Goal: Complete application form: Complete application form

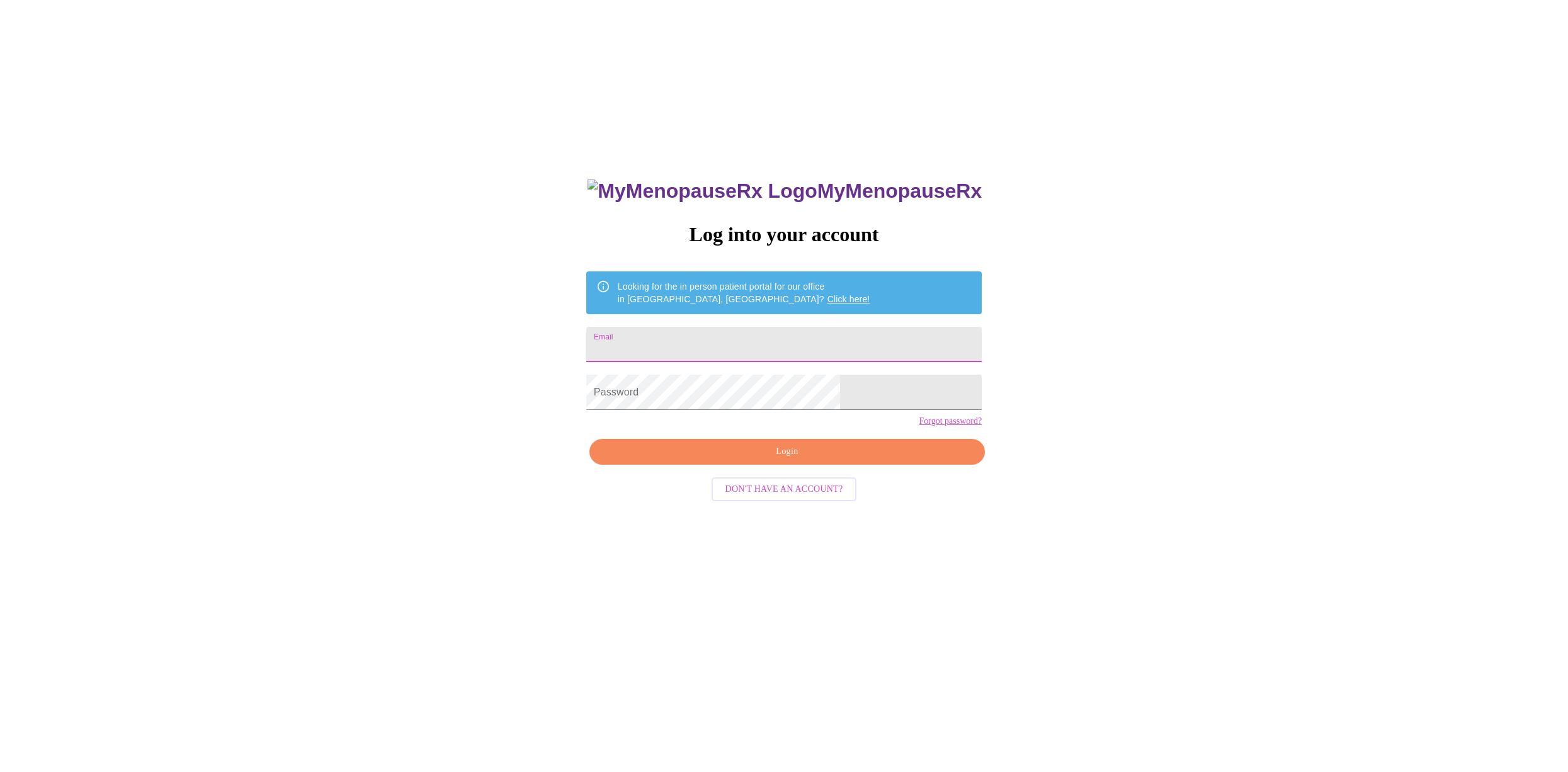
click at [736, 328] on input "Email" at bounding box center [784, 344] width 396 height 35
type input "[EMAIL_ADDRESS][DOMAIN_NAME]"
click at [722, 416] on form "Password" at bounding box center [784, 392] width 396 height 48
click at [732, 460] on span "Login" at bounding box center [787, 452] width 367 height 16
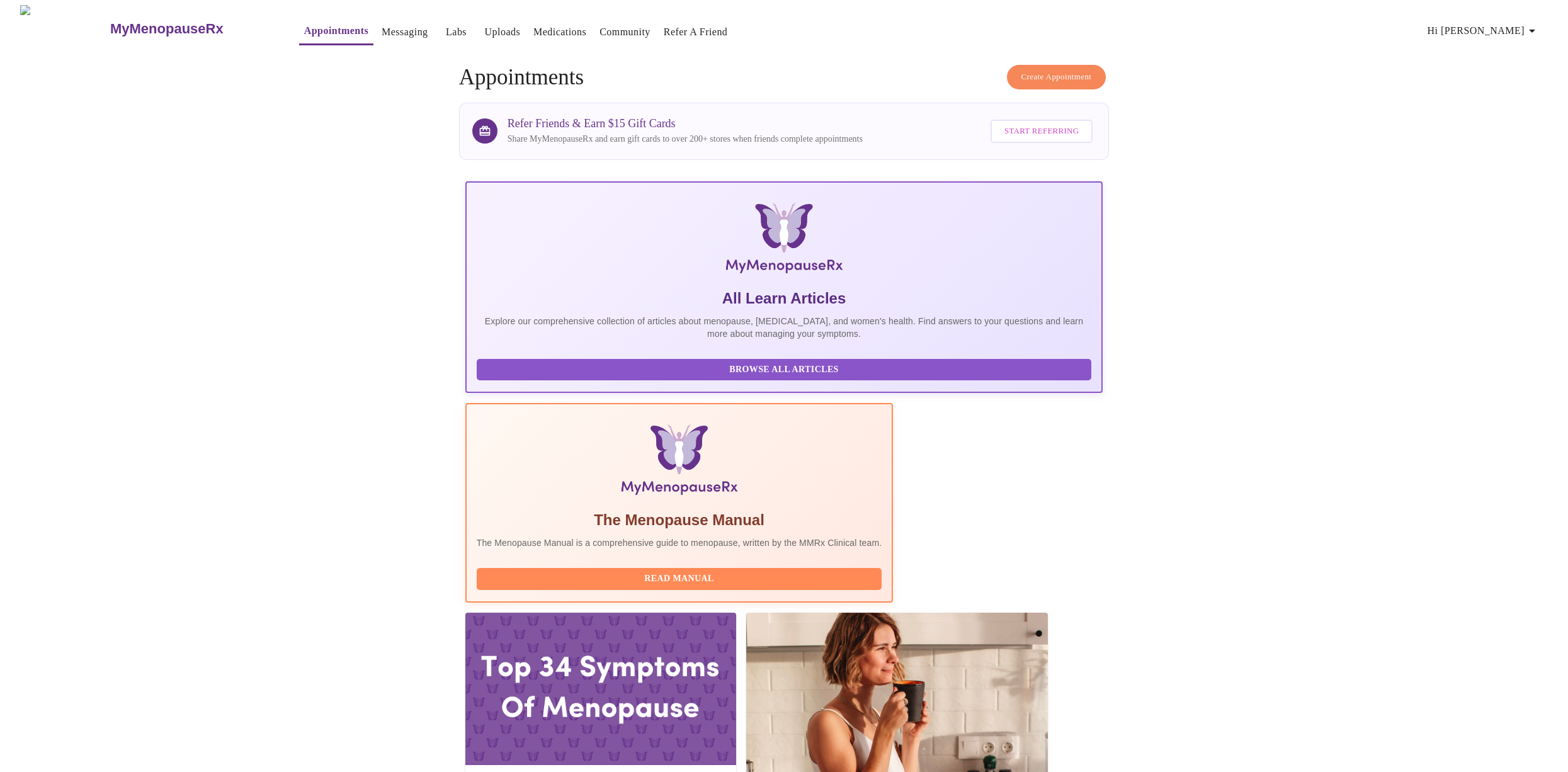
scroll to position [0, 307]
click at [558, 771] on h5 "The Top 34 Symptoms of Menopause" at bounding box center [600, 785] width 250 height 20
click at [572, 771] on h5 "The Top 34 Symptoms of Menopause" at bounding box center [600, 785] width 250 height 20
click at [632, 613] on div at bounding box center [600, 689] width 270 height 152
click at [626, 771] on h5 "The Top 34 Symptoms of Menopause" at bounding box center [600, 785] width 250 height 20
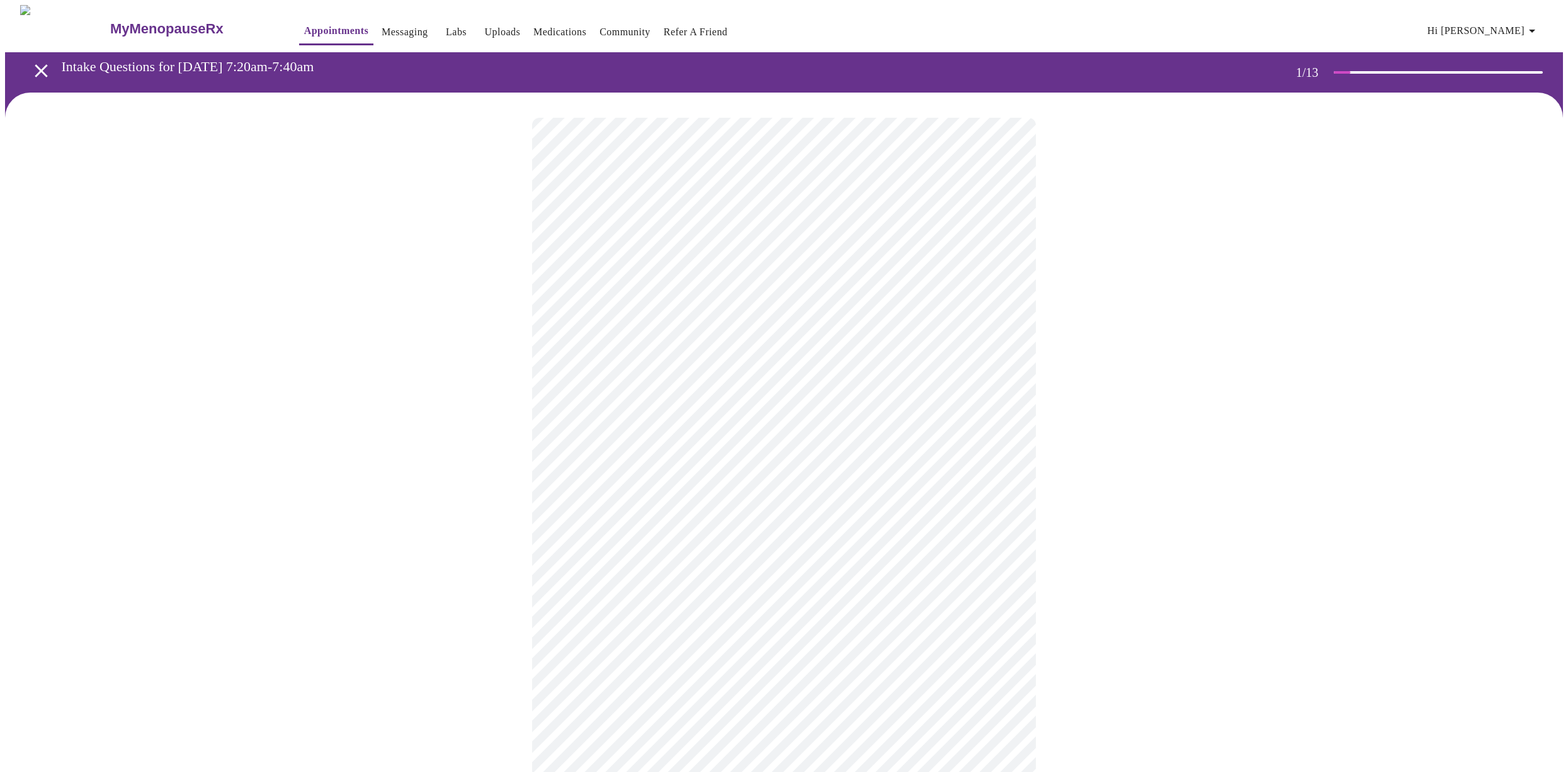
click at [703, 277] on body "MyMenopauseRx Appointments Messaging Labs Uploads Medications Community Refer a…" at bounding box center [784, 584] width 1558 height 1158
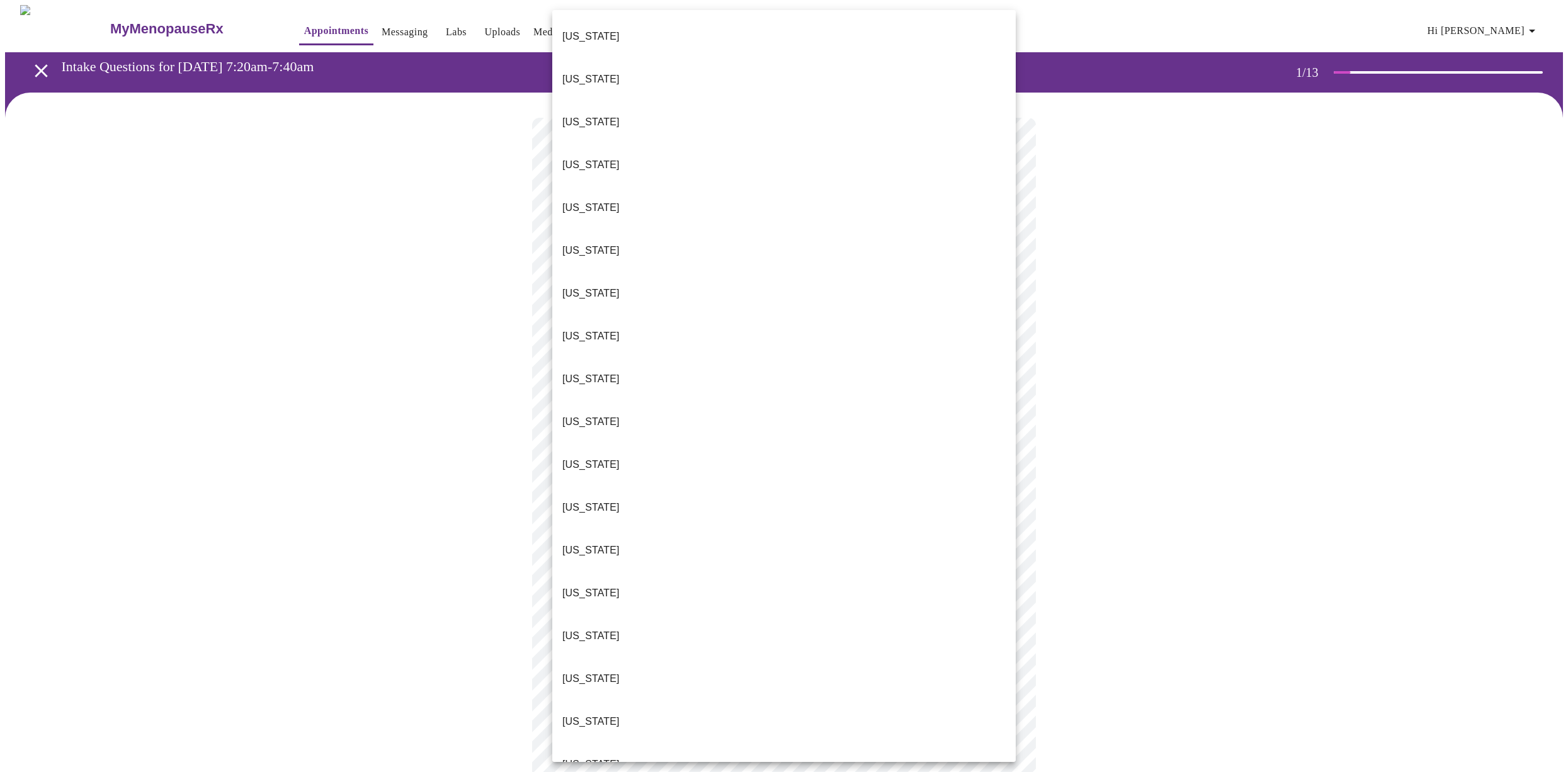
click at [579, 543] on p "[US_STATE]" at bounding box center [591, 551] width 57 height 15
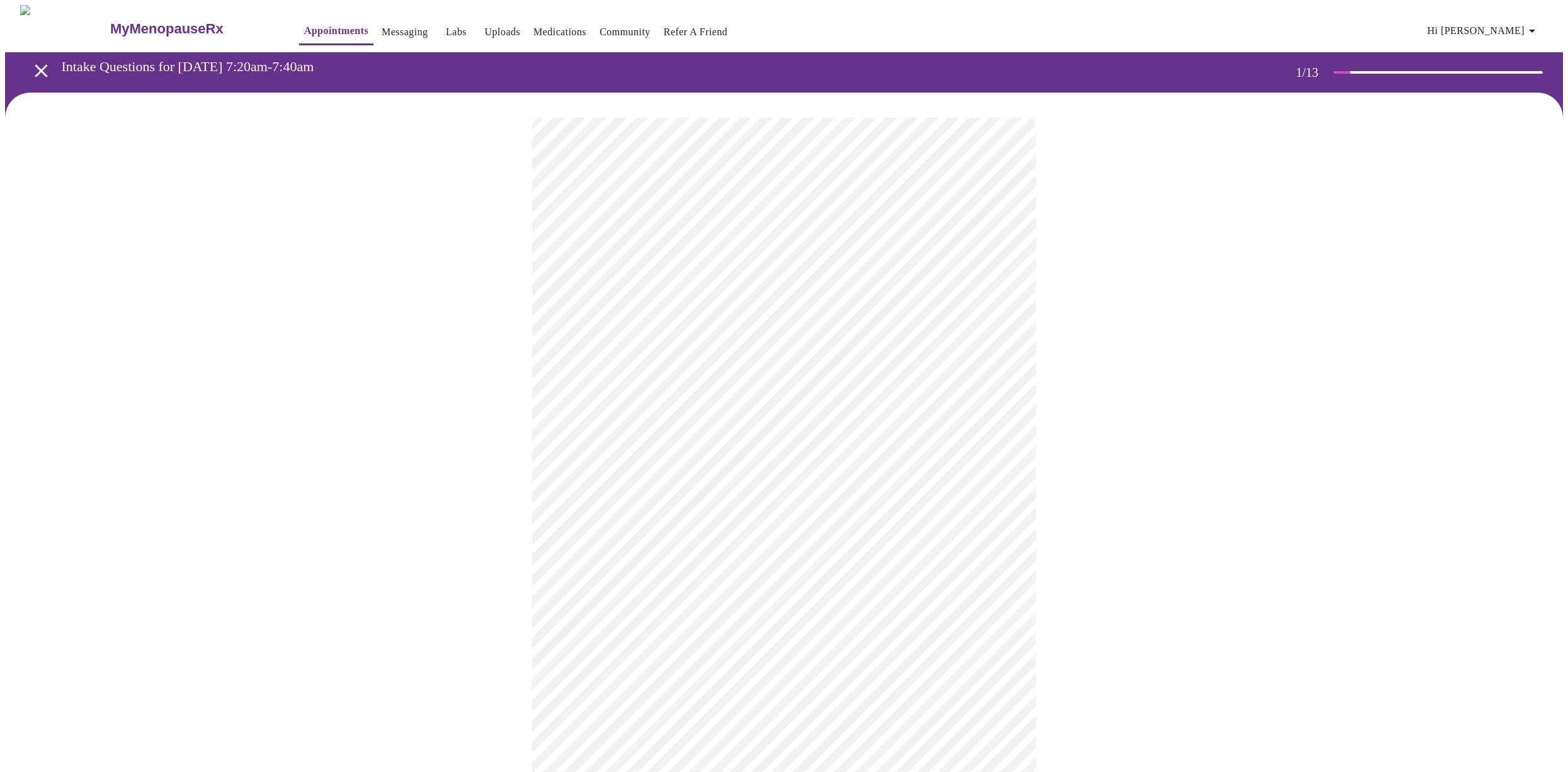
click at [659, 361] on body "MyMenopauseRx Appointments Messaging Labs Uploads Medications Community Refer a…" at bounding box center [784, 580] width 1558 height 1150
click at [578, 402] on span "New" at bounding box center [572, 400] width 20 height 15
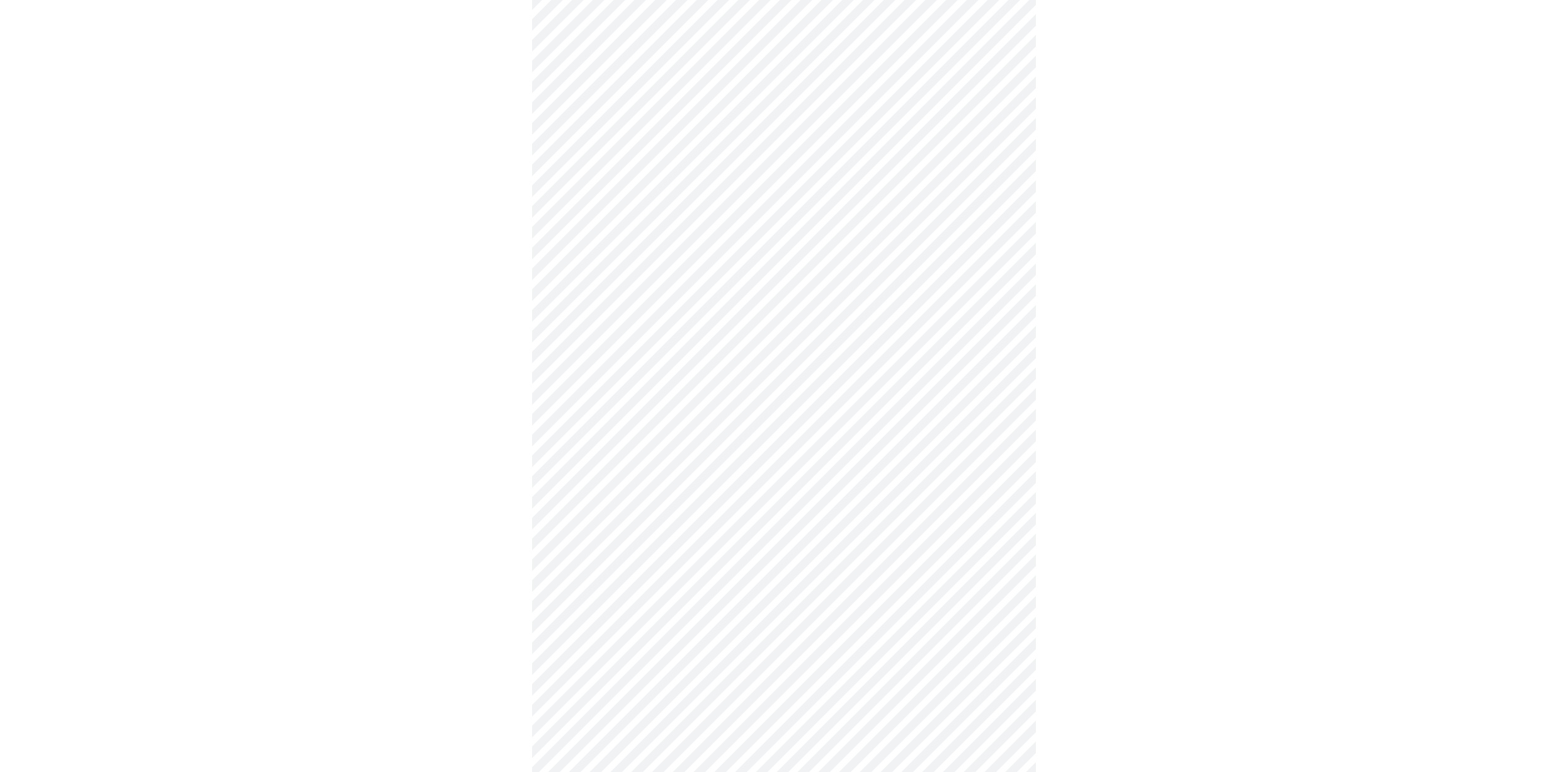
scroll to position [246, 0]
click at [1005, 712] on body "MyMenopauseRx Appointments Messaging Labs Uploads Medications Community Refer a…" at bounding box center [784, 326] width 1558 height 1133
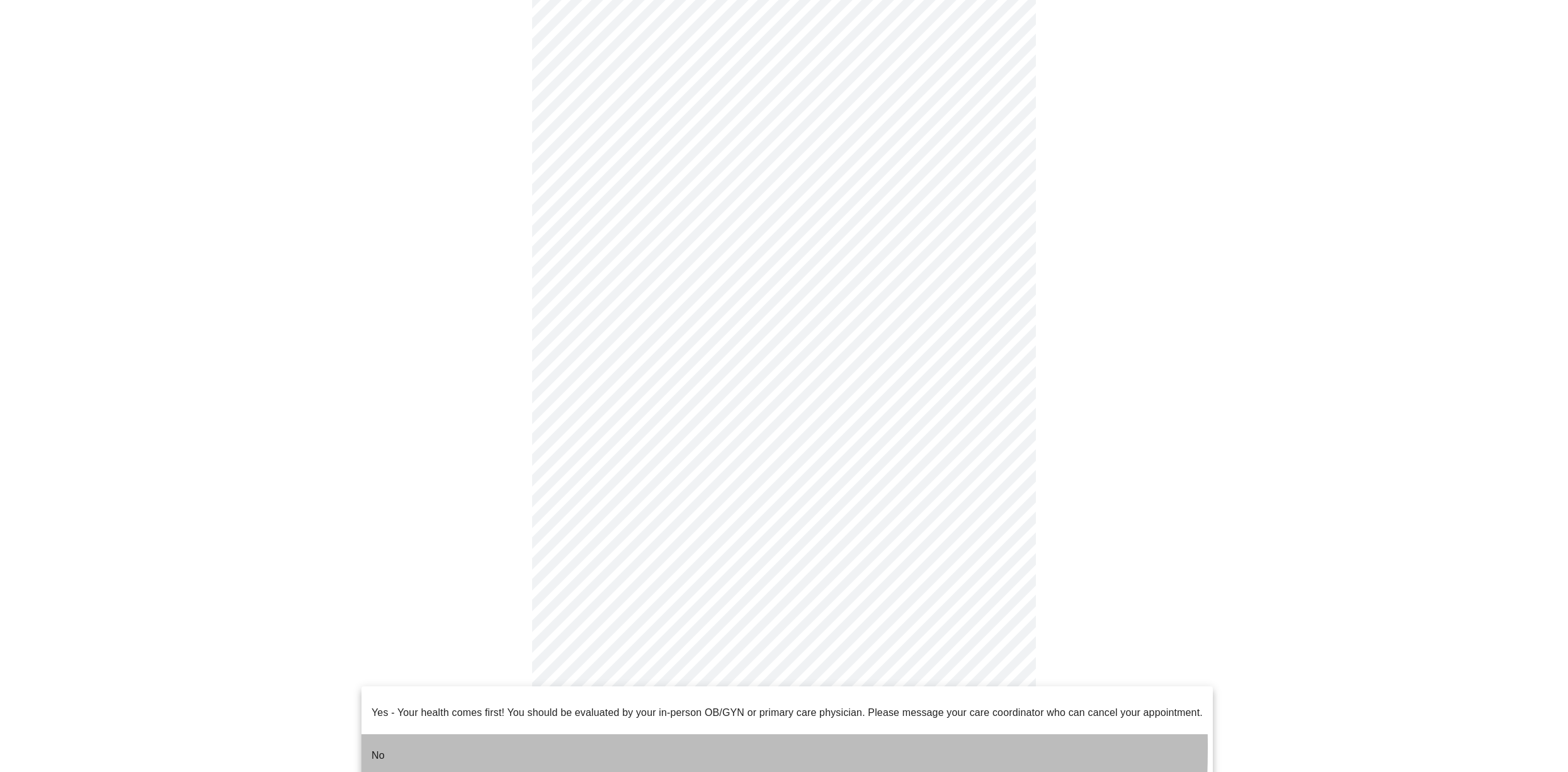
click at [383, 748] on p "No" at bounding box center [378, 755] width 13 height 15
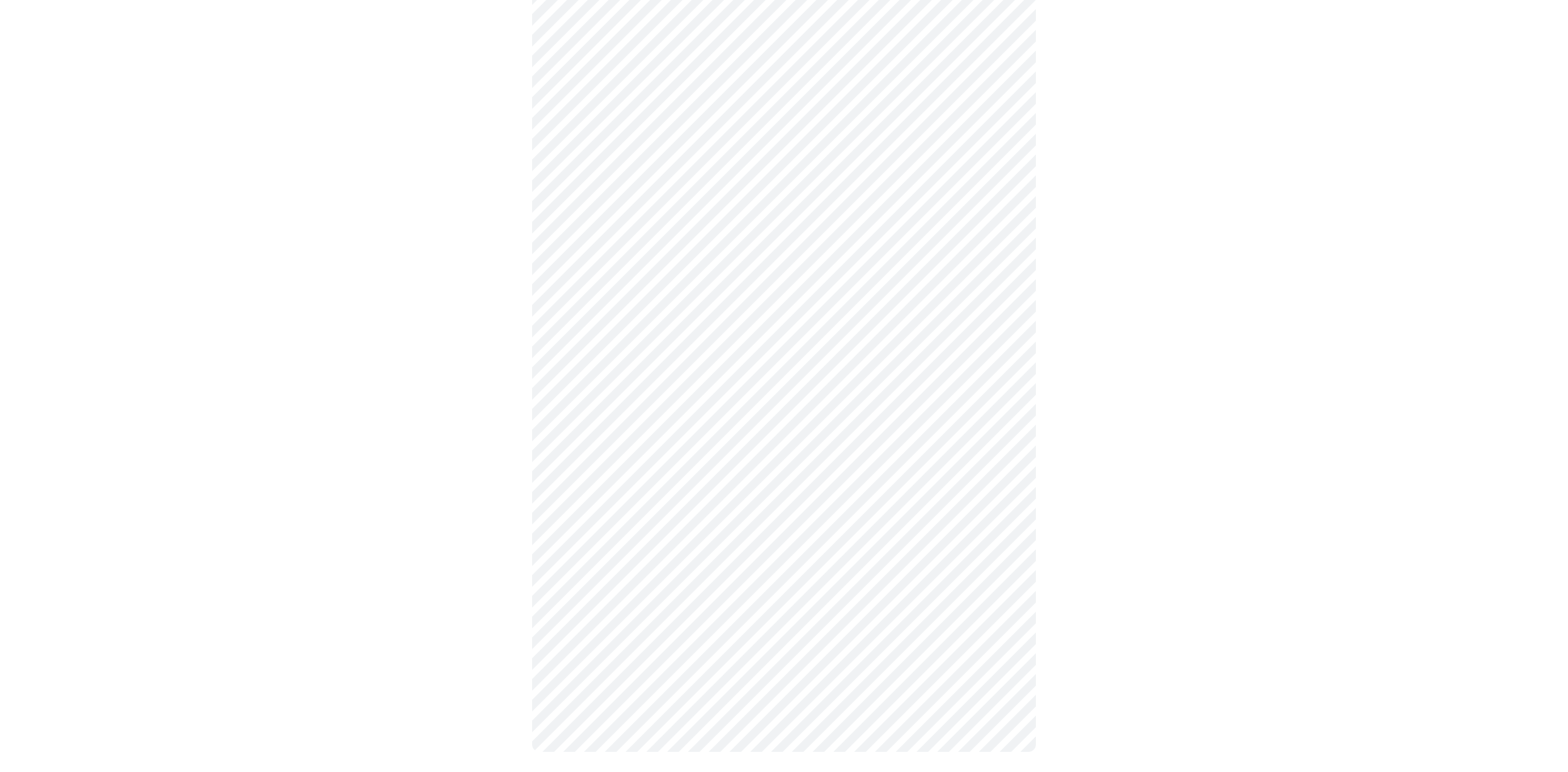
scroll to position [0, 0]
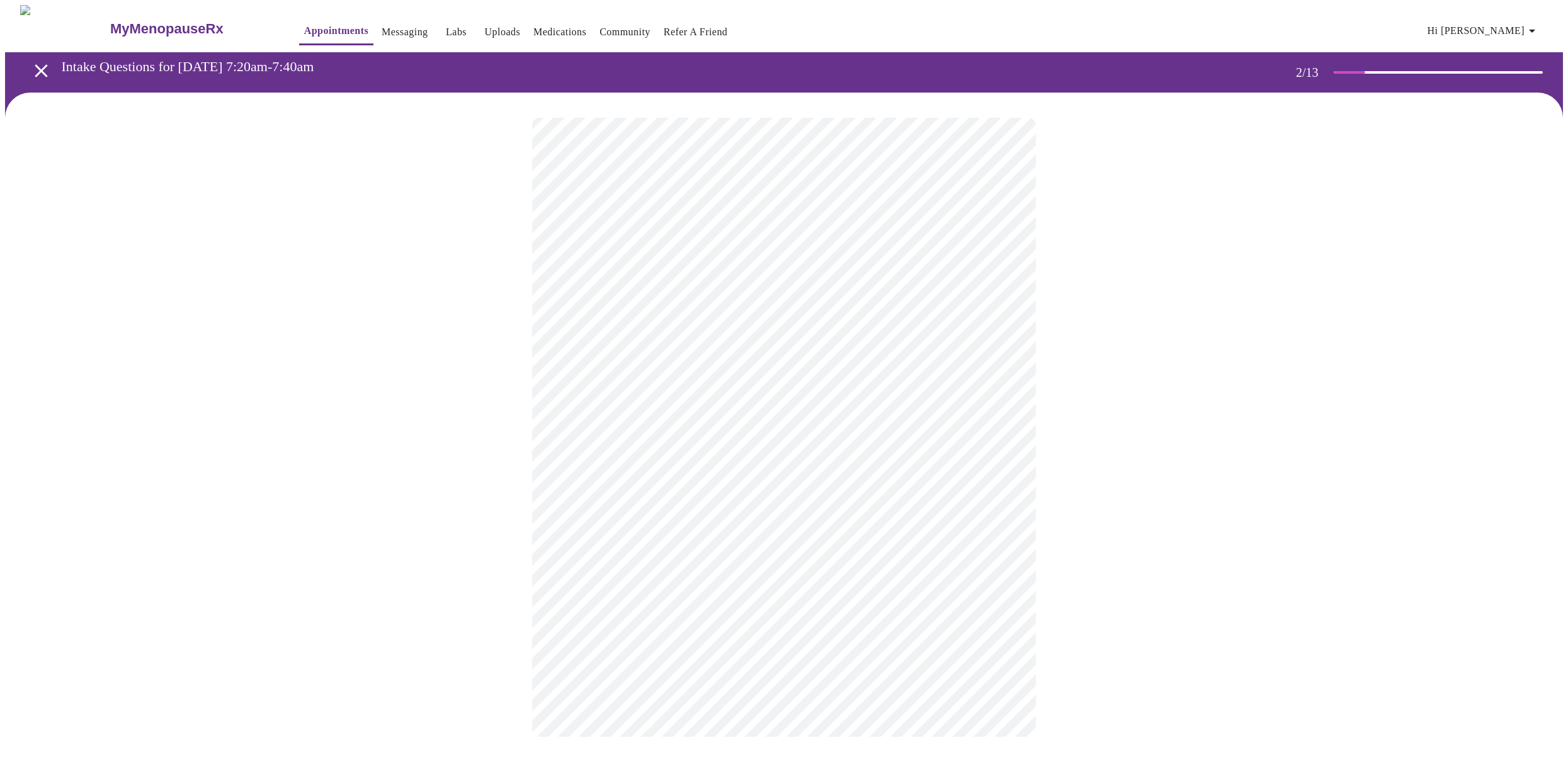
click at [1002, 258] on body "MyMenopauseRx Appointments Messaging Labs Uploads Medications Community Refer a…" at bounding box center [784, 383] width 1558 height 757
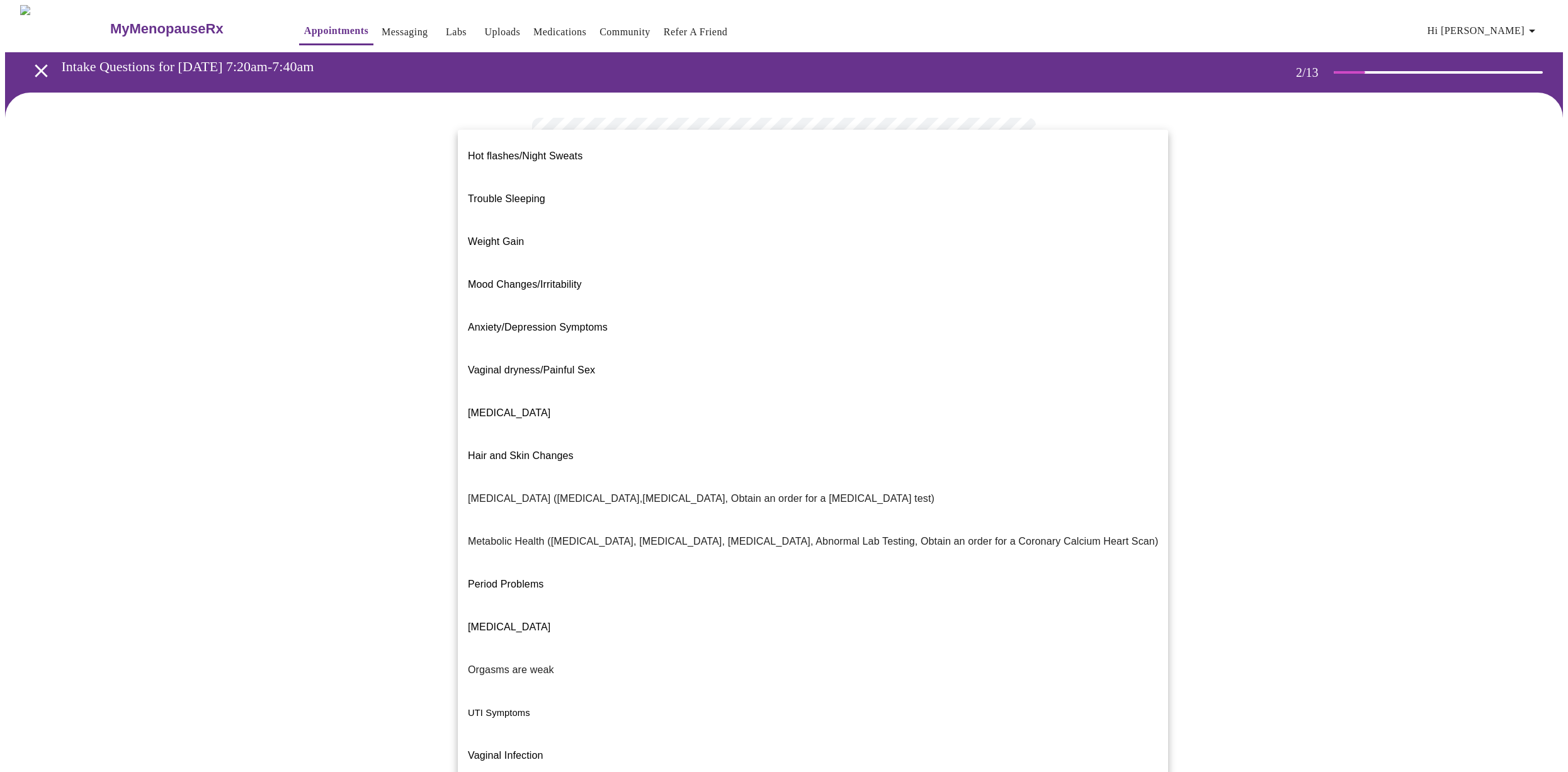
click at [492, 235] on p "Weight Gain" at bounding box center [495, 242] width 56 height 15
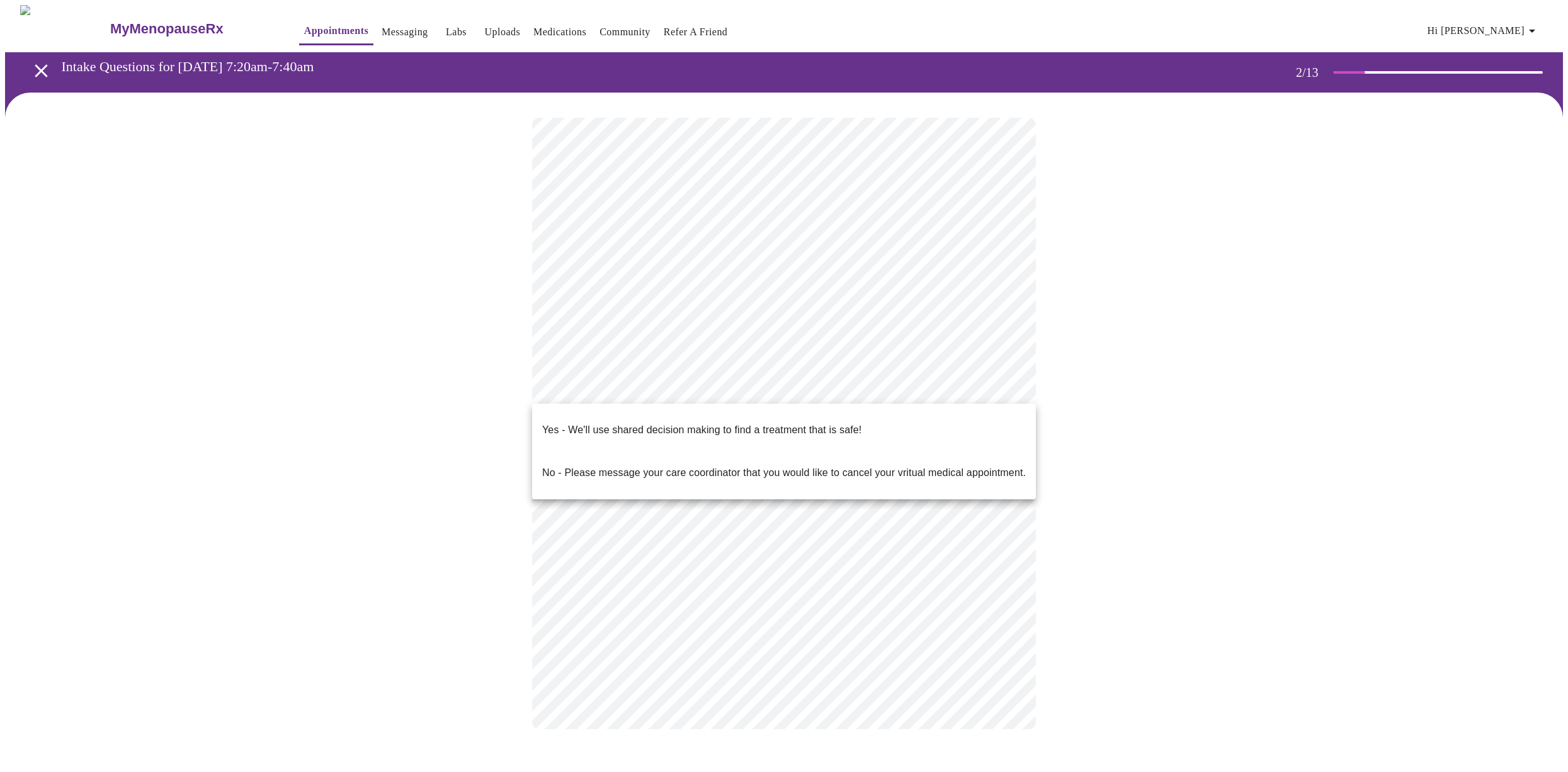
click at [999, 385] on body "MyMenopauseRx Appointments Messaging Labs Uploads Medications Community Refer a…" at bounding box center [784, 379] width 1558 height 749
click at [851, 423] on p "Yes - We'll use shared decision making to find a treatment that is safe!" at bounding box center [702, 430] width 320 height 15
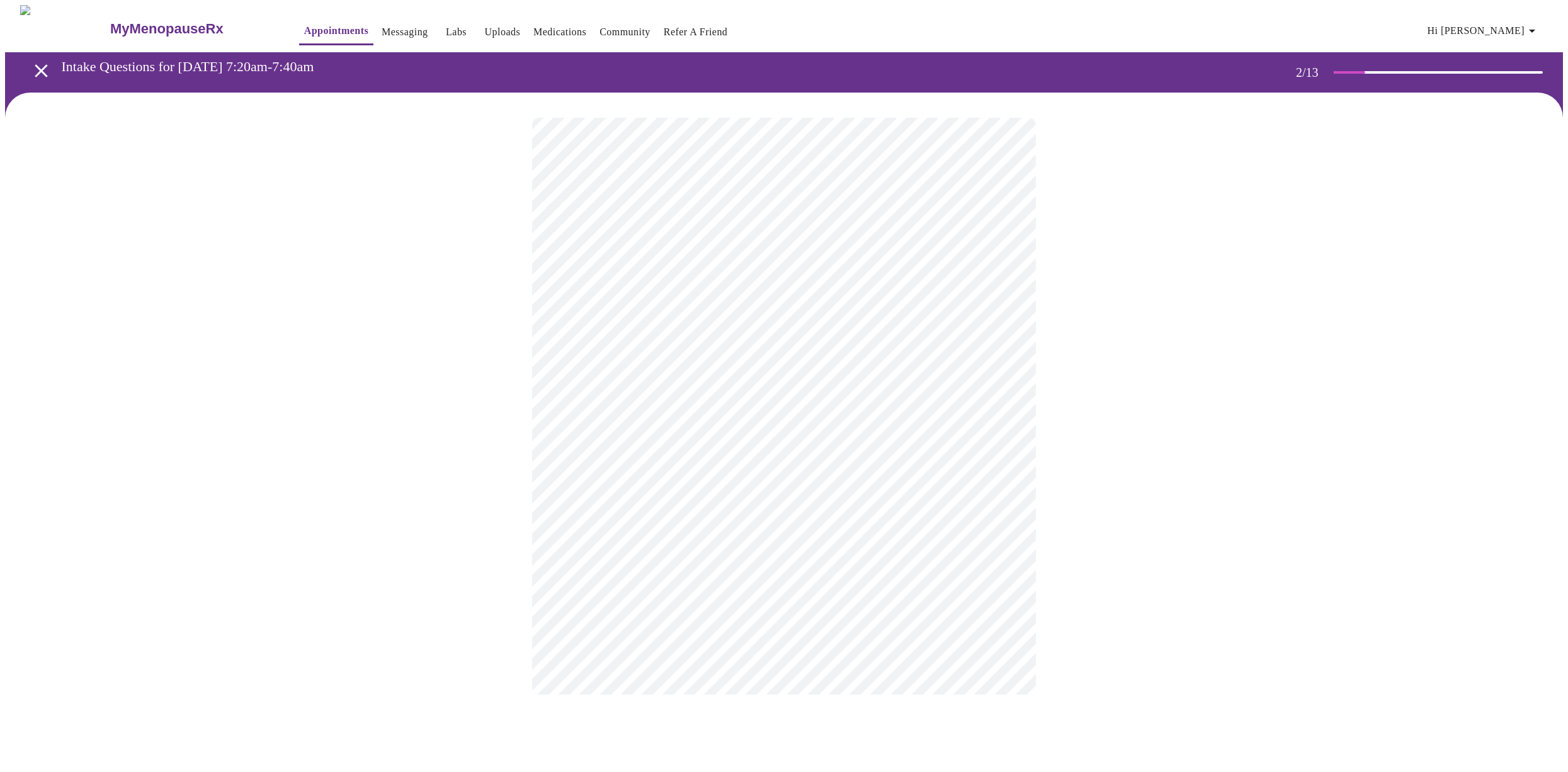
click at [1079, 551] on div at bounding box center [784, 406] width 1558 height 627
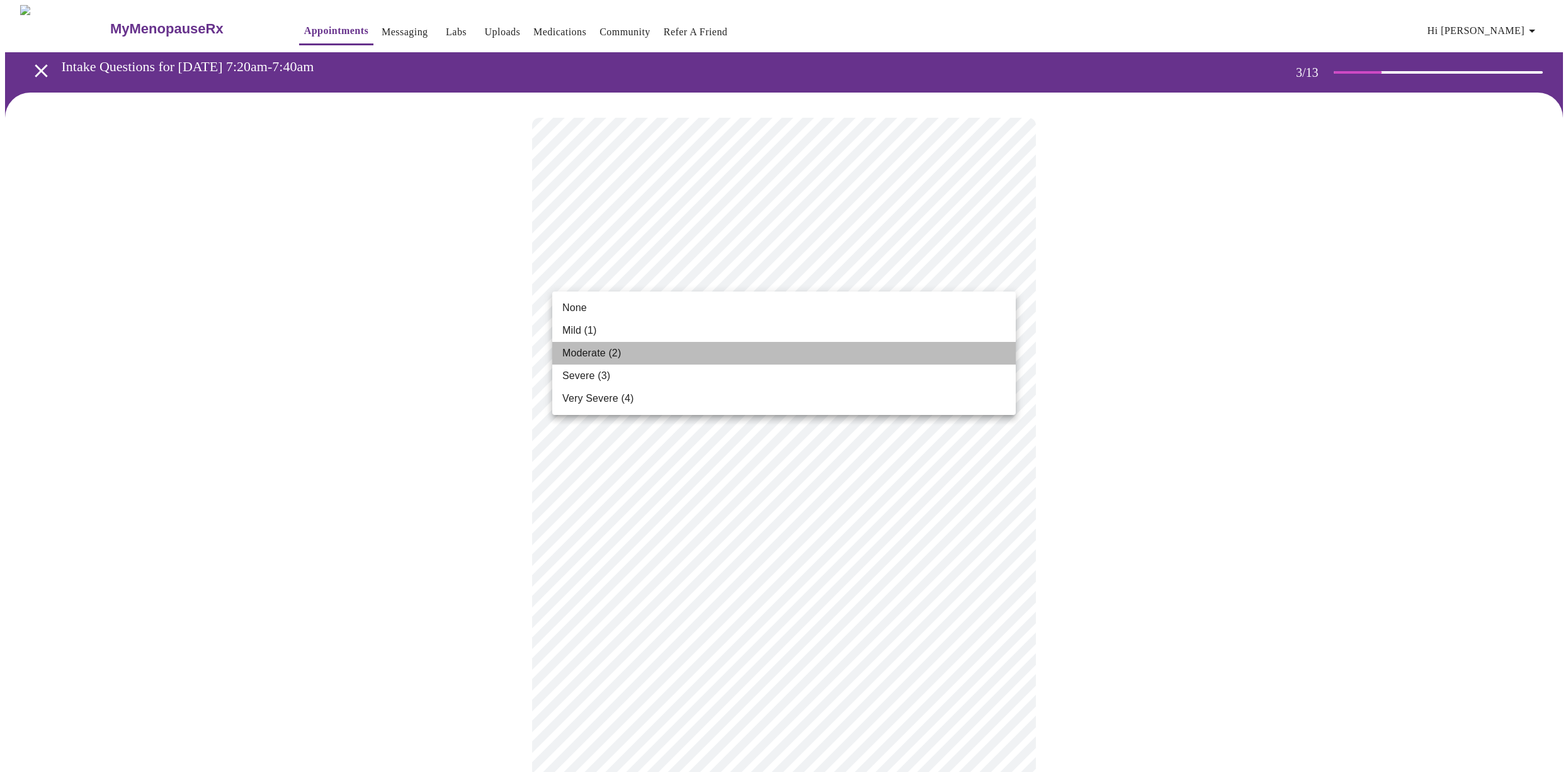
click at [895, 359] on li "Moderate (2)" at bounding box center [784, 353] width 463 height 23
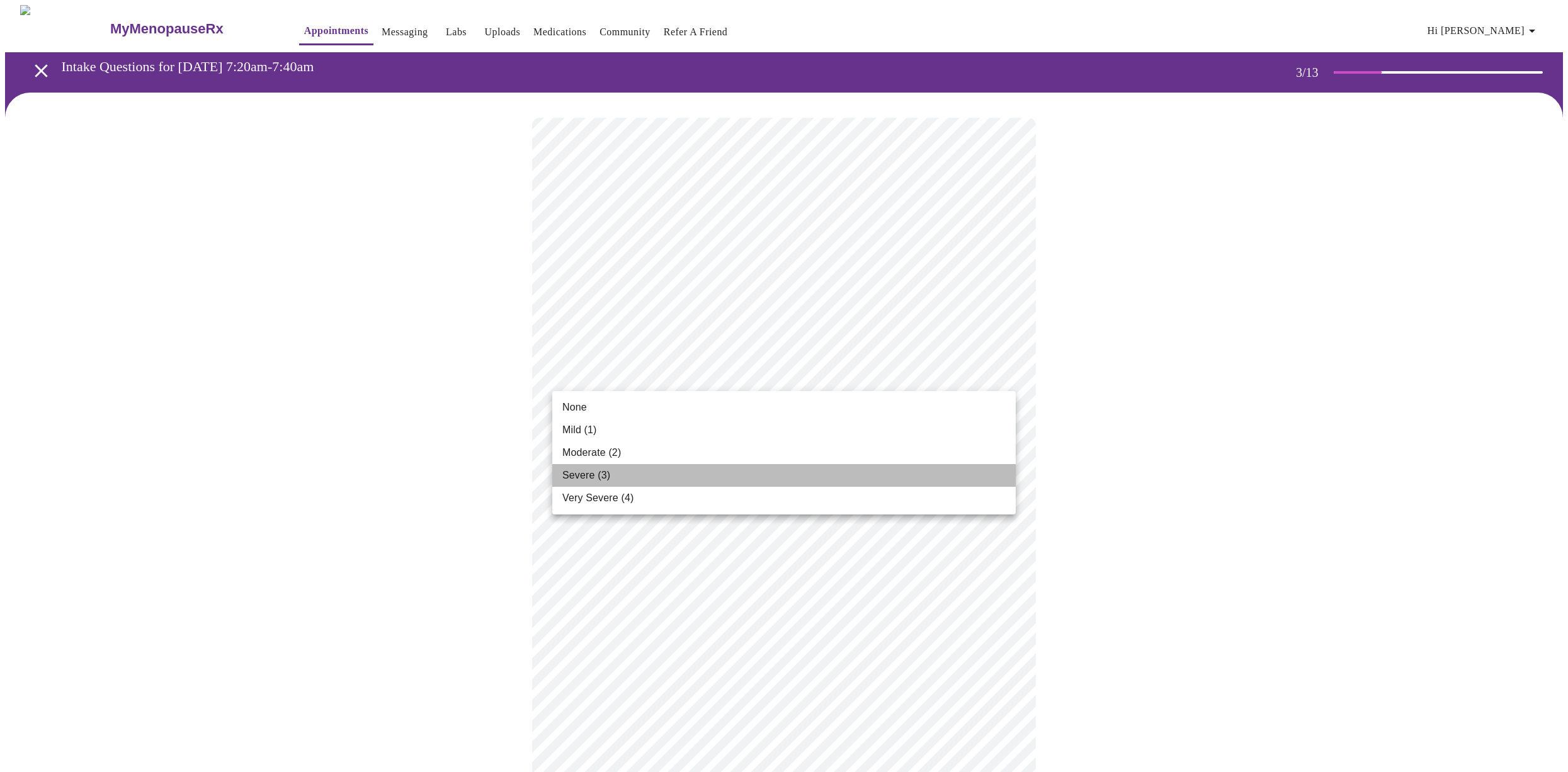
click at [966, 471] on li "Severe (3)" at bounding box center [784, 475] width 463 height 23
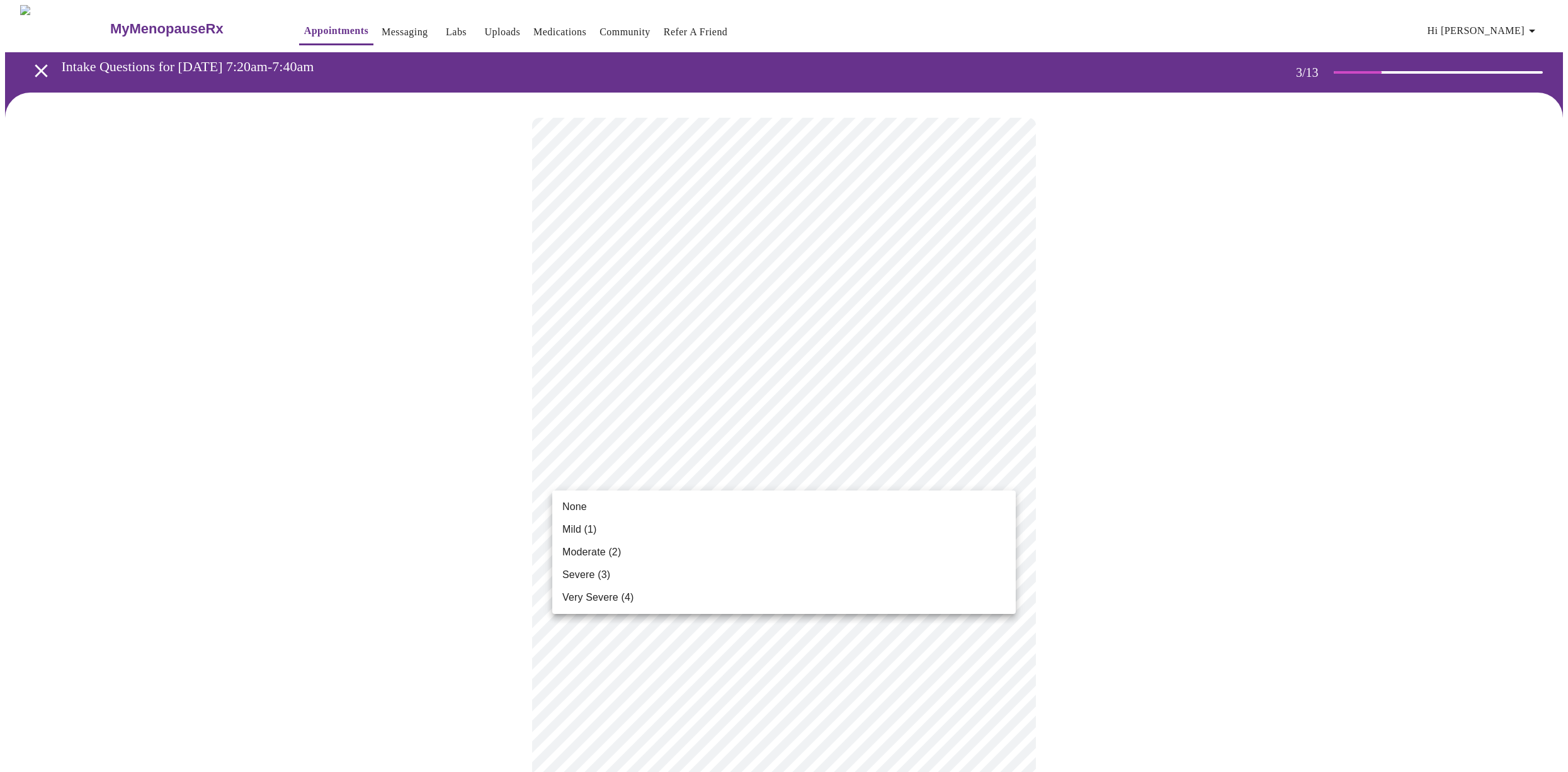
click at [969, 502] on li "None" at bounding box center [784, 506] width 463 height 23
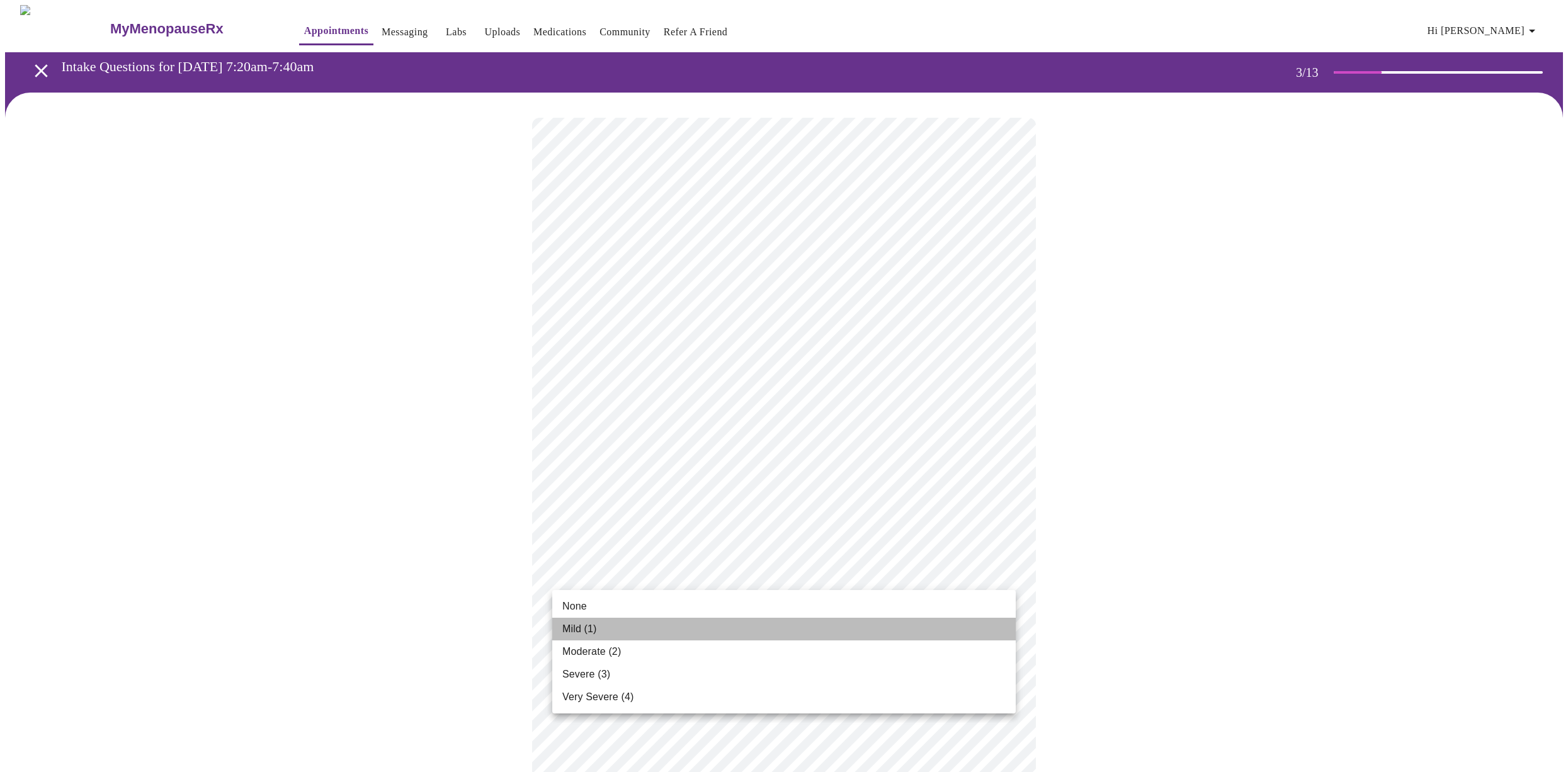
click at [984, 628] on li "Mild (1)" at bounding box center [784, 629] width 463 height 23
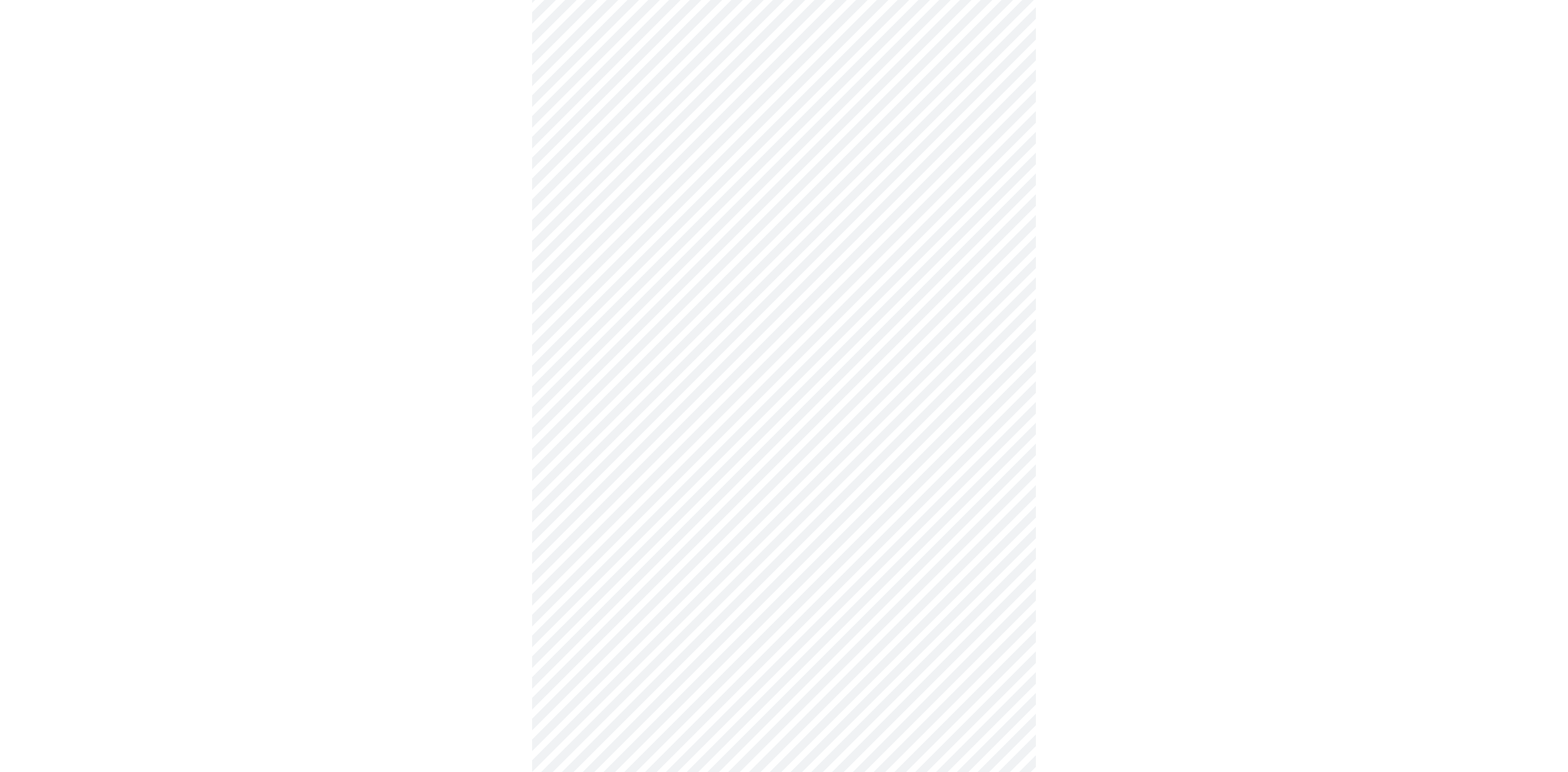
scroll to position [217, 0]
click at [1004, 439] on body "MyMenopauseRx Appointments Messaging Labs Uploads Medications Community Refer a…" at bounding box center [784, 590] width 1558 height 1605
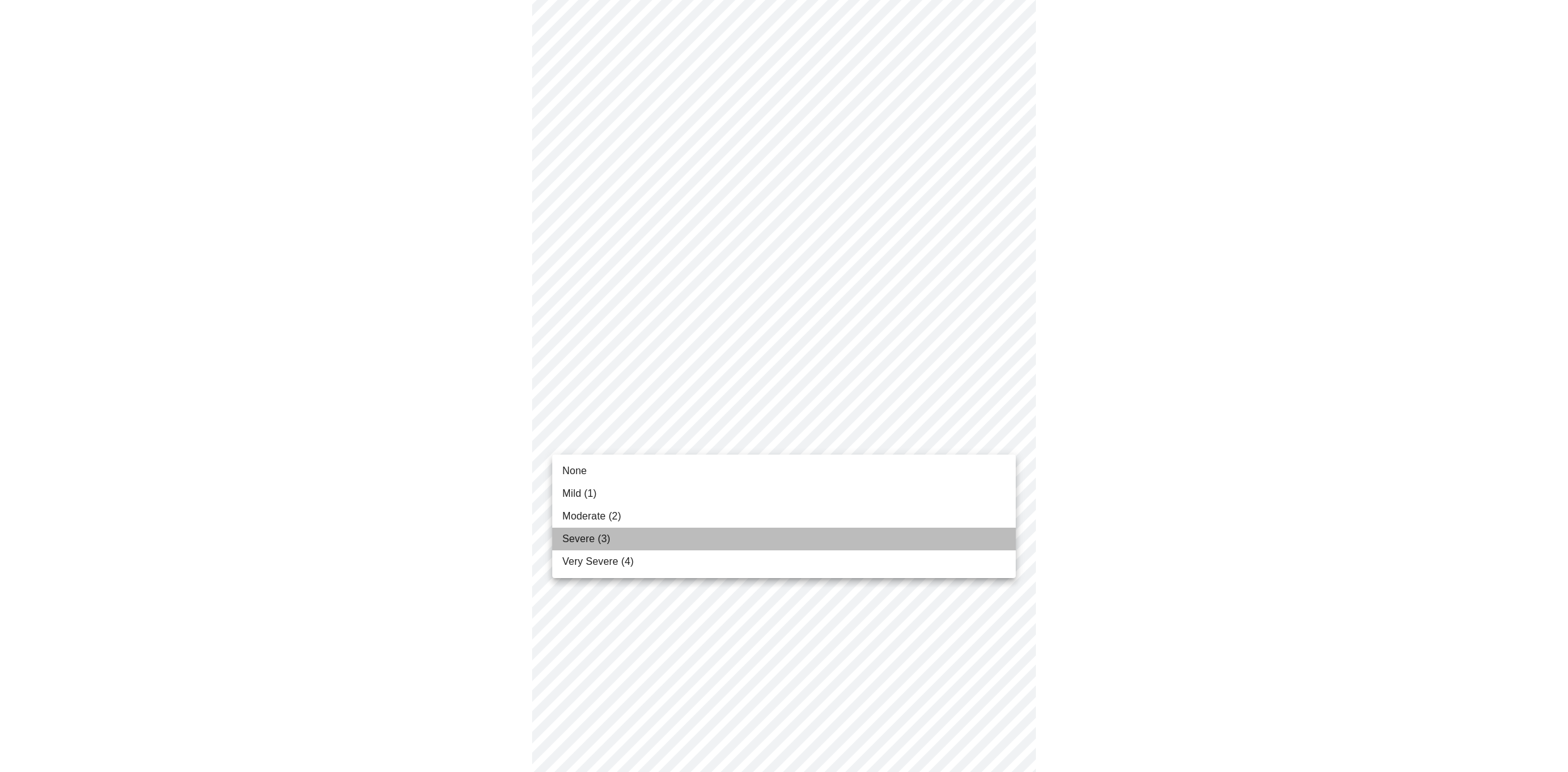
click at [978, 537] on li "Severe (3)" at bounding box center [784, 539] width 463 height 23
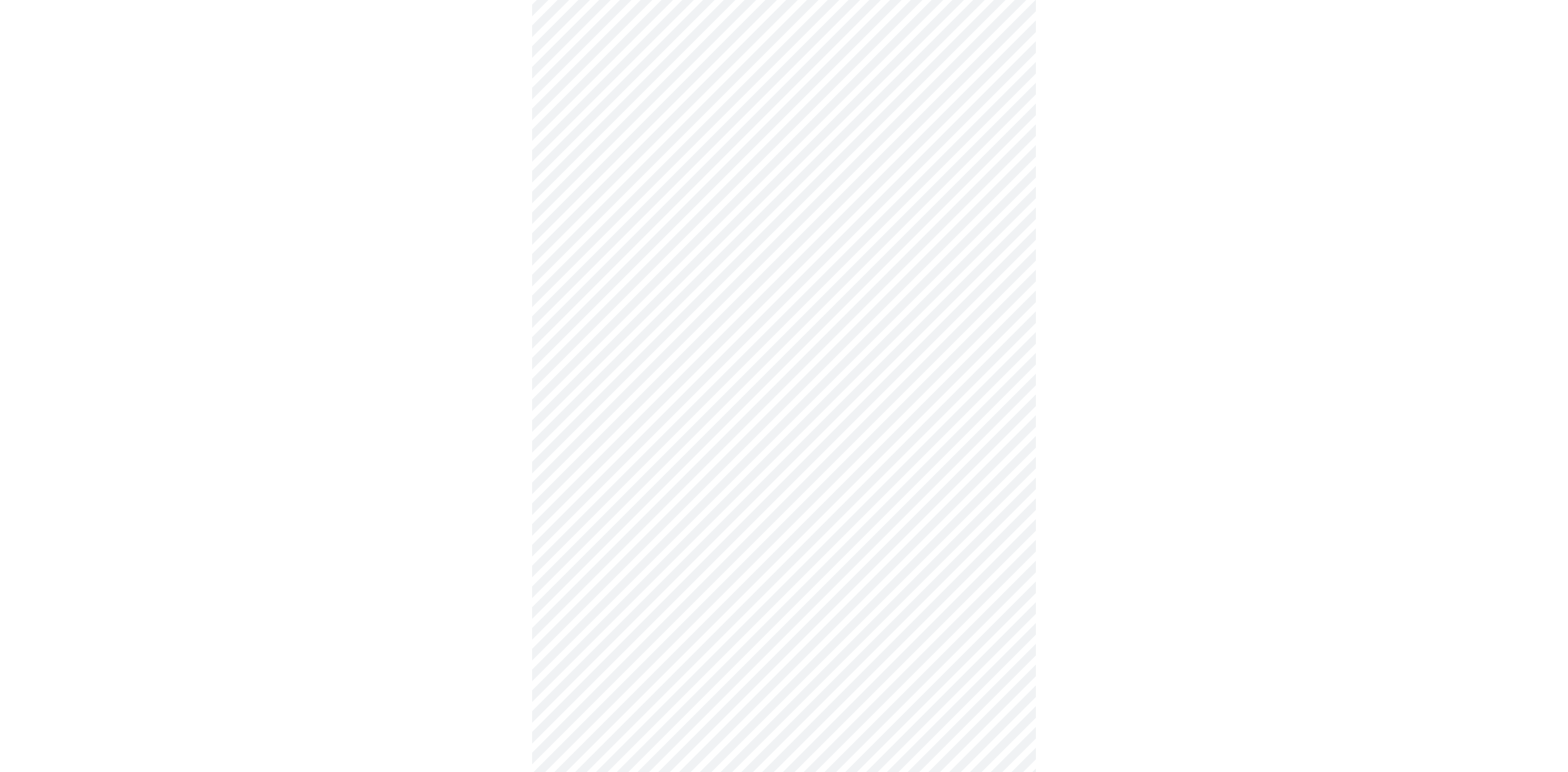
click at [993, 517] on body "MyMenopauseRx Appointments Messaging Labs Uploads Medications Community Refer a…" at bounding box center [784, 581] width 1558 height 1587
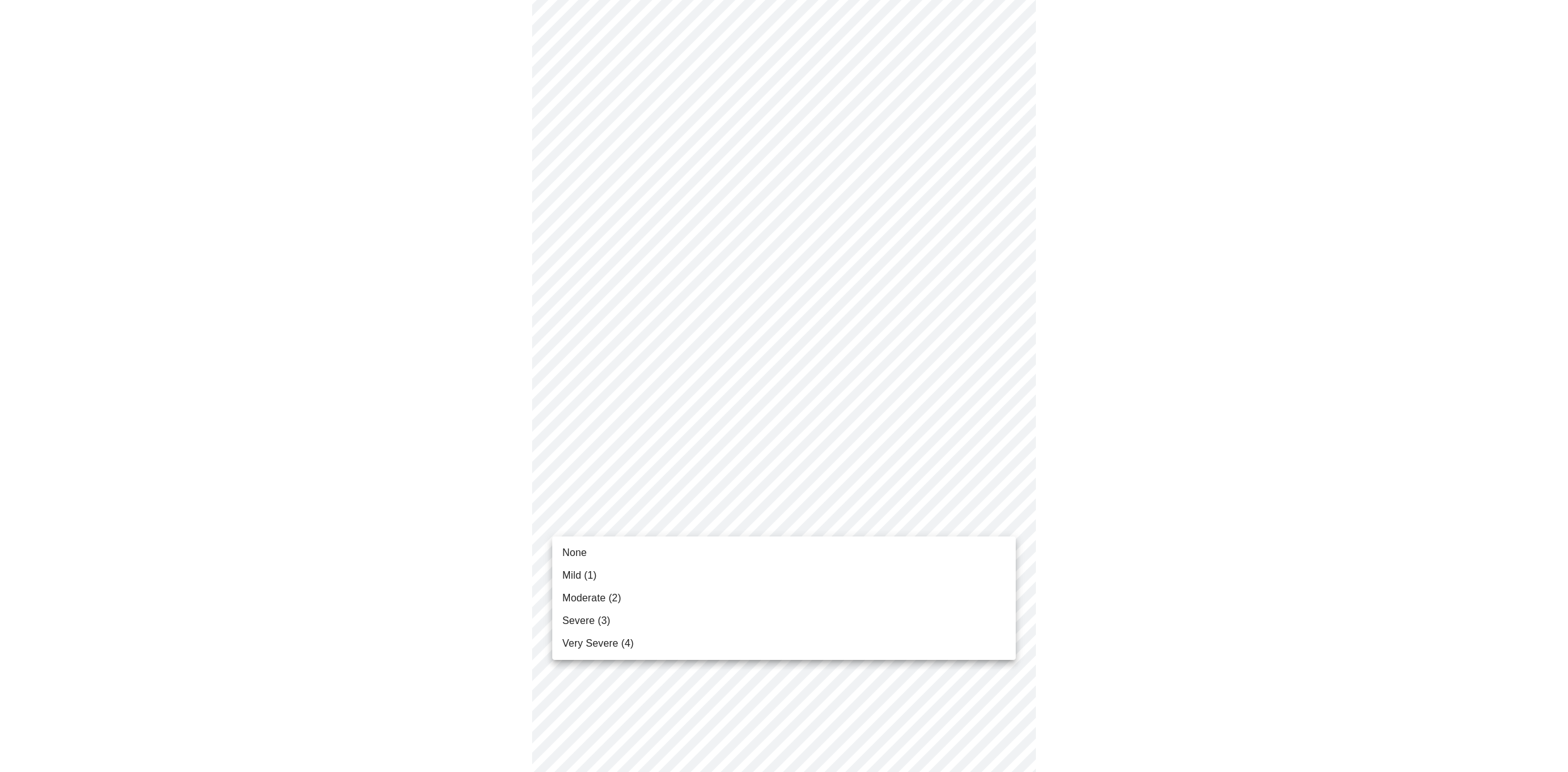
click at [968, 614] on li "Severe (3)" at bounding box center [784, 621] width 463 height 23
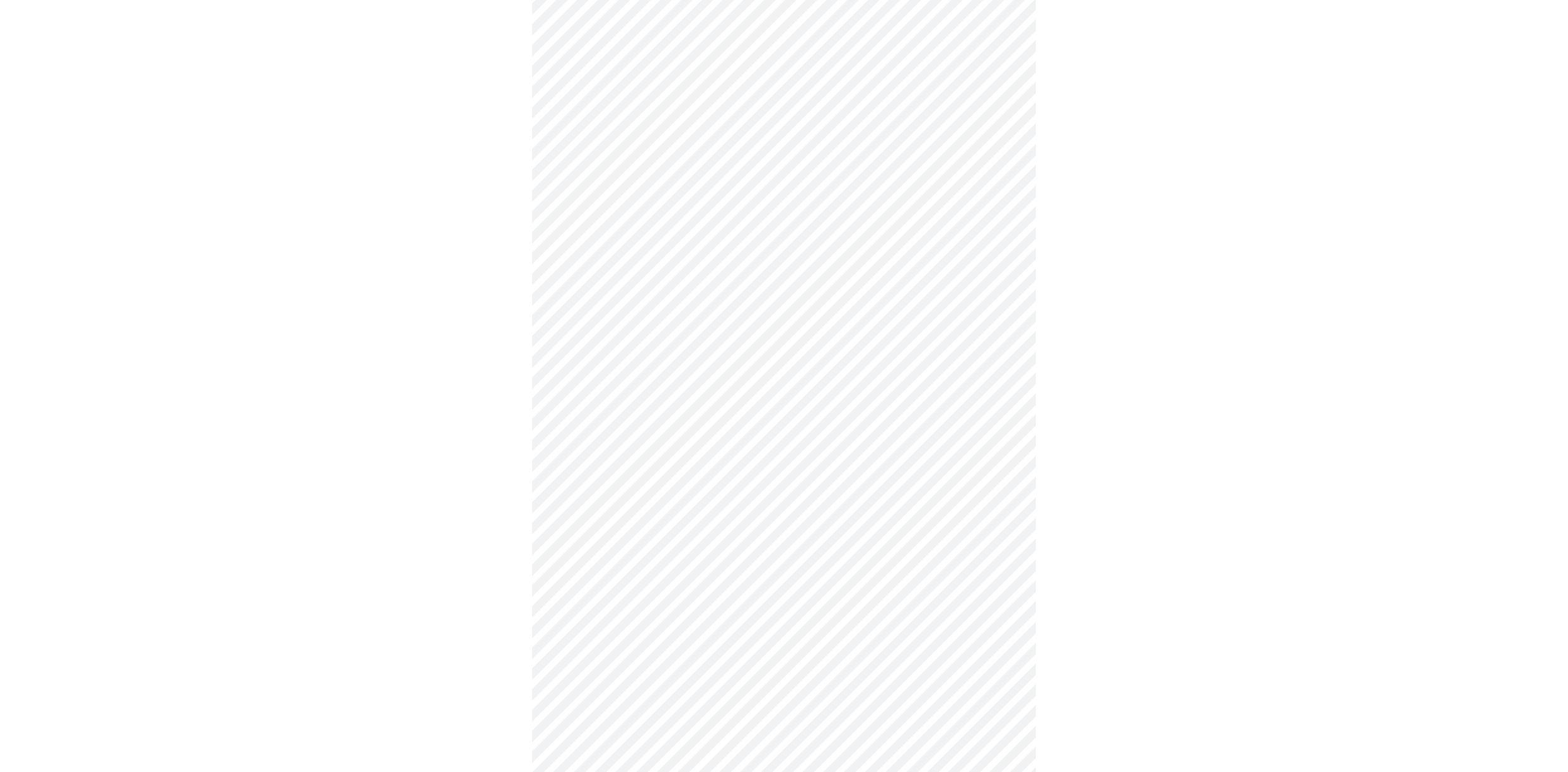
scroll to position [531, 0]
click at [898, 297] on body "MyMenopauseRx Appointments Messaging Labs Uploads Medications Community Refer a…" at bounding box center [784, 259] width 1558 height 1570
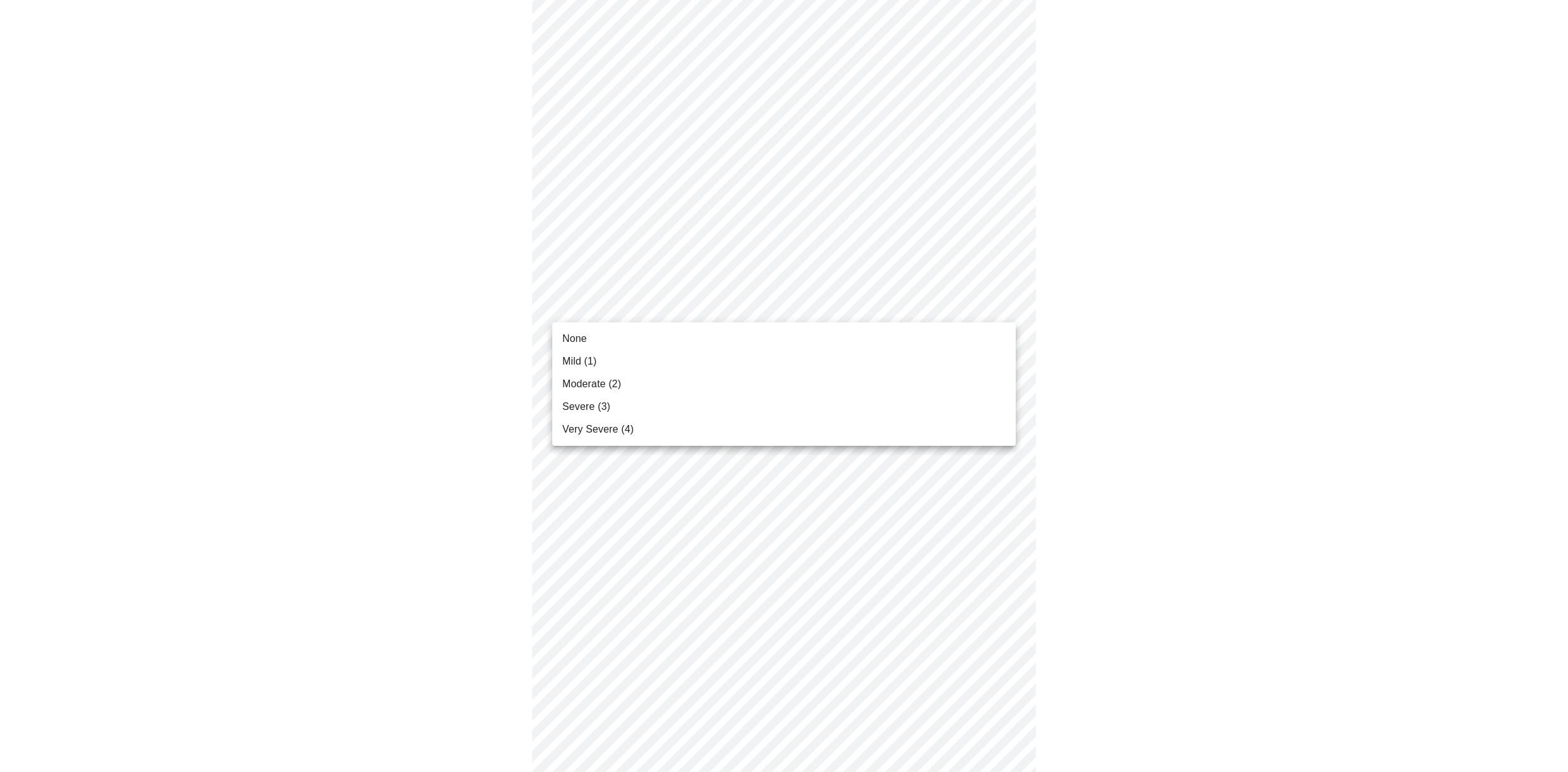
click at [889, 401] on li "Severe (3)" at bounding box center [784, 407] width 463 height 23
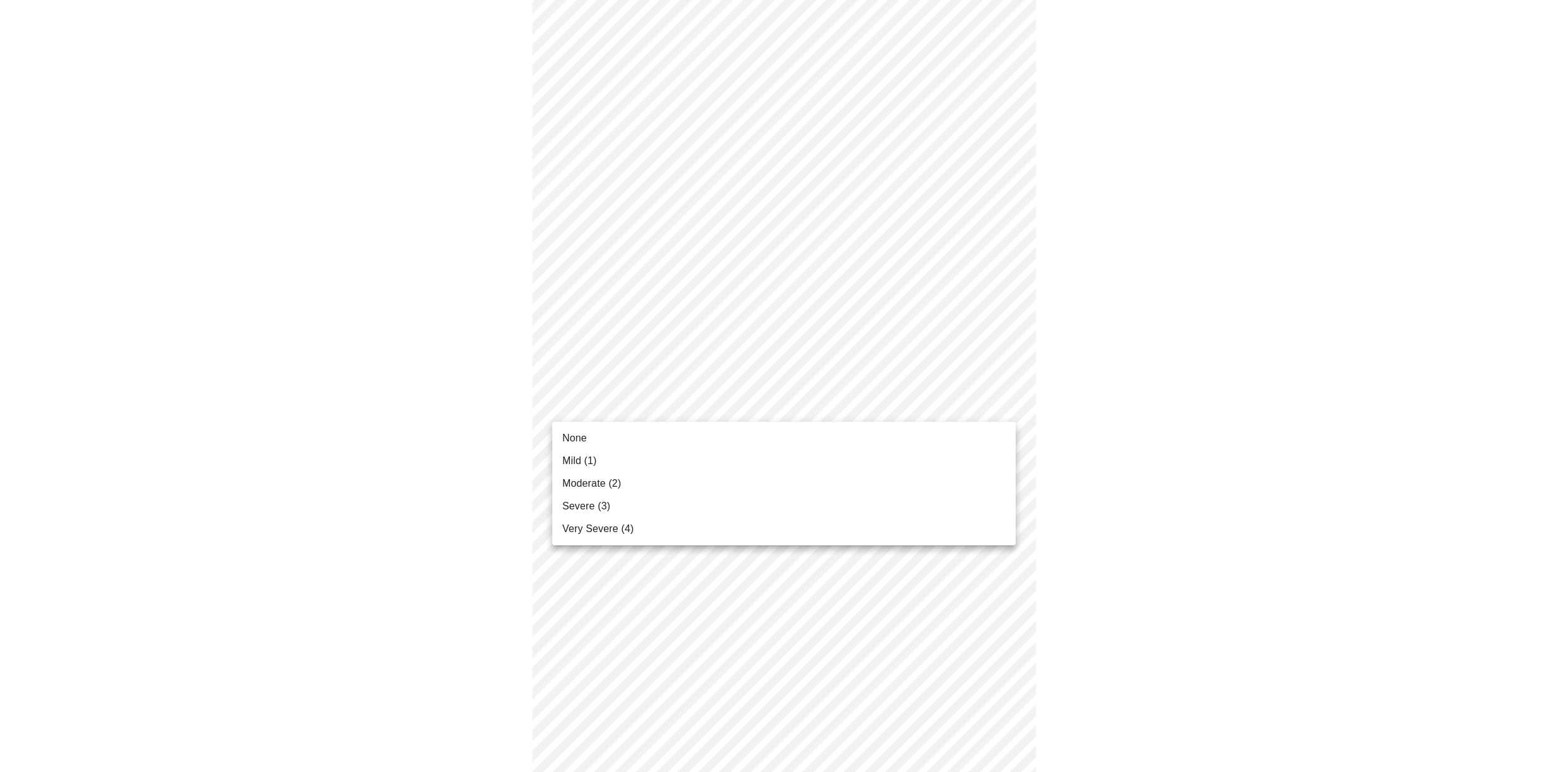
click at [895, 401] on body "MyMenopauseRx Appointments Messaging Labs Uploads Medications Community Refer a…" at bounding box center [784, 250] width 1558 height 1552
click at [862, 532] on li "Very Severe (4)" at bounding box center [784, 529] width 463 height 23
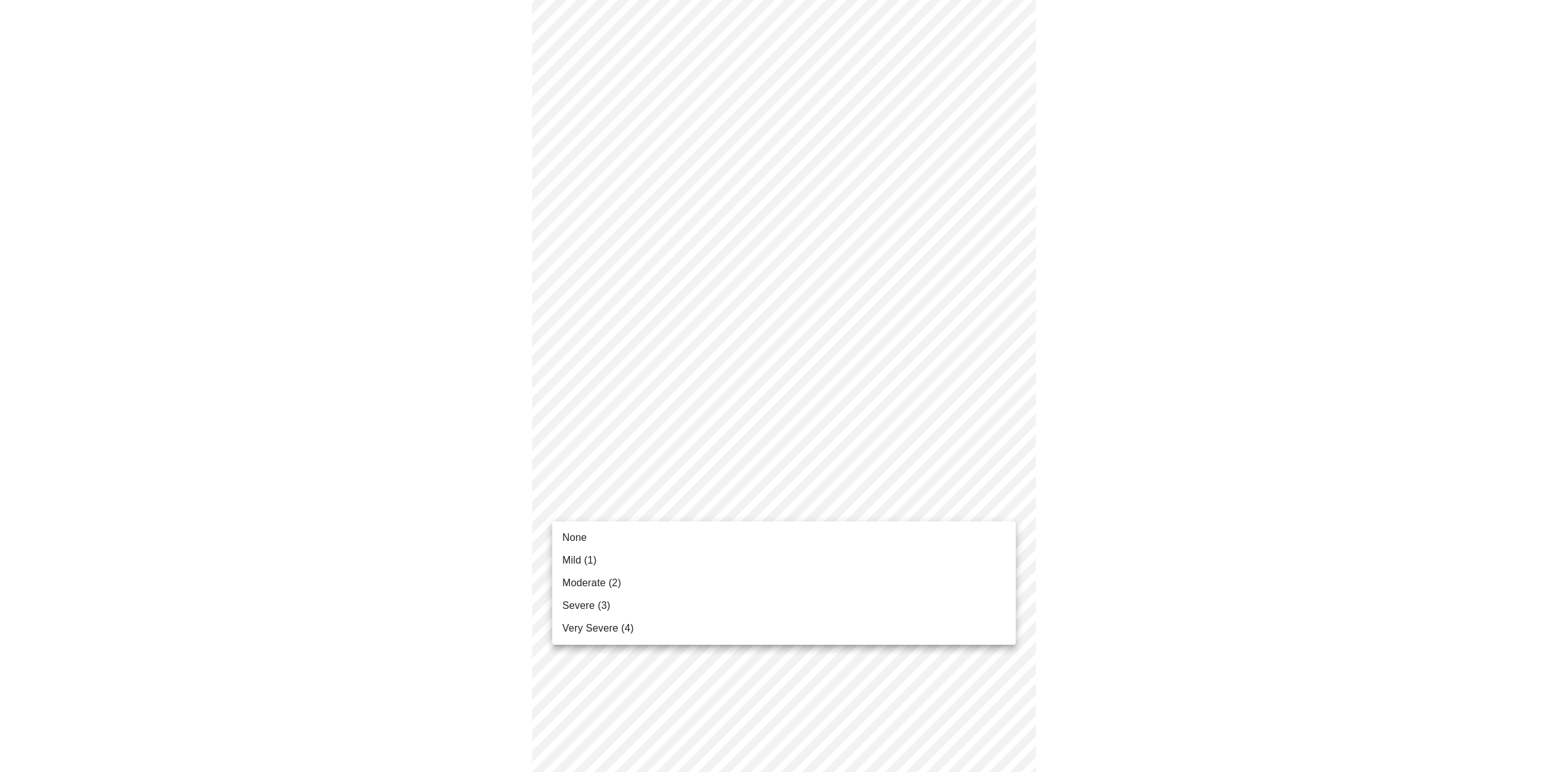
click at [862, 498] on body "MyMenopauseRx Appointments Messaging Labs Uploads Medications Community Refer a…" at bounding box center [784, 241] width 1558 height 1534
click at [839, 539] on li "None" at bounding box center [784, 537] width 463 height 23
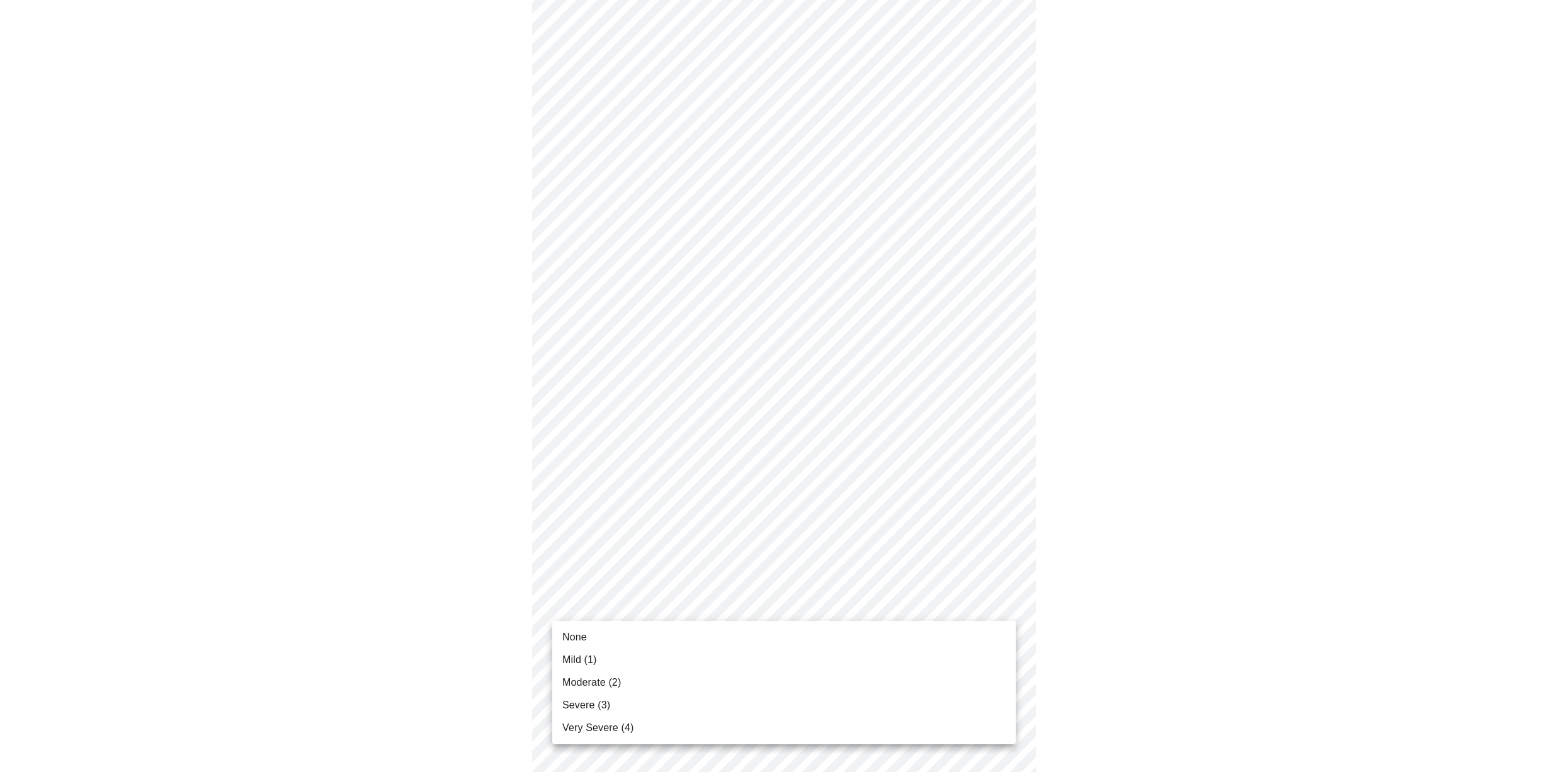
click at [844, 596] on body "MyMenopauseRx Appointments Messaging Labs Uploads Medications Community Refer a…" at bounding box center [784, 232] width 1558 height 1516
click at [820, 643] on li "None" at bounding box center [784, 637] width 463 height 23
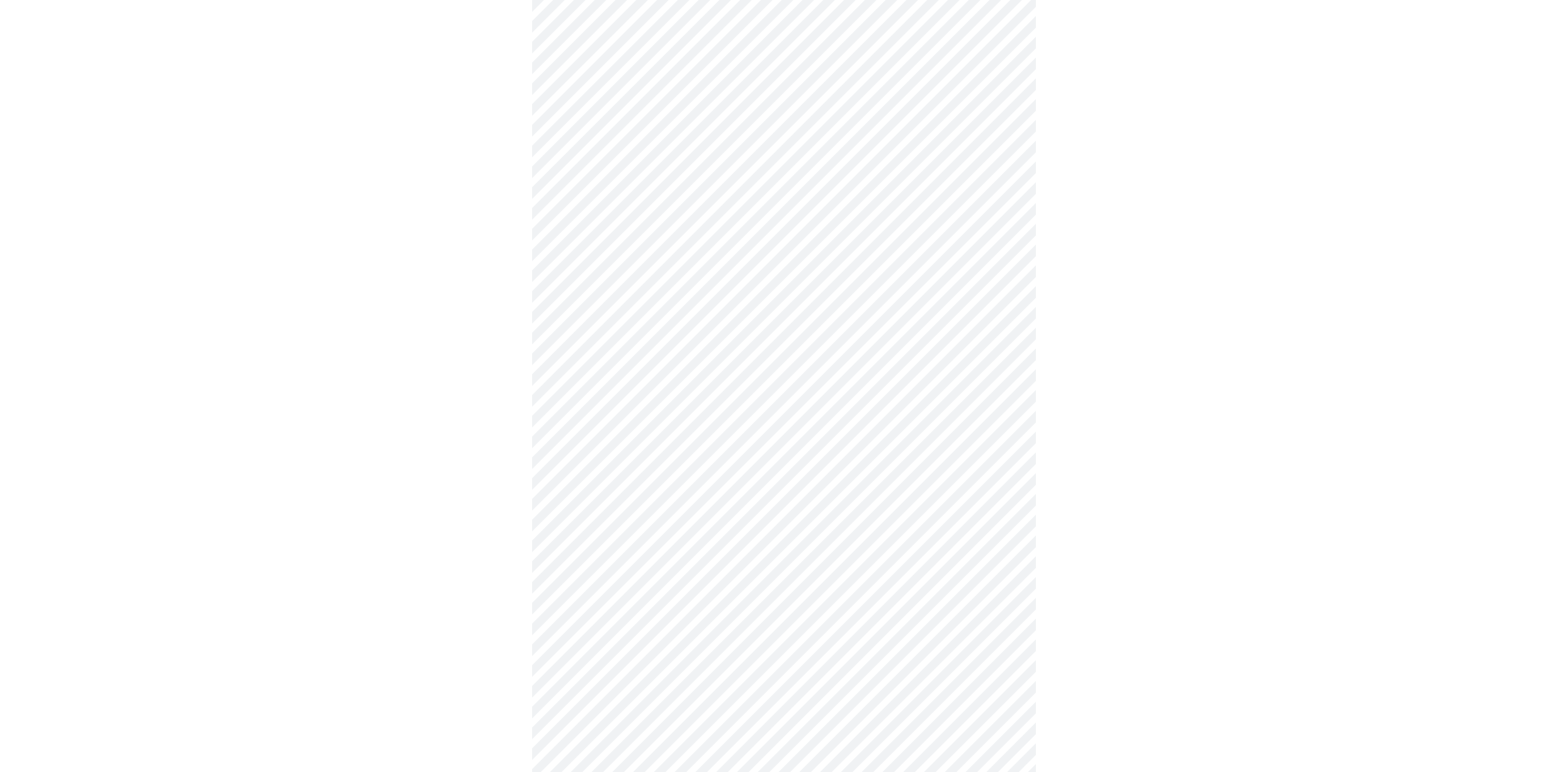
scroll to position [727, 0]
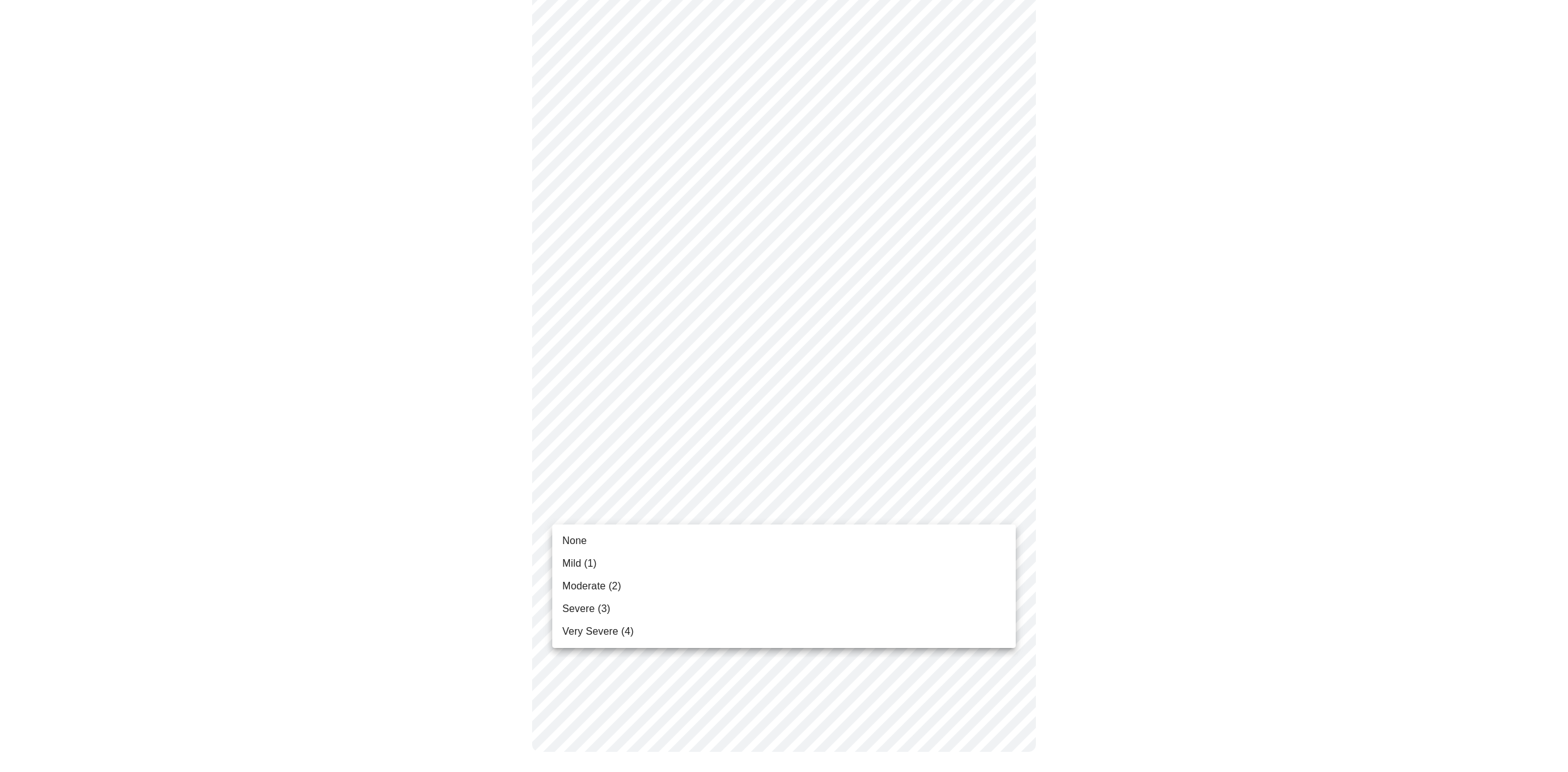
click at [841, 509] on body "MyMenopauseRx Appointments Messaging Labs Uploads Medications Community Refer a…" at bounding box center [784, 28] width 1558 height 1499
click at [832, 537] on li "None" at bounding box center [784, 541] width 463 height 23
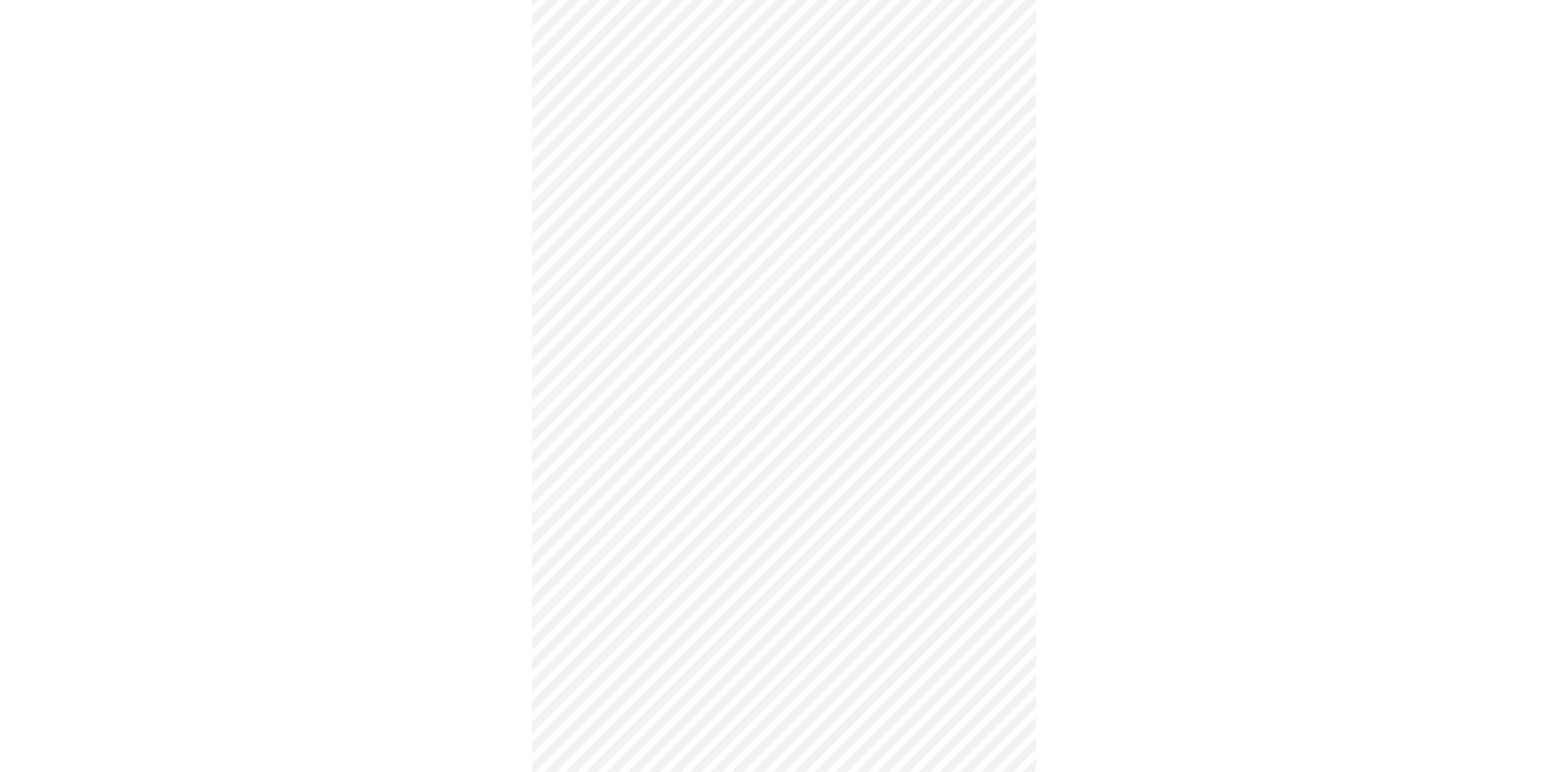
scroll to position [291, 0]
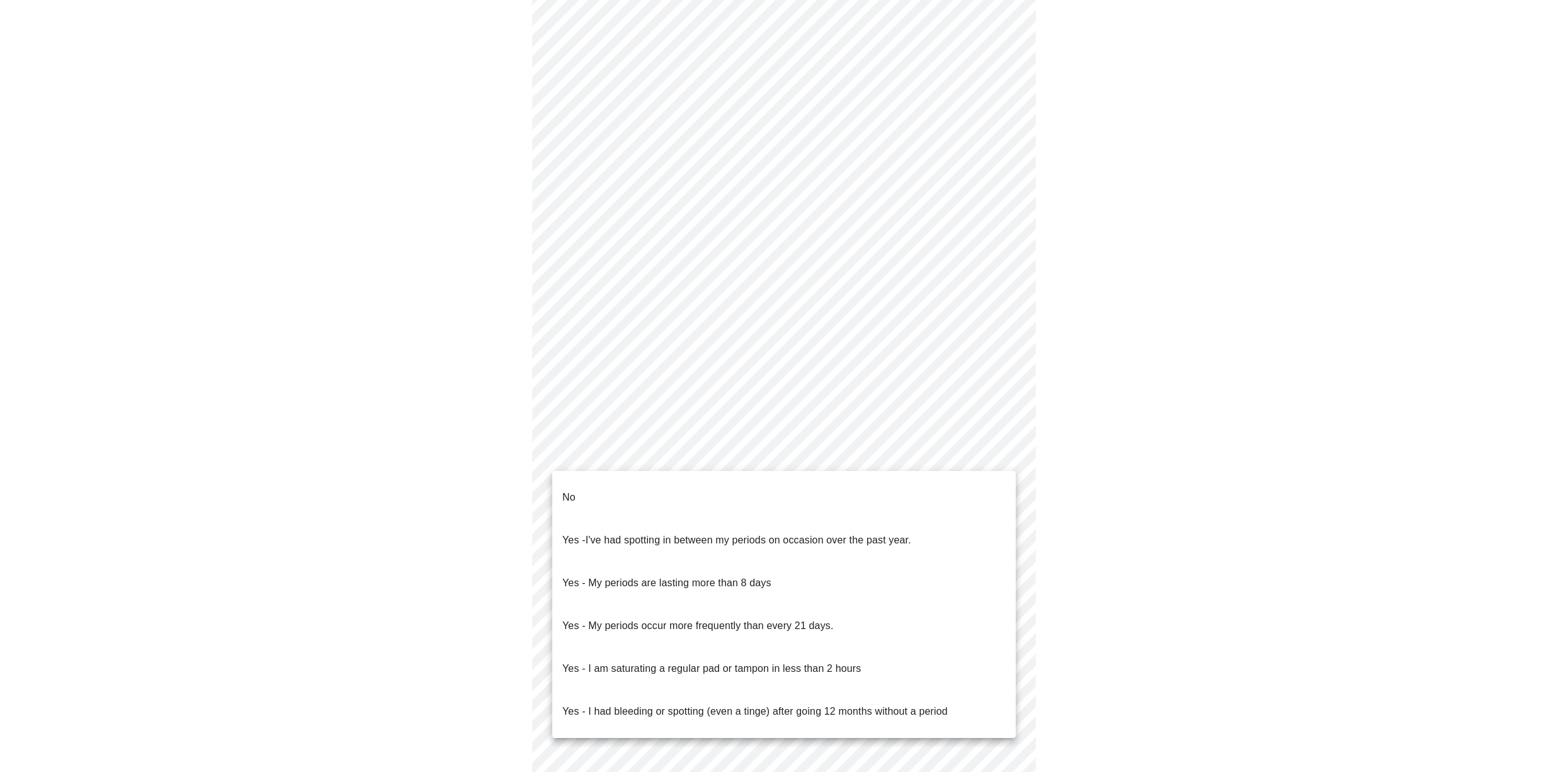
click at [727, 458] on body "MyMenopauseRx Appointments Messaging Labs Uploads Medications Community Refer a…" at bounding box center [784, 324] width 1558 height 1219
click at [678, 496] on li "No" at bounding box center [784, 497] width 463 height 43
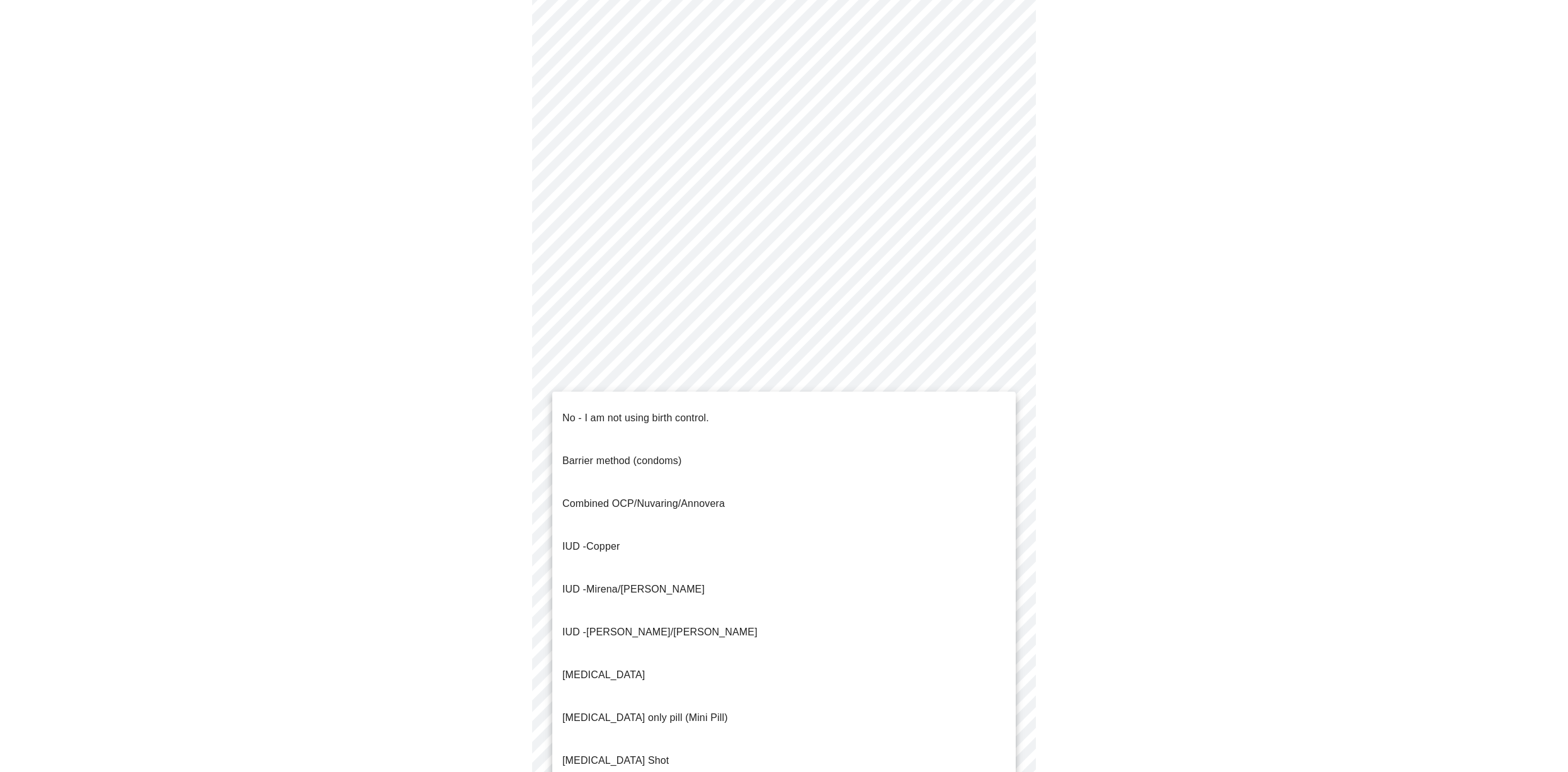
click at [691, 551] on body "MyMenopauseRx Appointments Messaging Labs Uploads Medications Community Refer a…" at bounding box center [784, 320] width 1558 height 1211
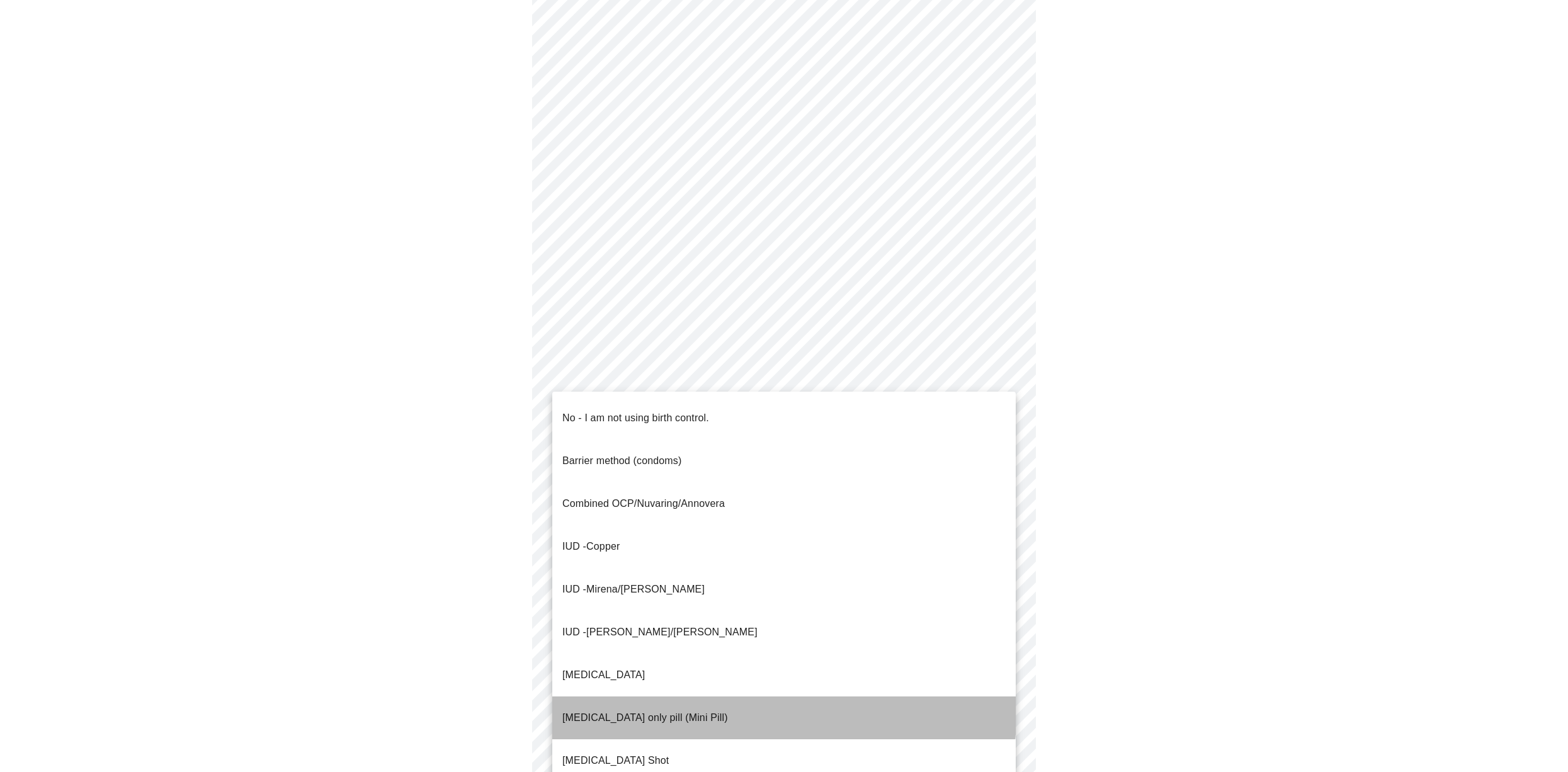
click at [649, 710] on p "[MEDICAL_DATA] only pill (Mini Pill)" at bounding box center [645, 718] width 165 height 15
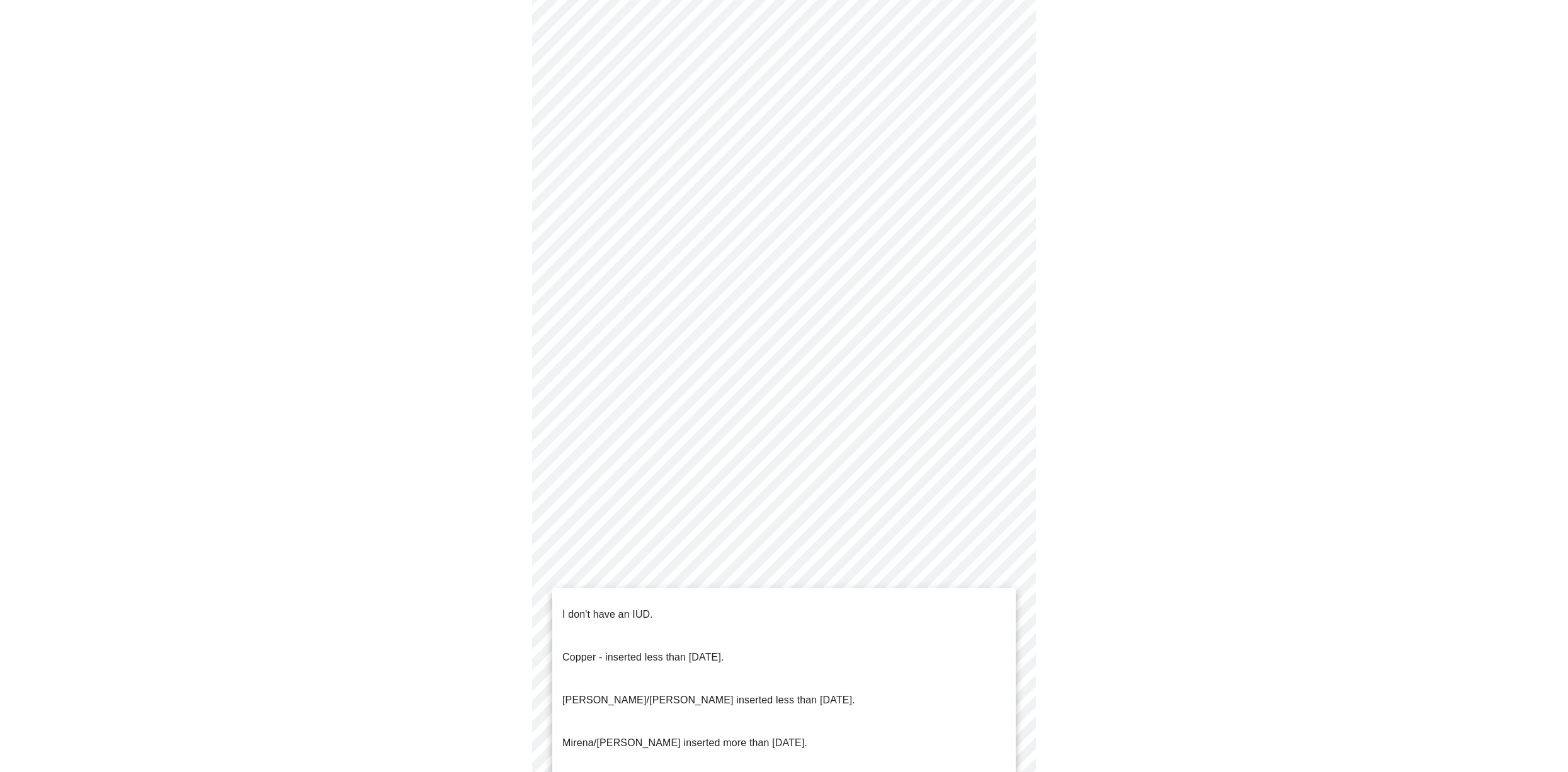
click at [649, 637] on body "MyMenopauseRx Appointments Messaging Labs Uploads Medications Community Refer a…" at bounding box center [784, 317] width 1558 height 1204
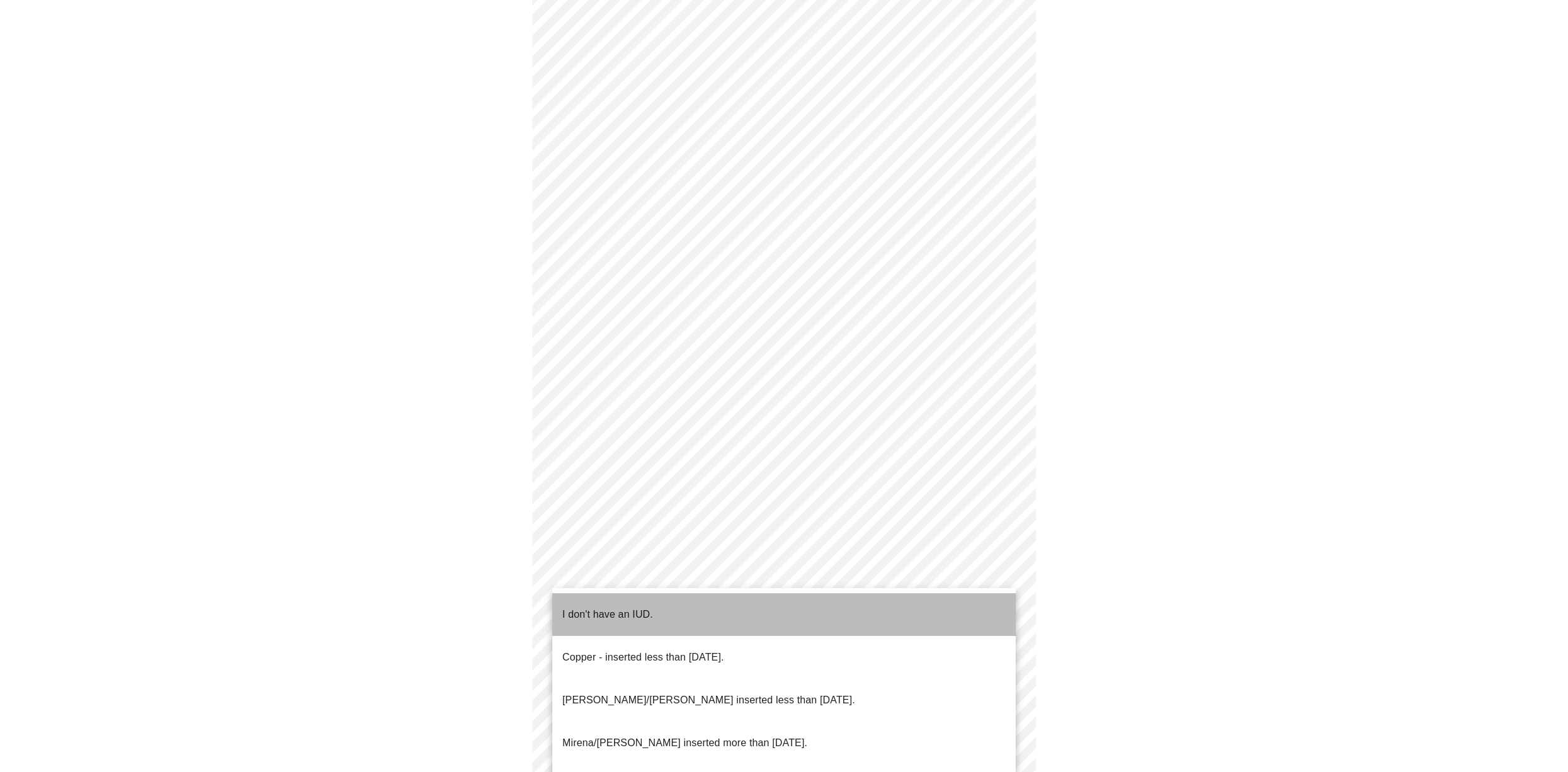
click at [649, 612] on p "I don't have an IUD." at bounding box center [607, 615] width 91 height 15
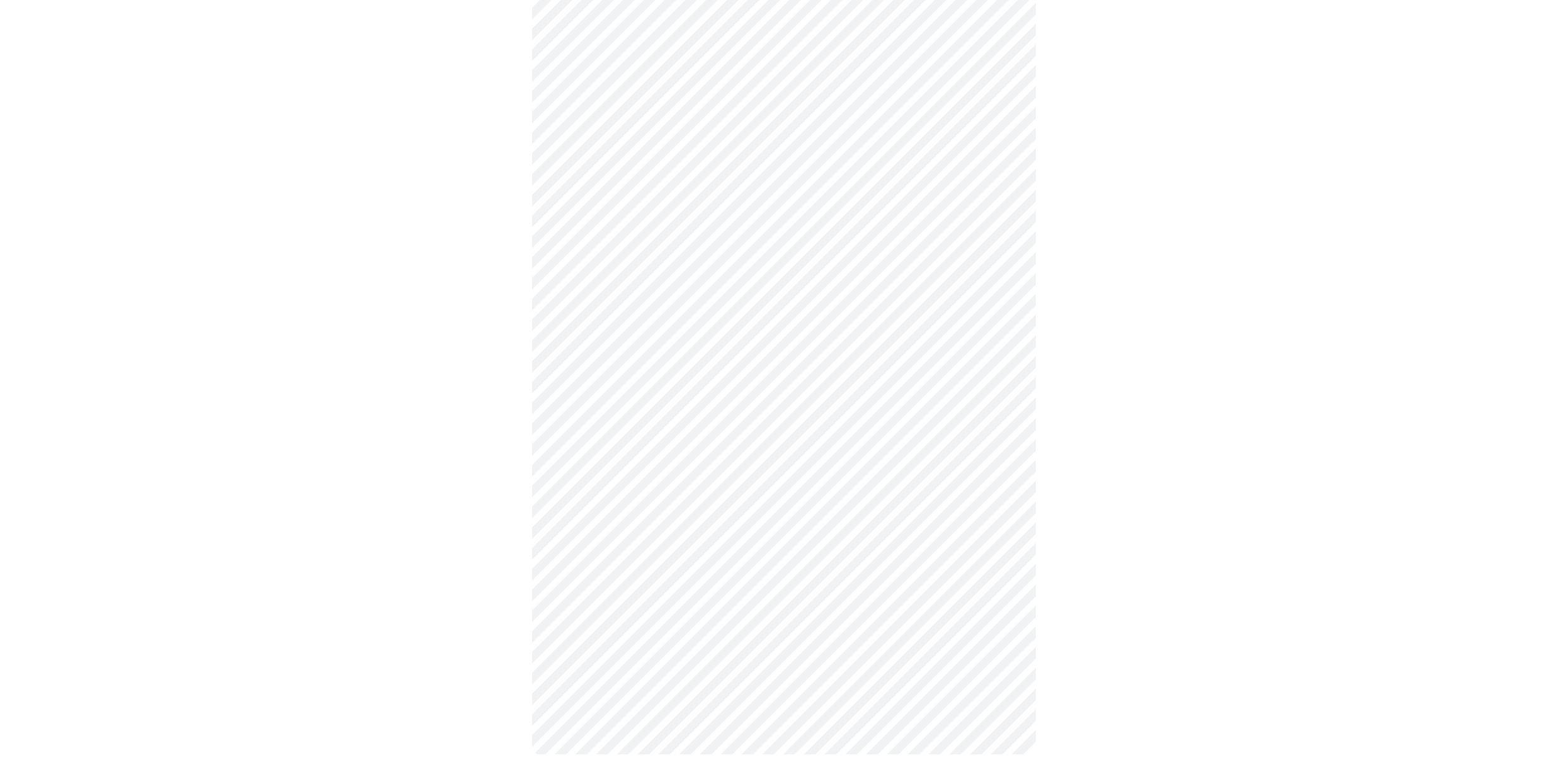
scroll to position [425, 0]
click at [656, 602] on body "MyMenopauseRx Appointments Messaging Labs Uploads Medications Community Refer a…" at bounding box center [784, 179] width 1558 height 1197
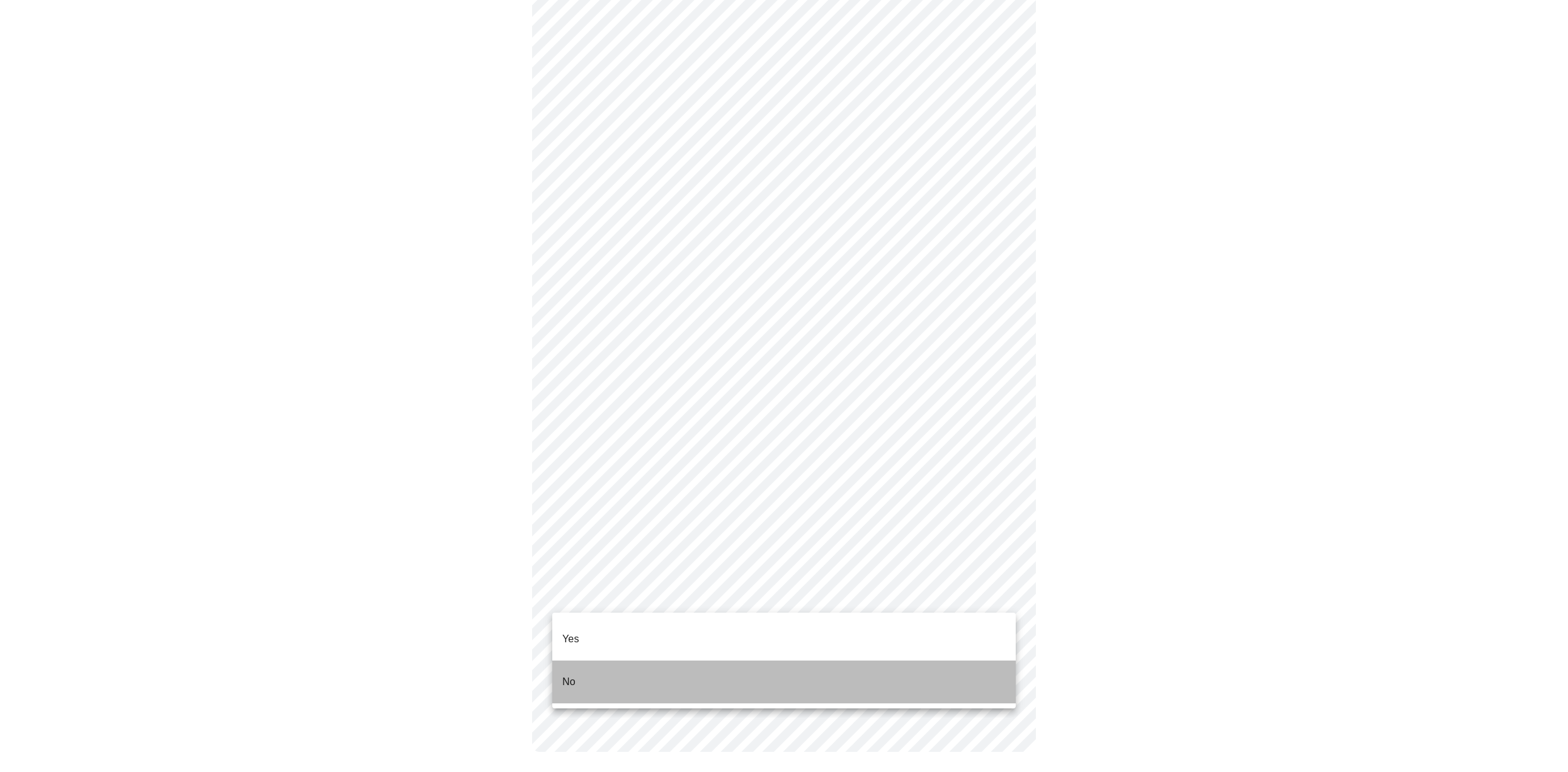
click at [627, 663] on li "No" at bounding box center [784, 682] width 463 height 43
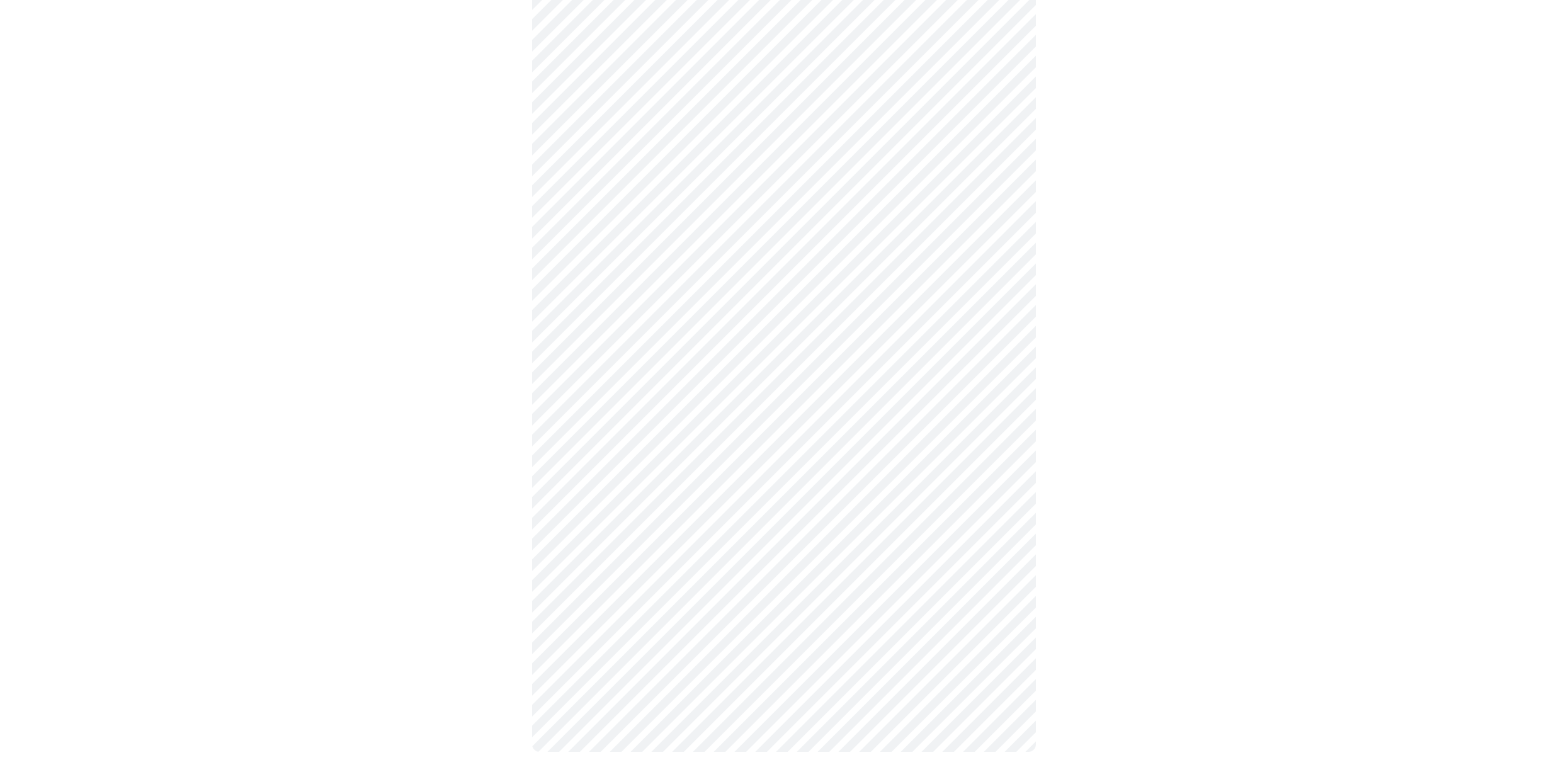
scroll to position [0, 0]
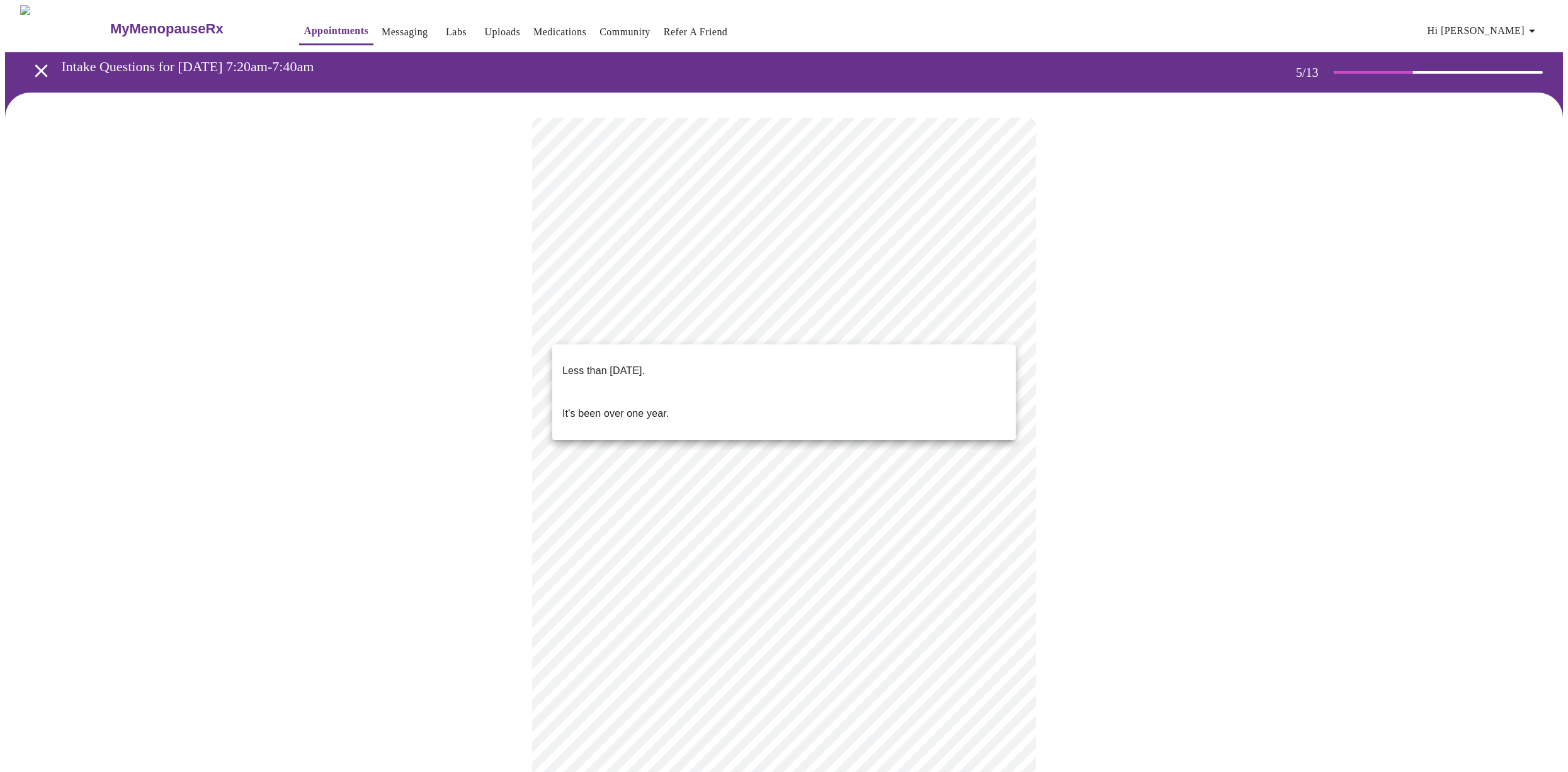
click at [999, 329] on body "MyMenopauseRx Appointments Messaging Labs Uploads Medications Community Refer a…" at bounding box center [784, 456] width 1558 height 903
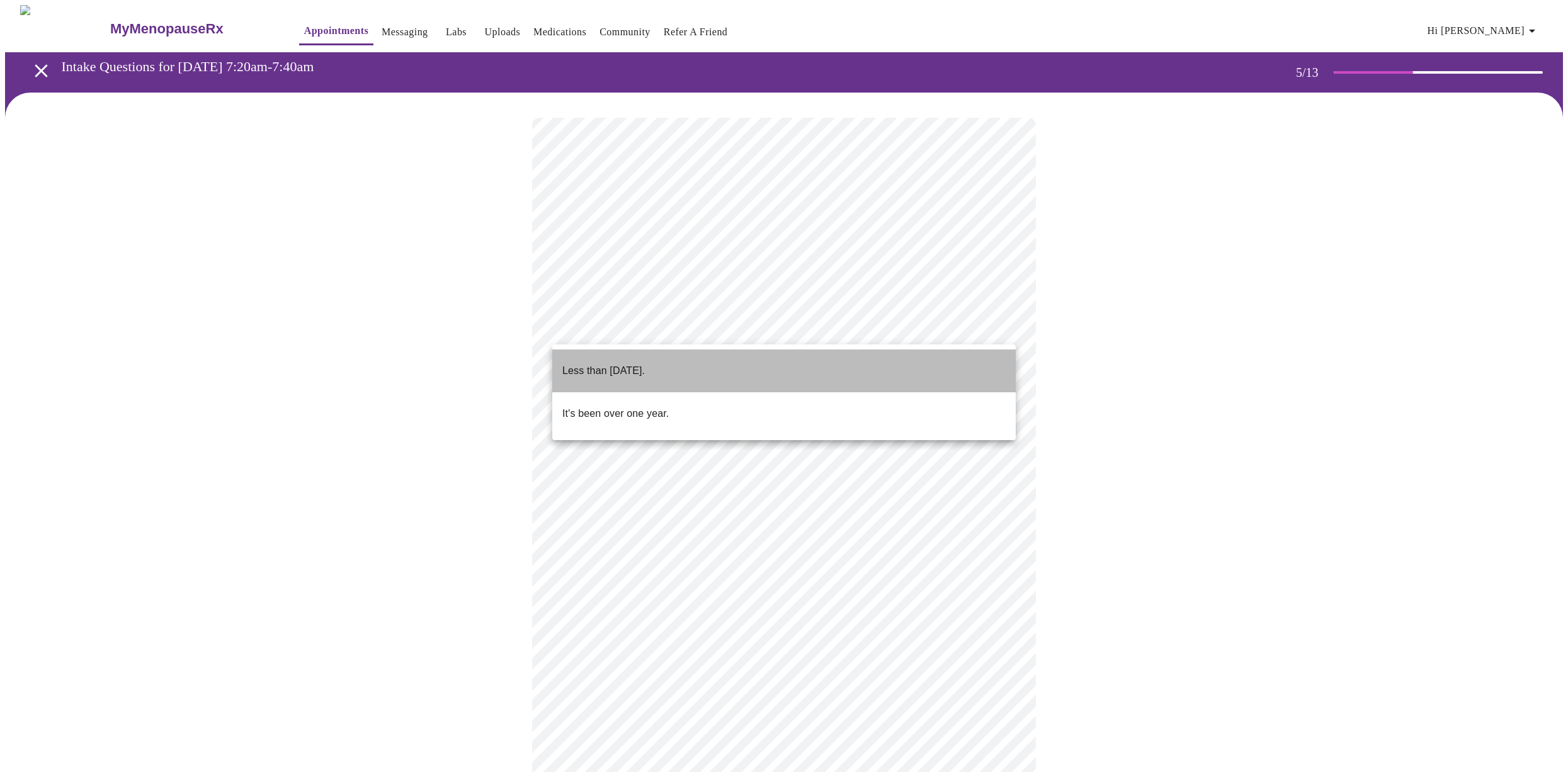
click at [930, 365] on li "Less than [DATE]." at bounding box center [784, 371] width 463 height 43
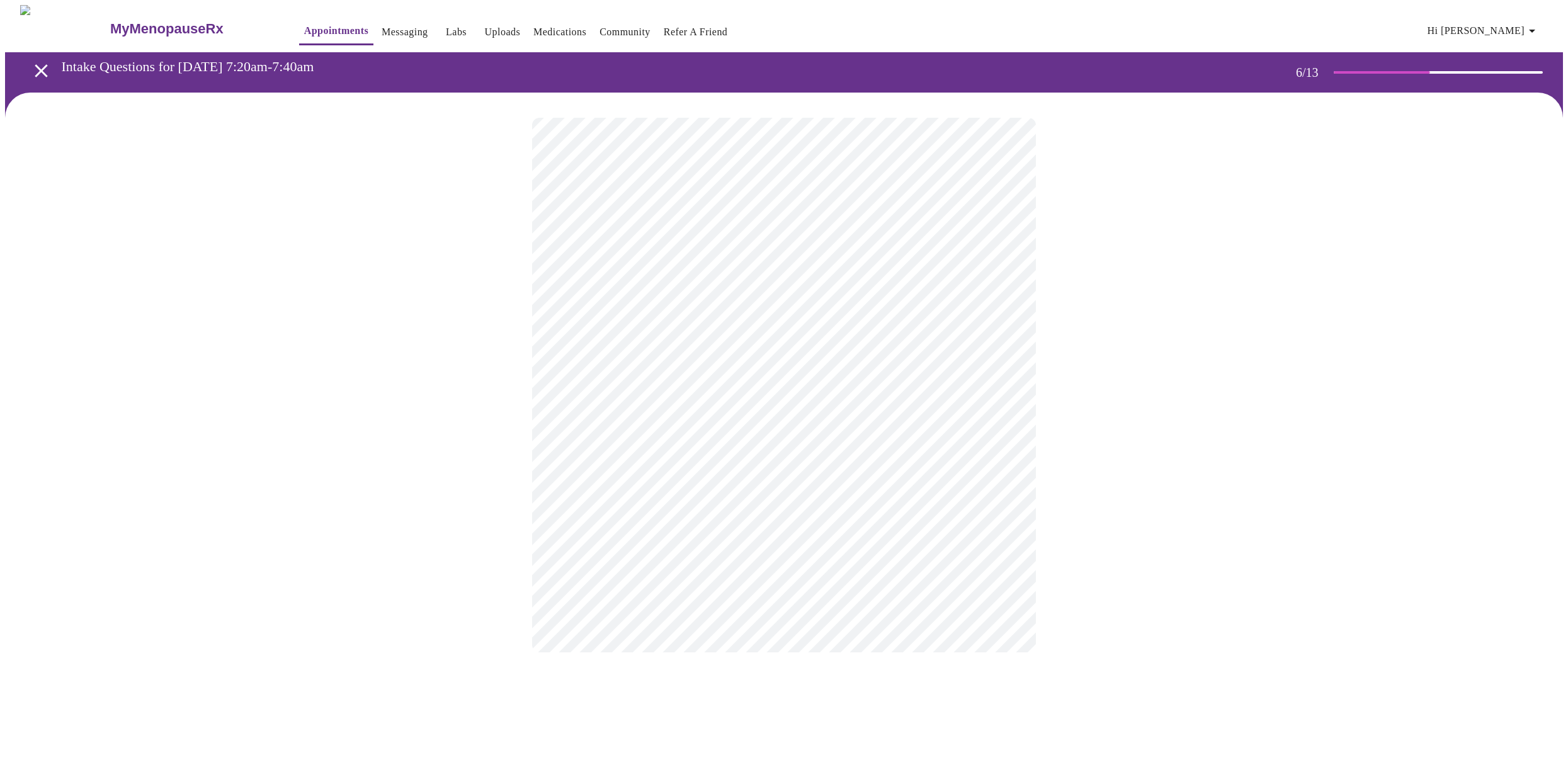
click at [637, 368] on body "MyMenopauseRx Appointments Messaging Labs Uploads Medications Community Refer a…" at bounding box center [784, 341] width 1558 height 672
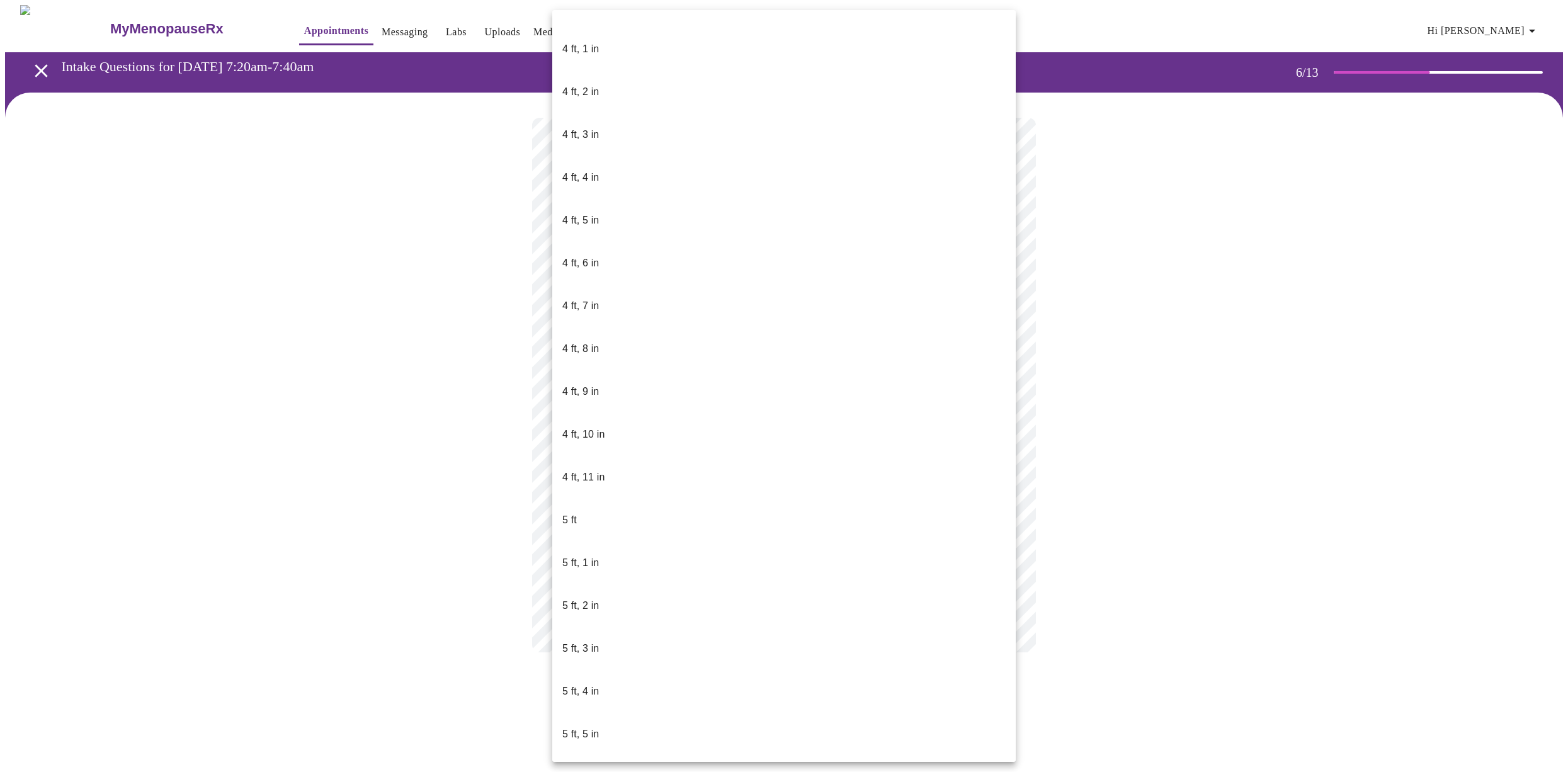
scroll to position [546, 0]
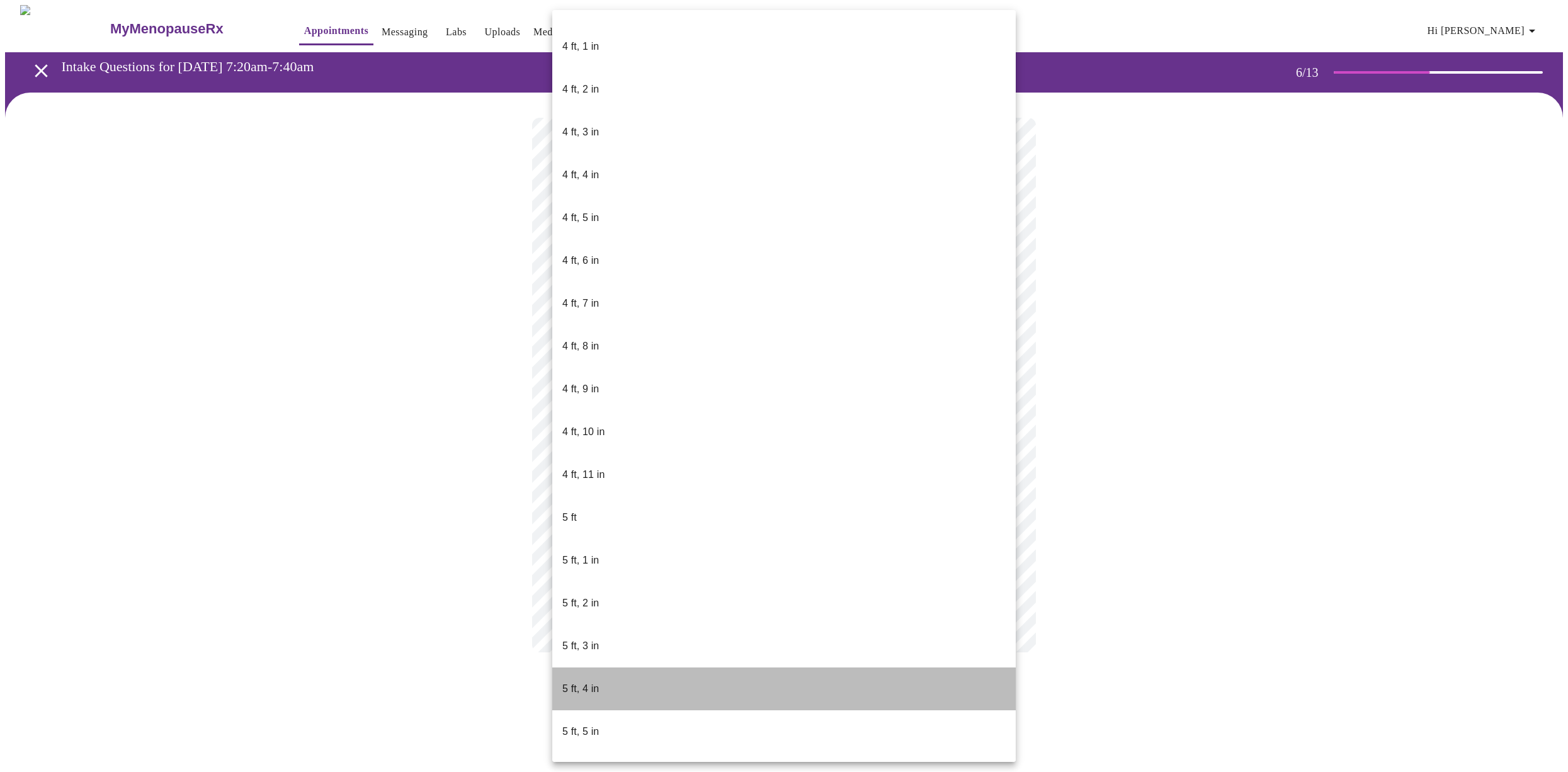
click at [609, 668] on li "5 ft, 4 in" at bounding box center [784, 689] width 463 height 43
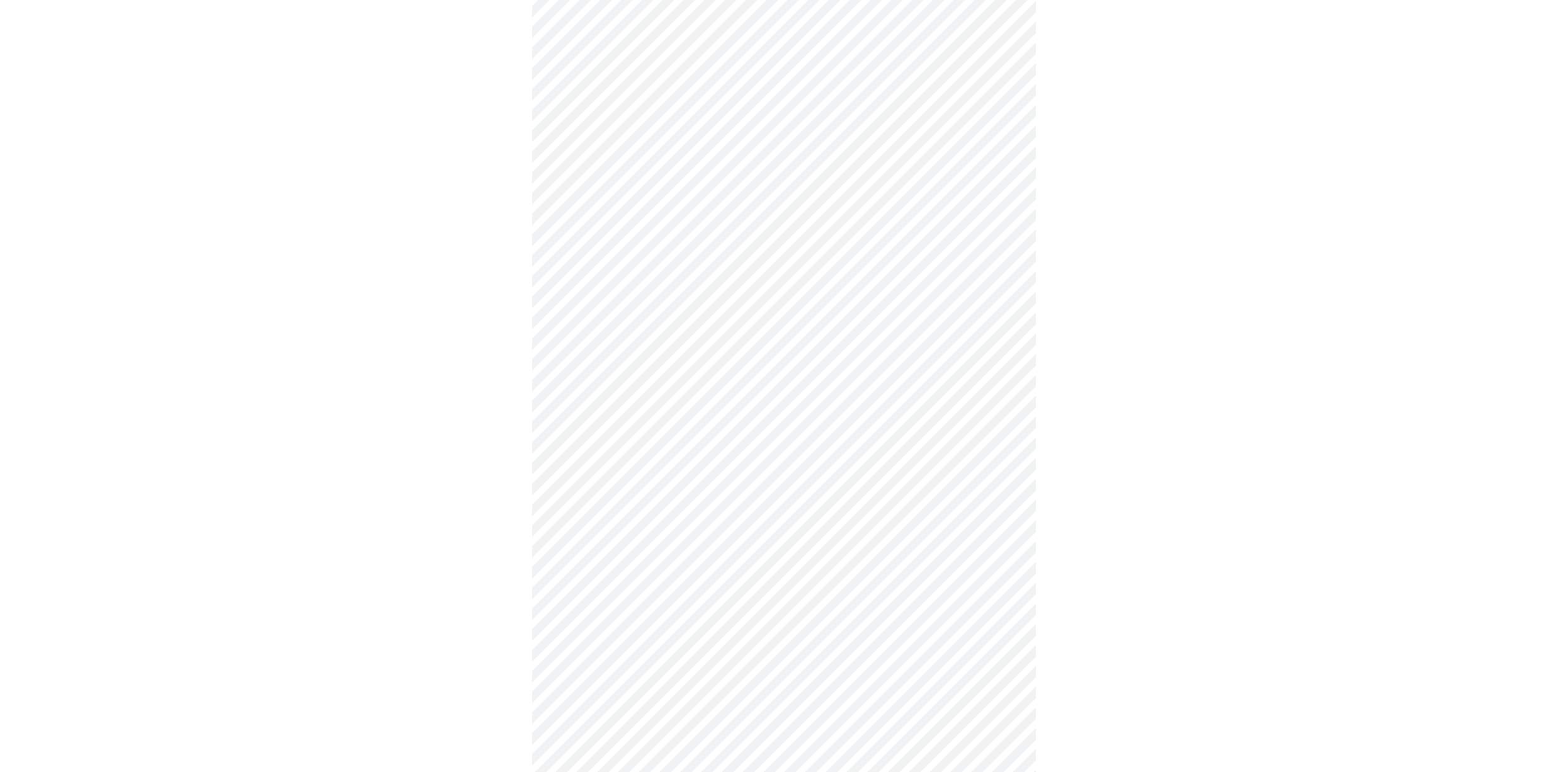
scroll to position [3002, 0]
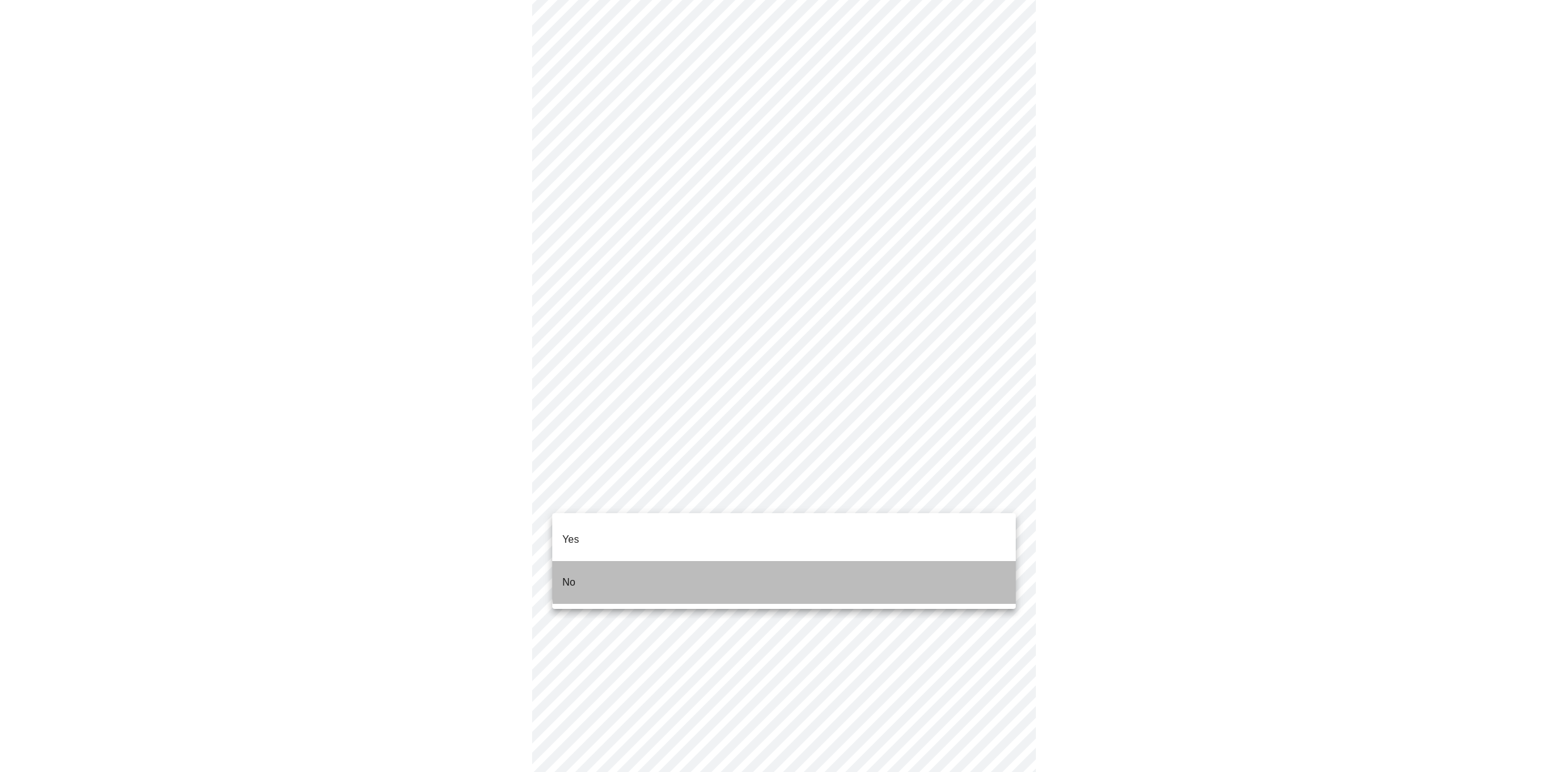
click at [905, 561] on li "No" at bounding box center [784, 582] width 463 height 43
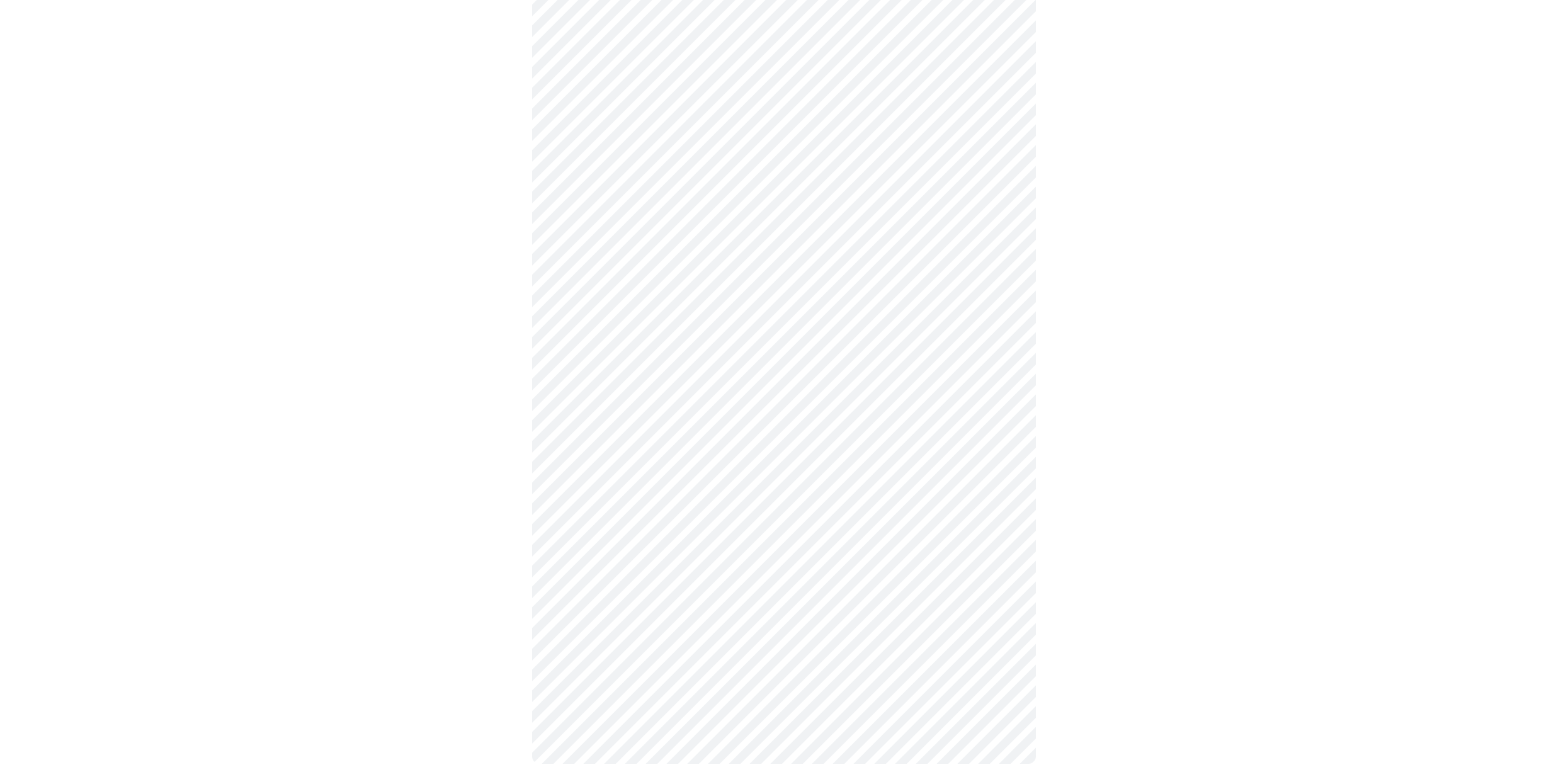
scroll to position [458, 0]
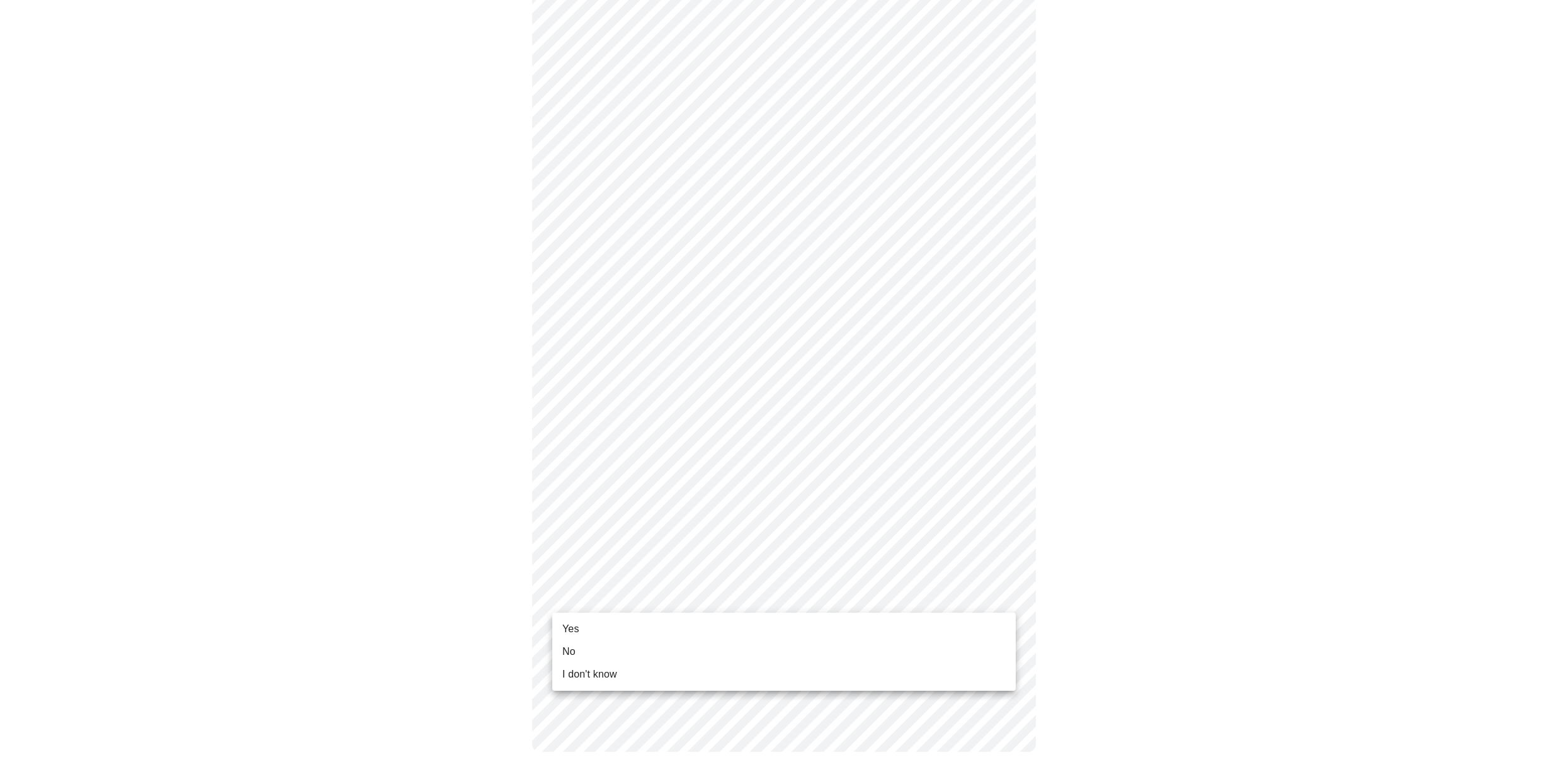
click at [997, 595] on body "MyMenopauseRx Appointments Messaging Labs Uploads Medications Community Refer a…" at bounding box center [784, 162] width 1558 height 1230
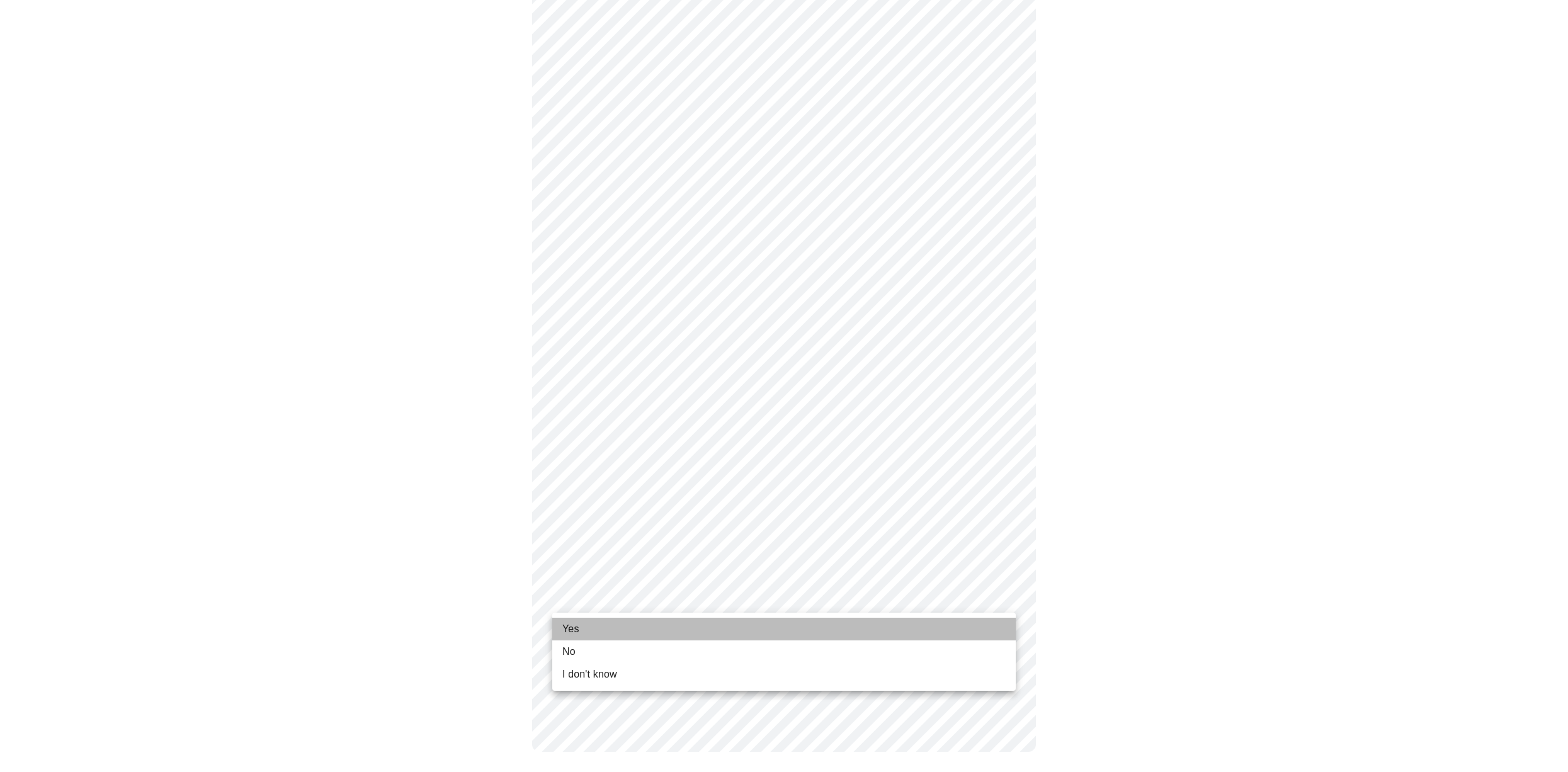
click at [975, 625] on li "Yes" at bounding box center [784, 629] width 463 height 23
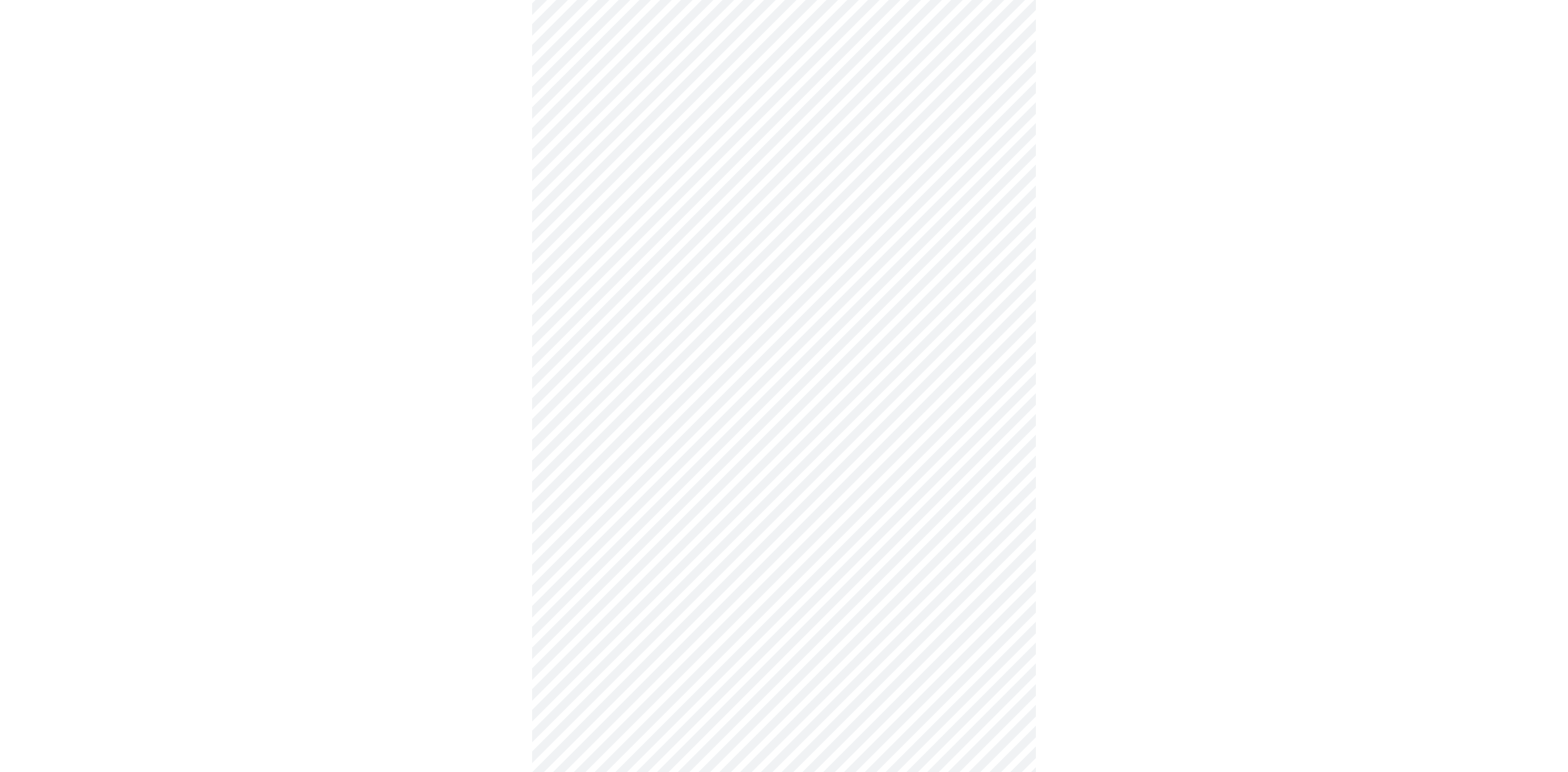
scroll to position [0, 0]
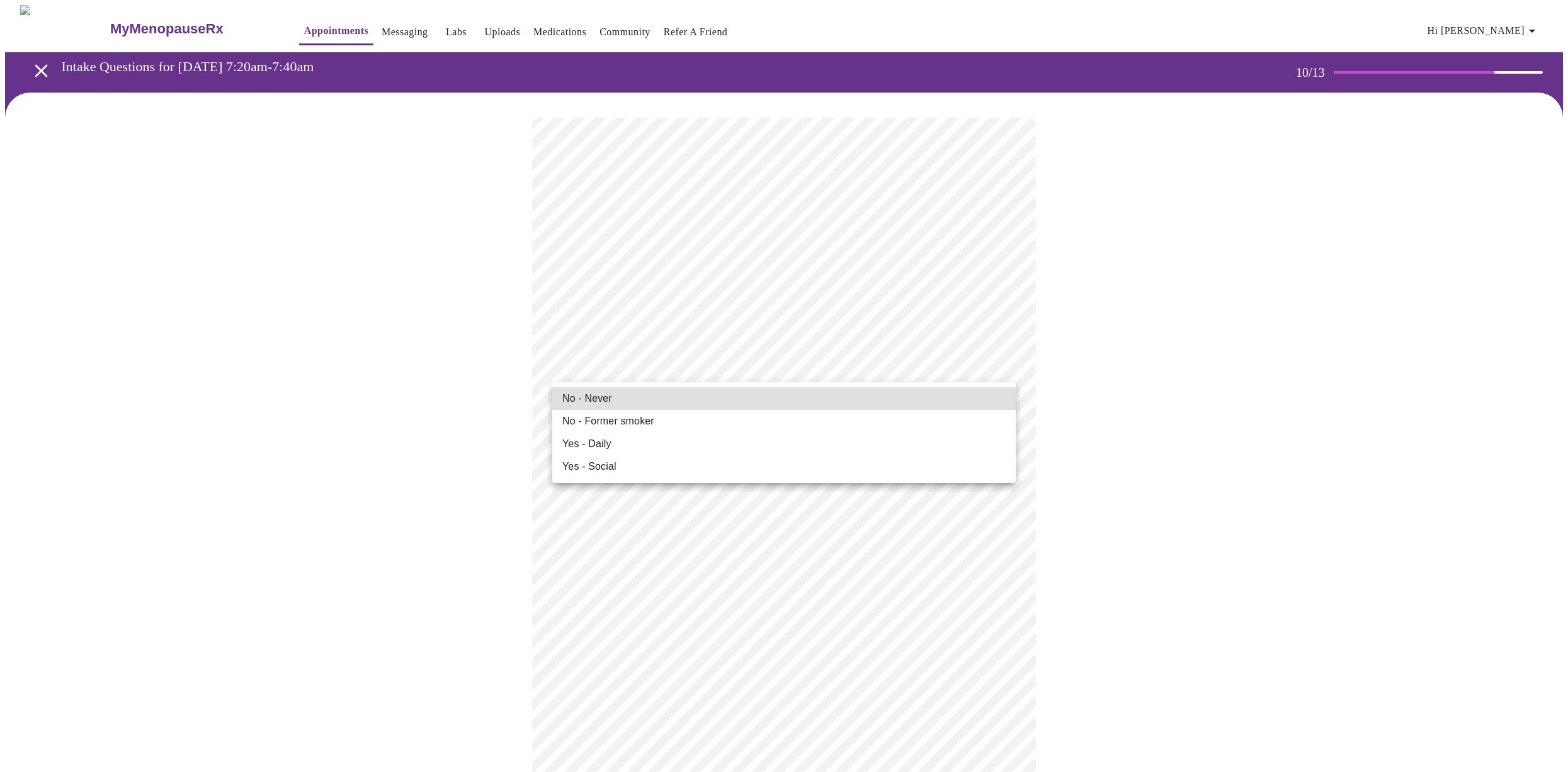
click at [965, 389] on li "No - Never" at bounding box center [784, 398] width 463 height 23
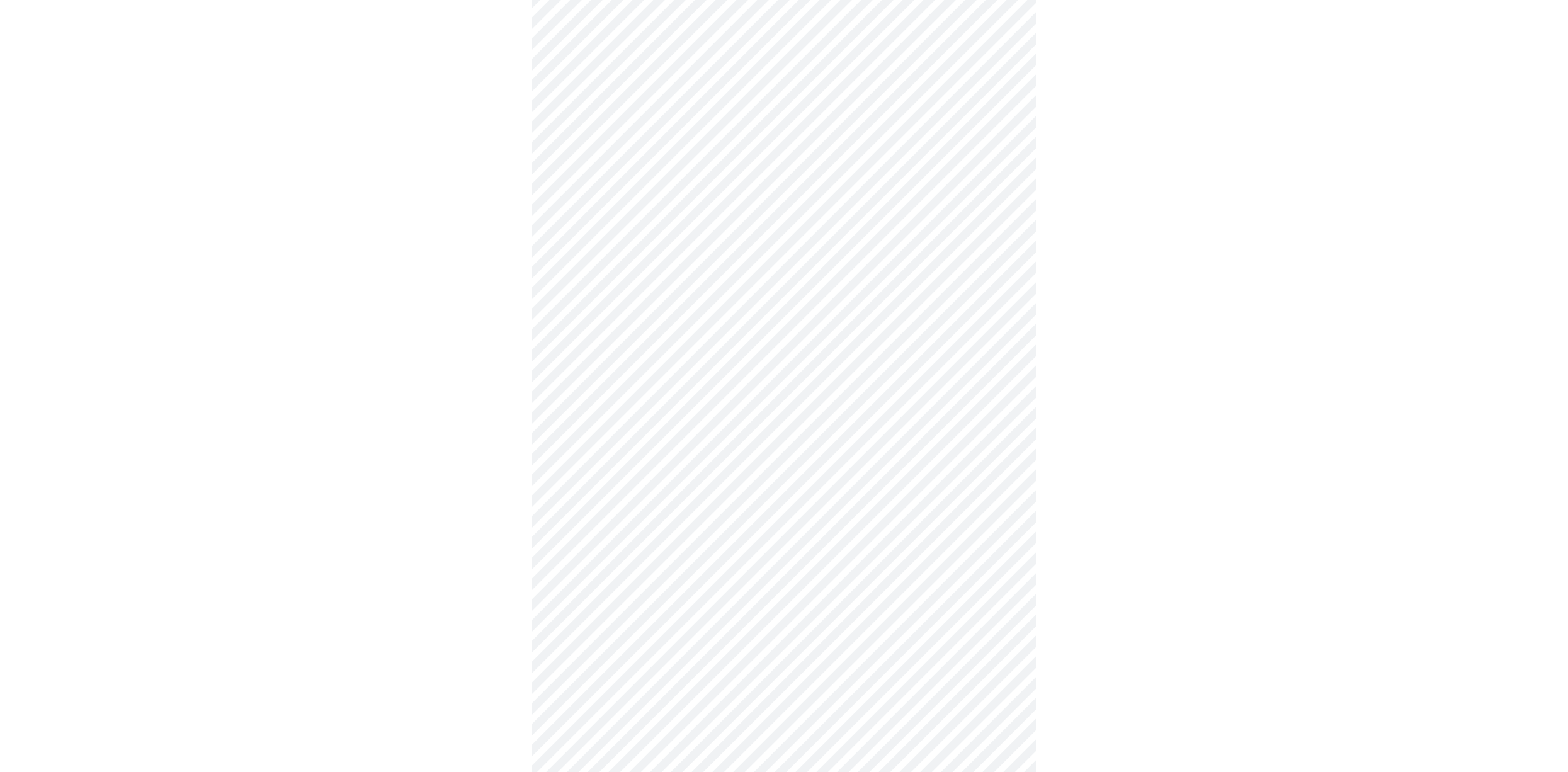
scroll to position [605, 0]
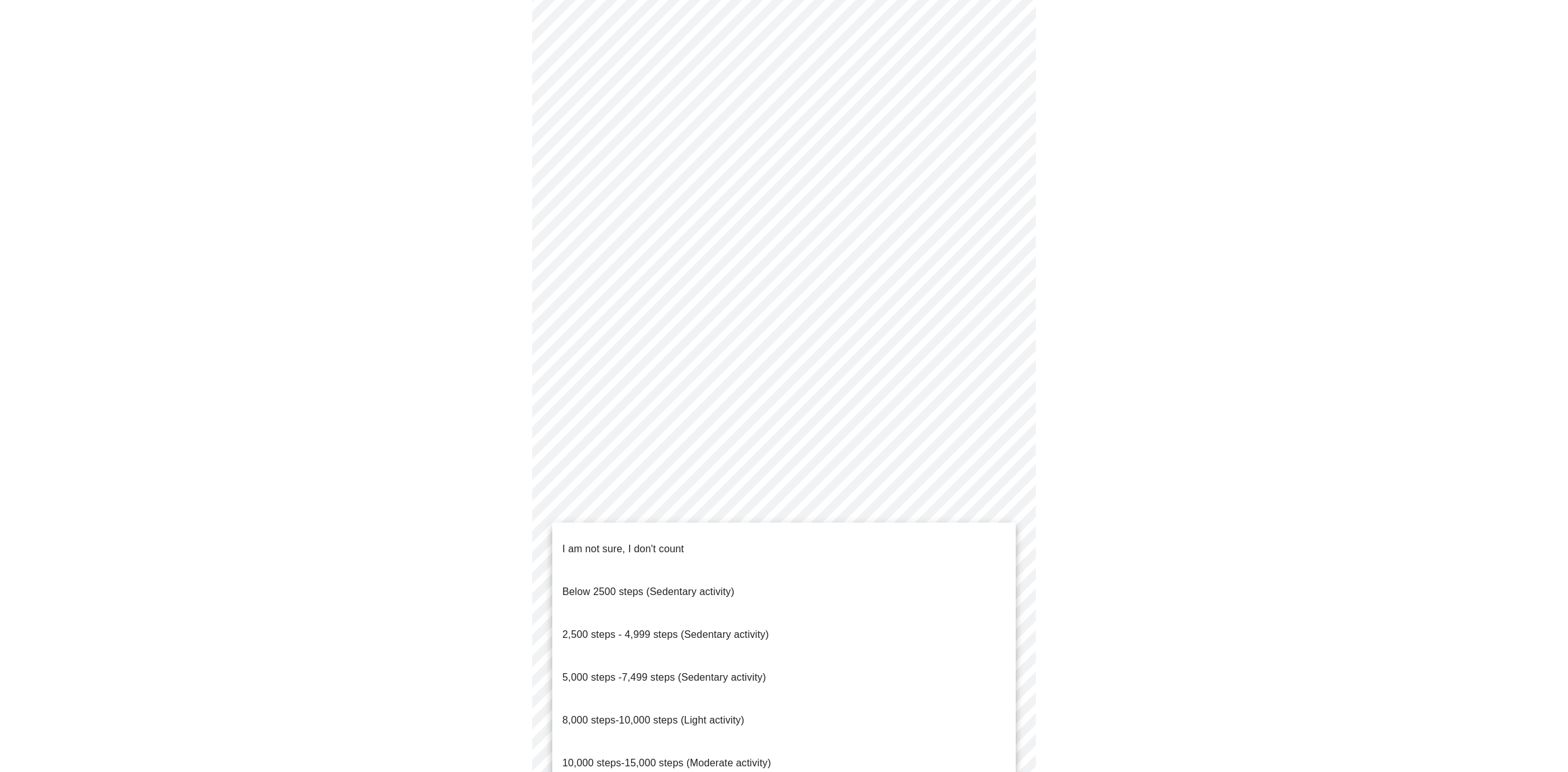
click at [1003, 670] on body "MyMenopauseRx Appointments Messaging Labs Uploads Medications Community Refer a…" at bounding box center [784, 224] width 1558 height 1650
click at [931, 742] on li "10,000 steps-15,000 steps (Moderate activity)" at bounding box center [784, 763] width 463 height 43
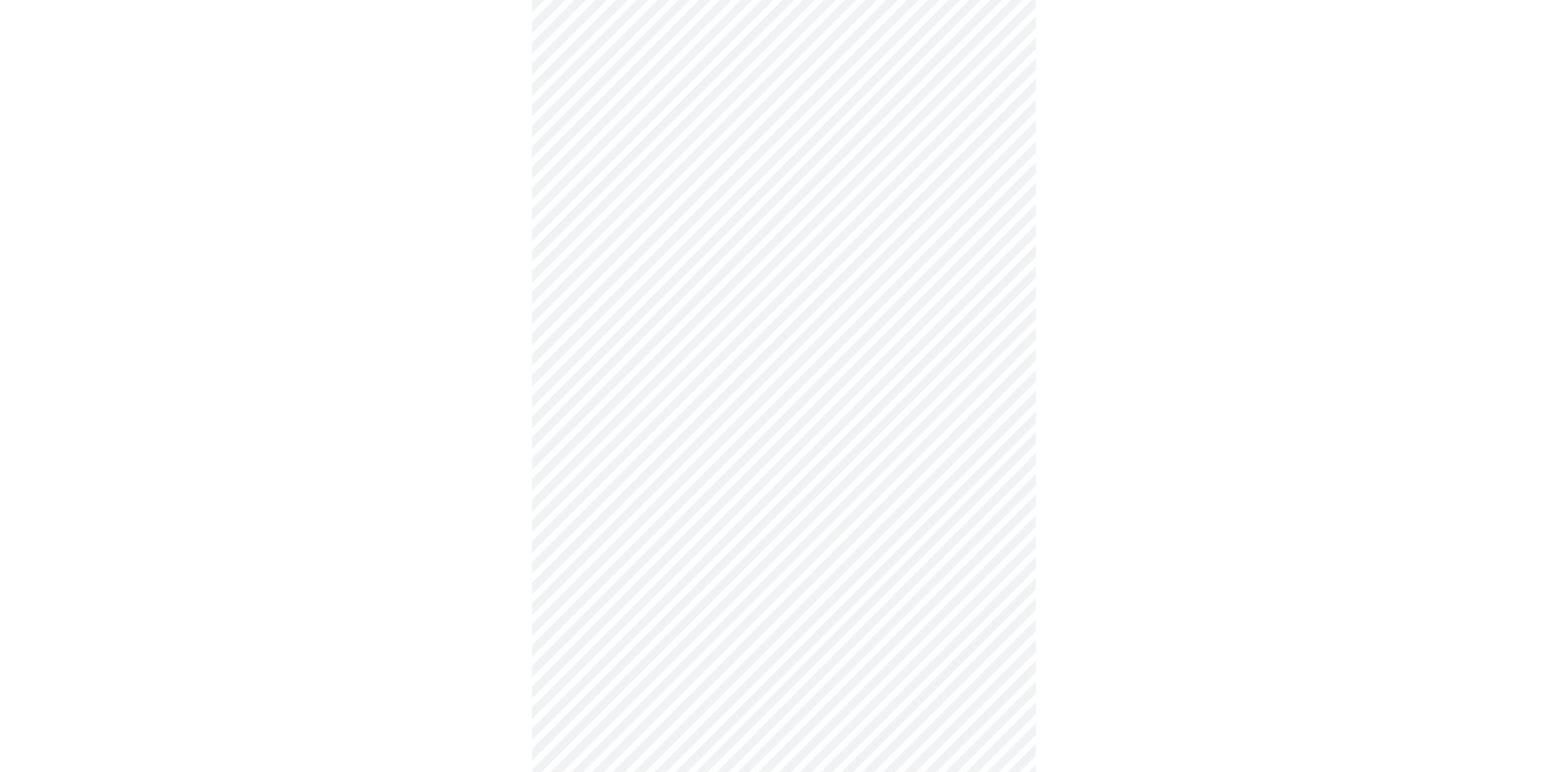
scroll to position [847, 0]
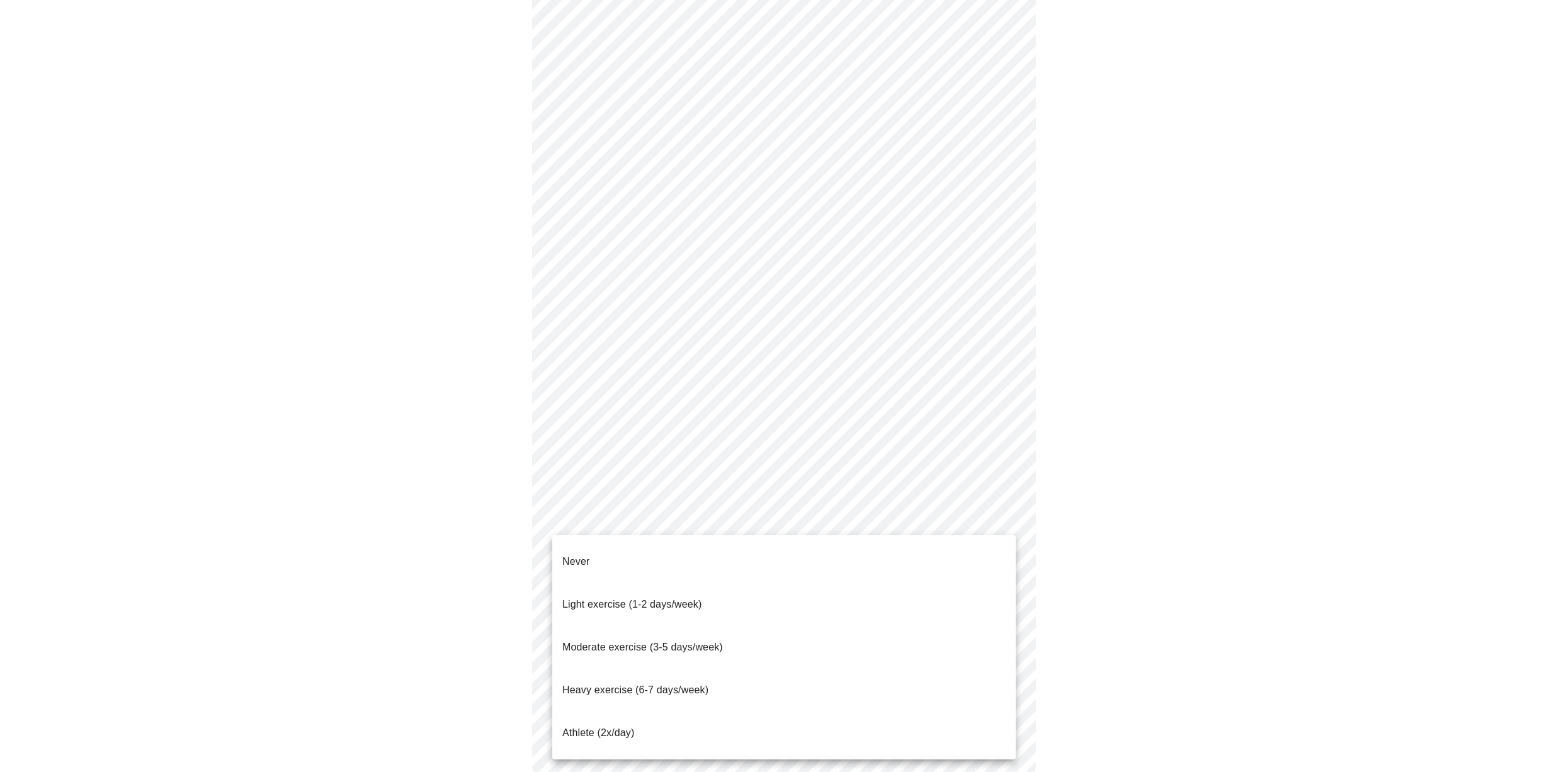
click at [881, 605] on li "Light exercise (1-2 days/week)" at bounding box center [784, 605] width 463 height 43
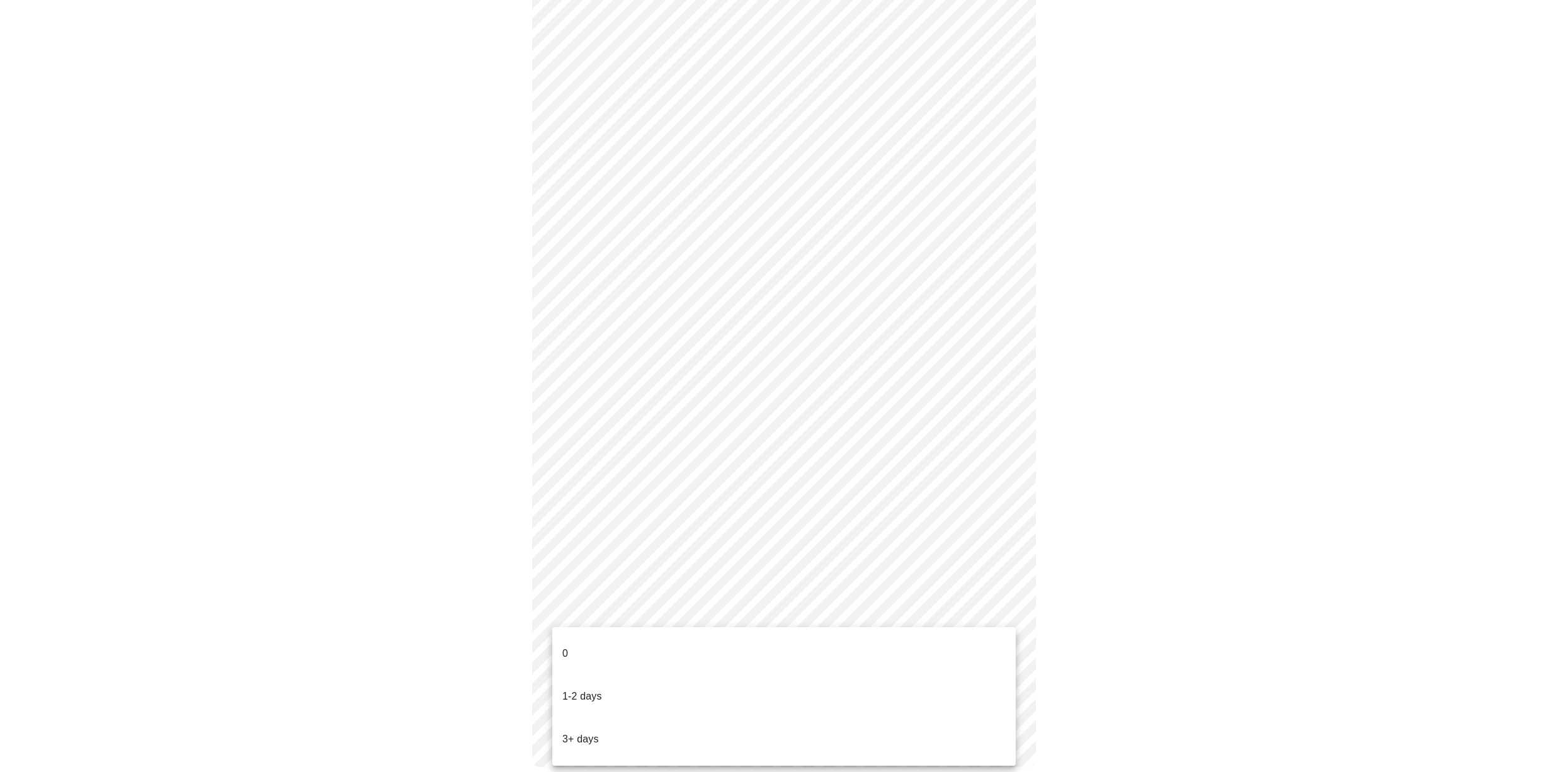
click at [644, 675] on li "1-2 days" at bounding box center [784, 697] width 463 height 43
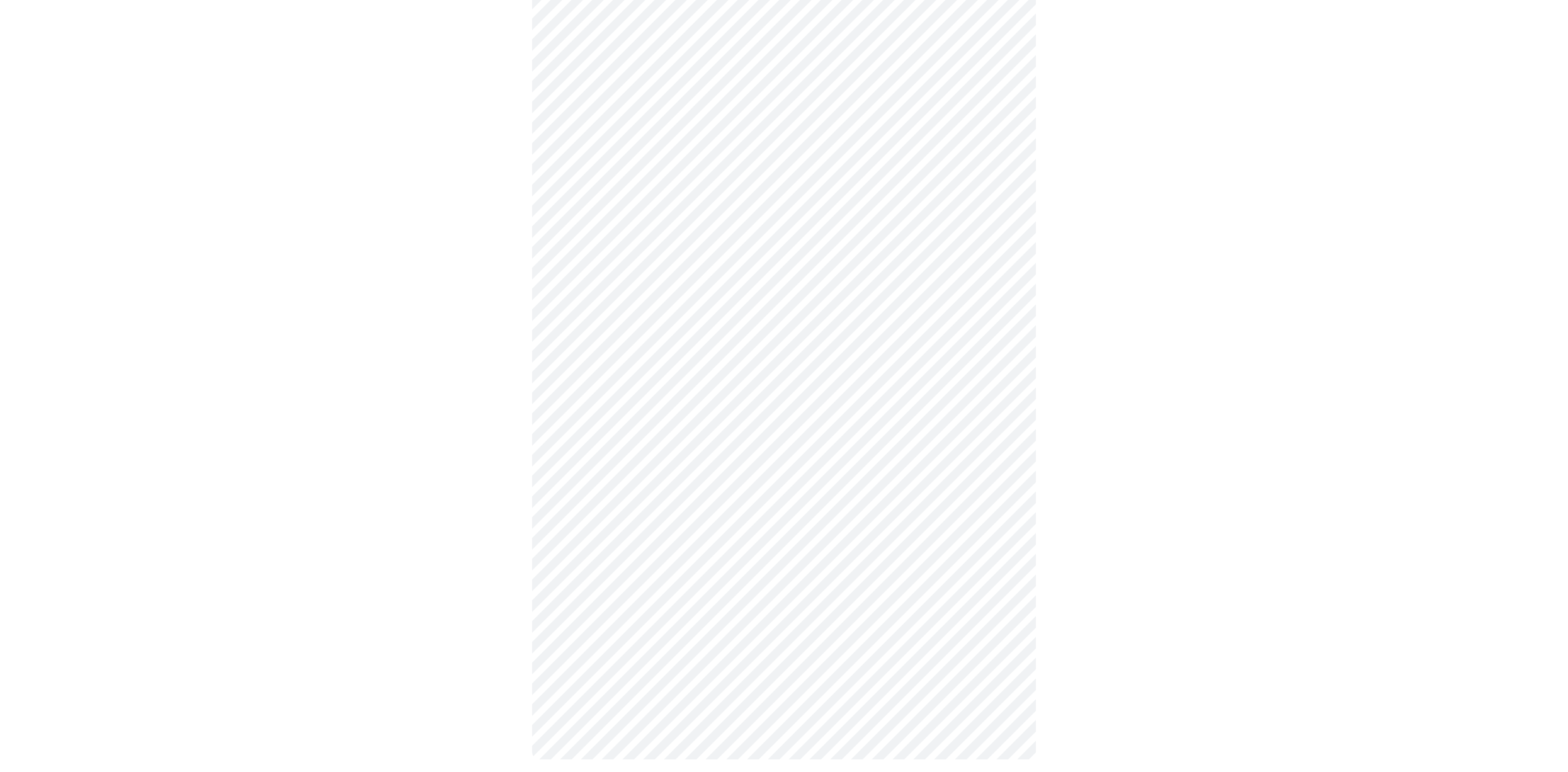
scroll to position [0, 0]
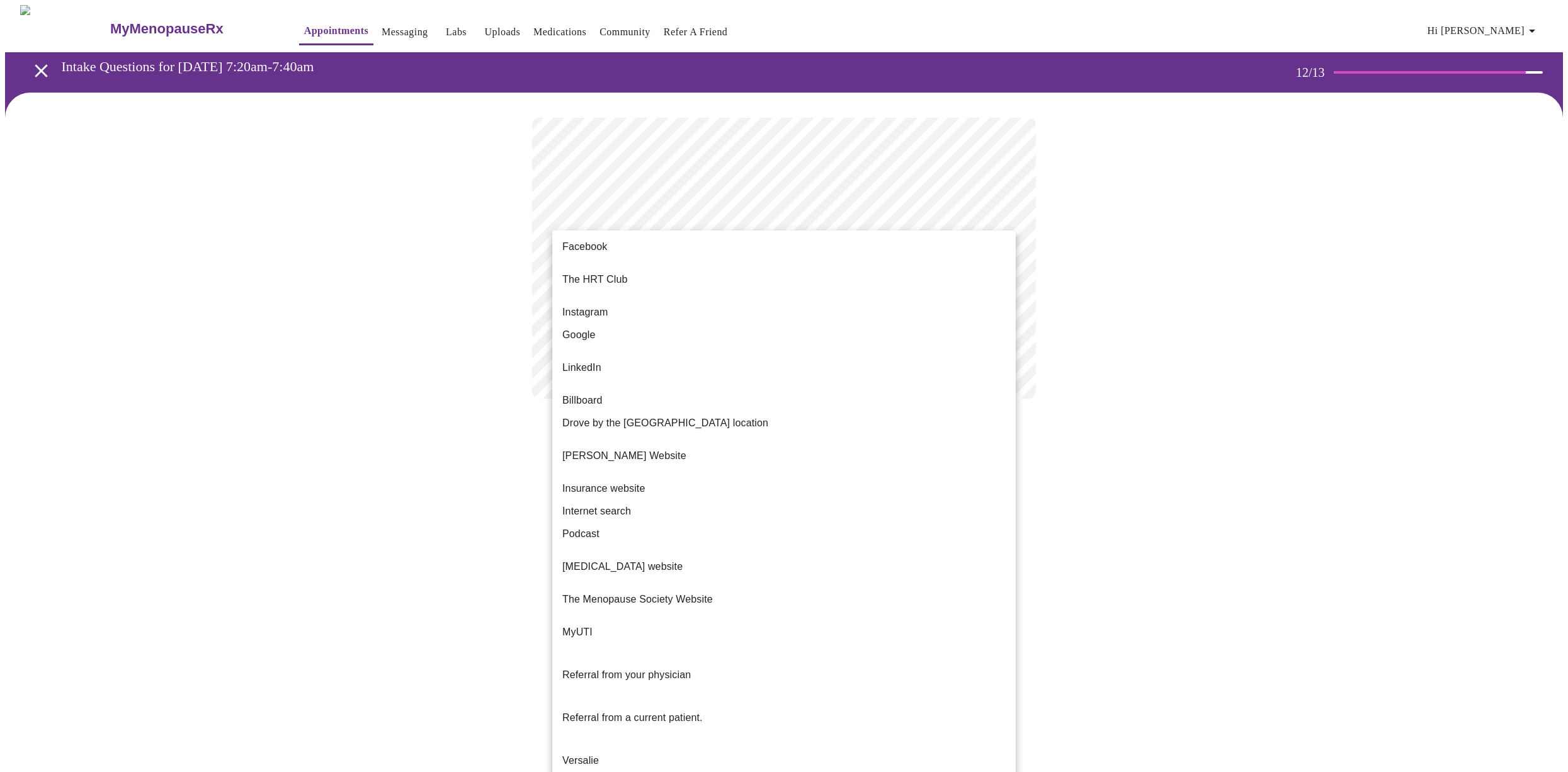
click at [1002, 252] on body "MyMenopauseRx Appointments Messaging Labs Uploads Medications Community Refer a…" at bounding box center [784, 214] width 1558 height 419
click at [675, 416] on span "Drove by the [GEOGRAPHIC_DATA] location" at bounding box center [665, 423] width 206 height 15
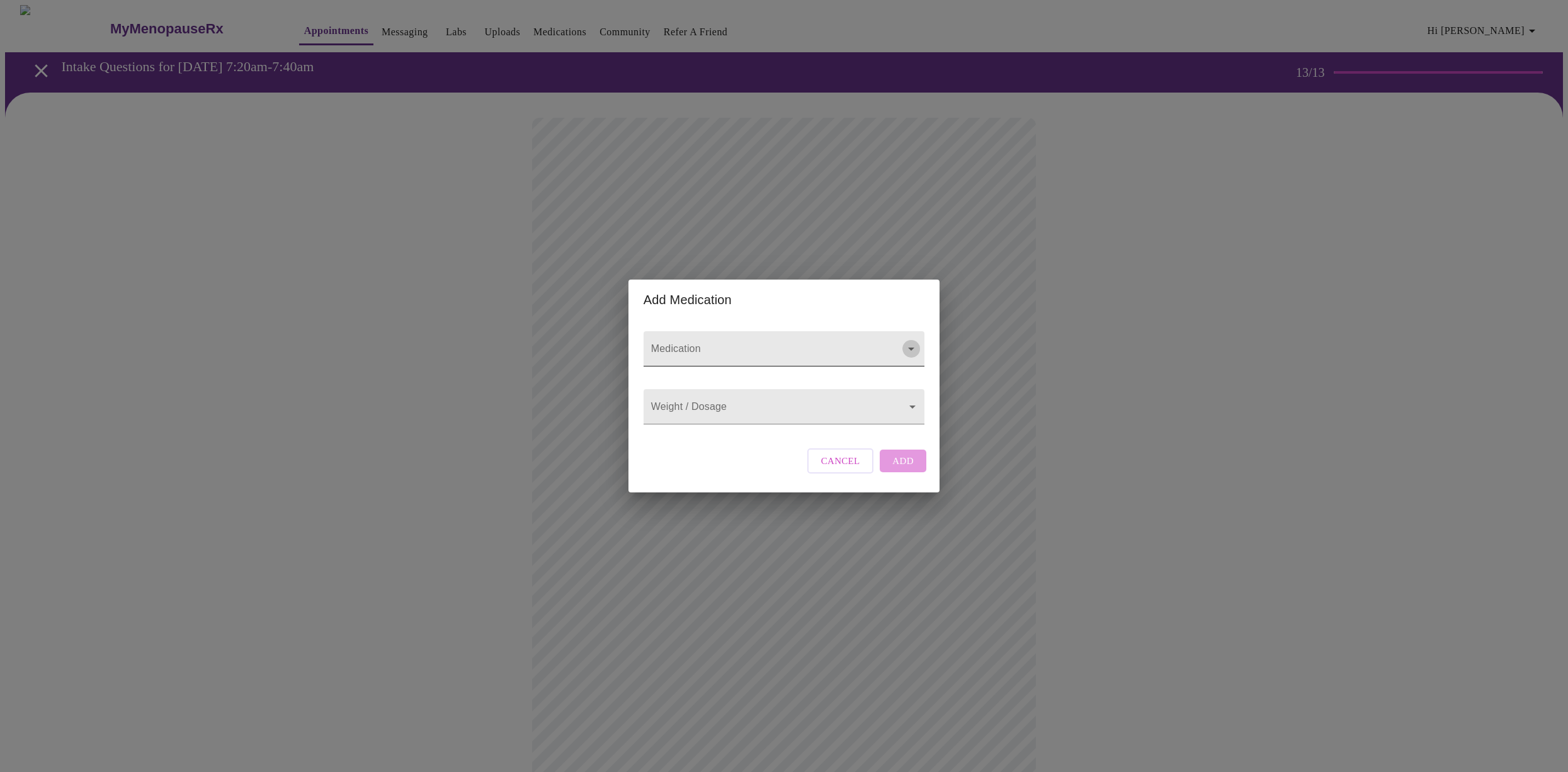
click at [910, 348] on icon "Open" at bounding box center [911, 349] width 6 height 3
click at [867, 343] on input "Medication" at bounding box center [766, 355] width 235 height 24
click at [823, 467] on span "Cancel" at bounding box center [840, 461] width 39 height 17
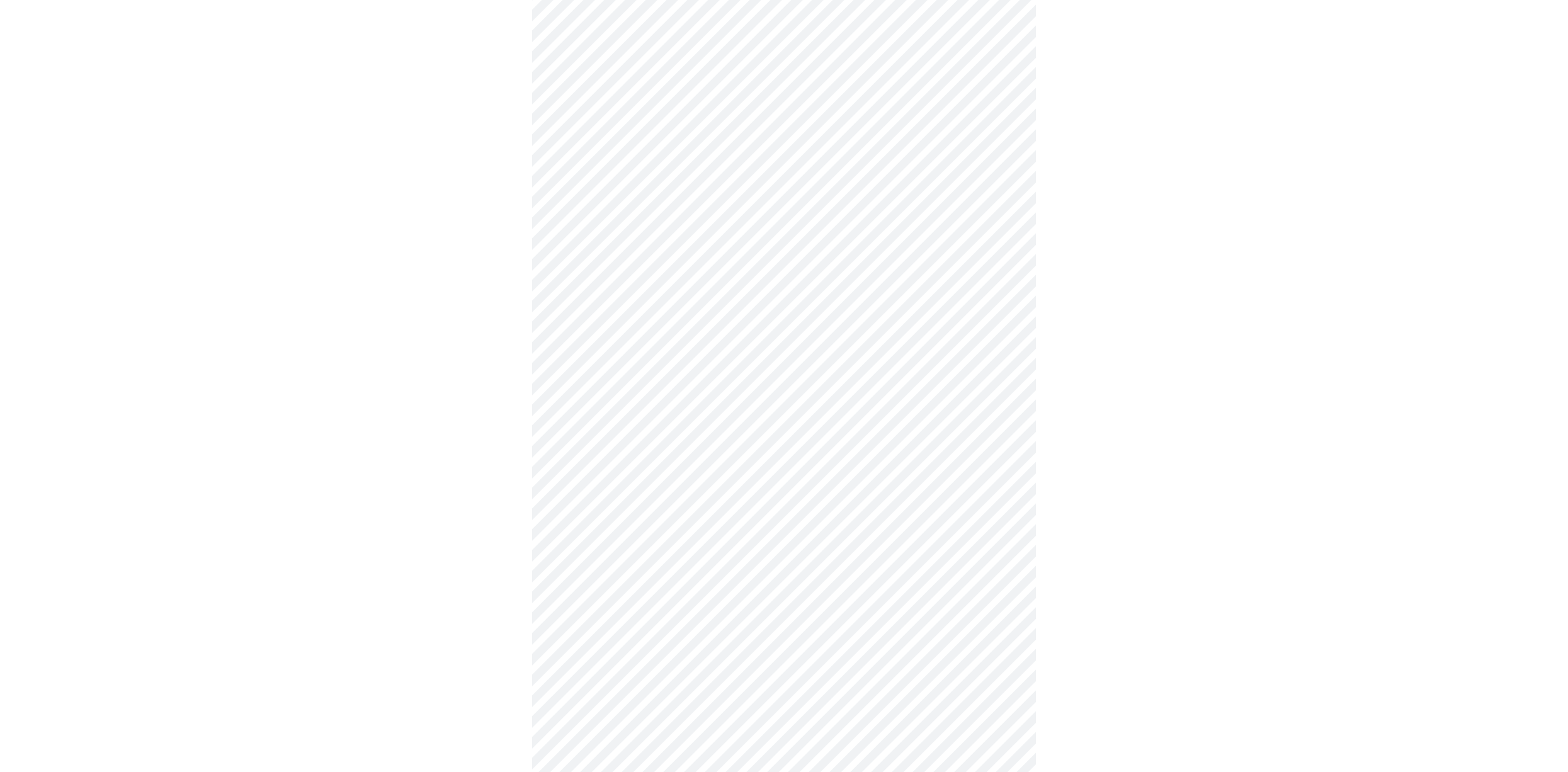
scroll to position [175, 0]
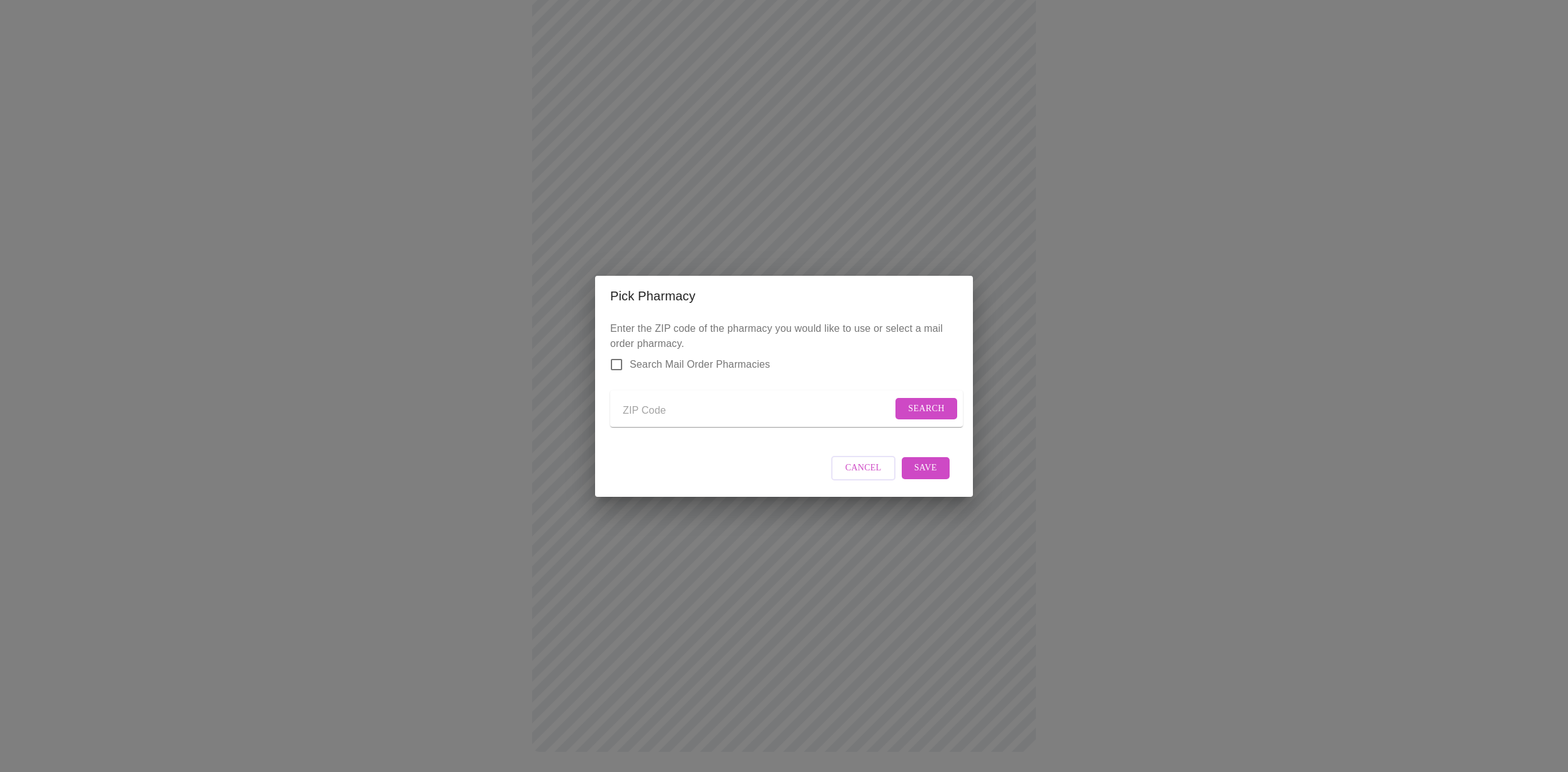
click at [676, 403] on input "Send a message to your care team" at bounding box center [757, 411] width 270 height 20
type input "60189"
click at [937, 398] on button "Search" at bounding box center [925, 409] width 62 height 22
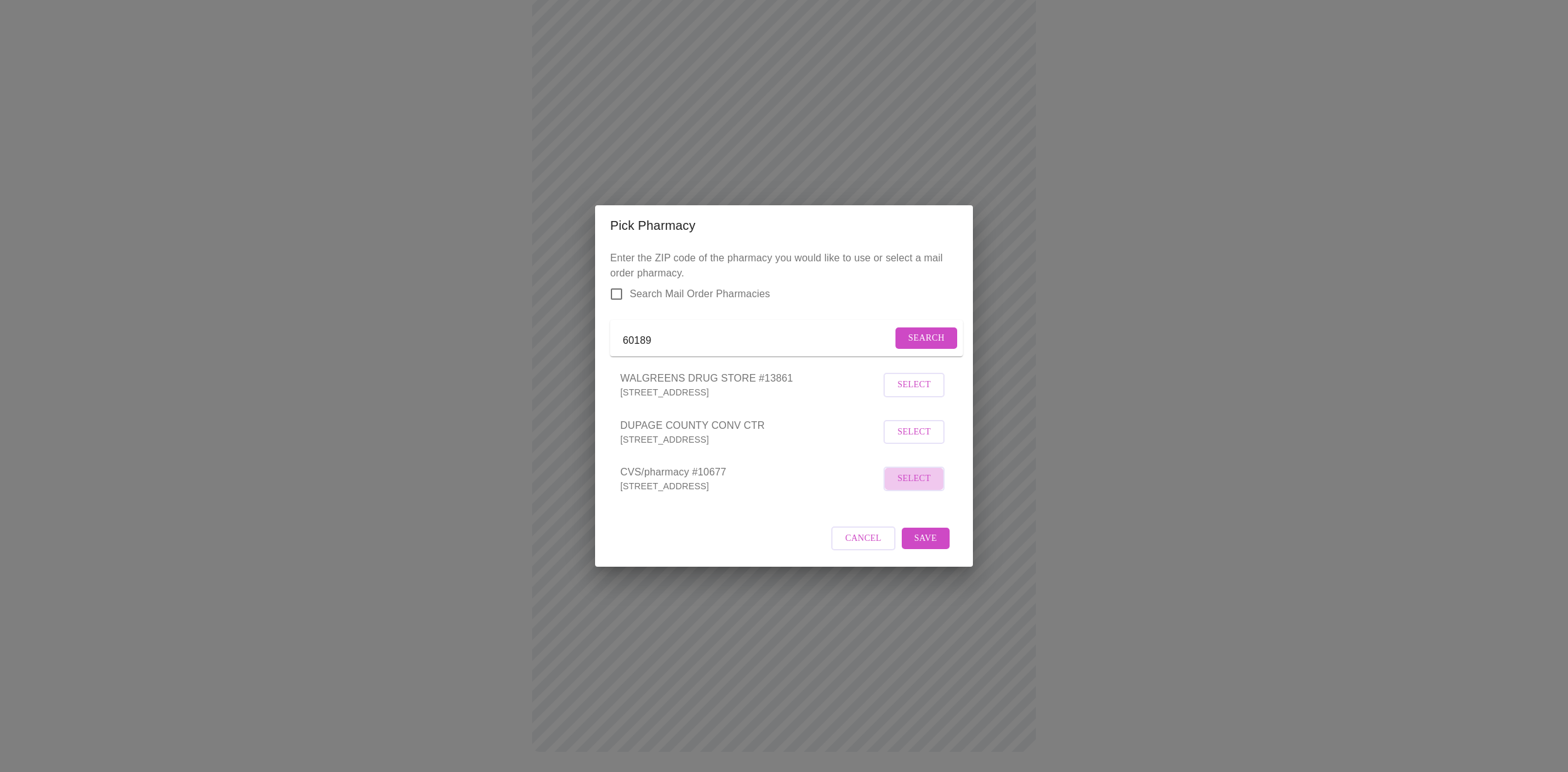
click at [912, 483] on span "Select" at bounding box center [914, 479] width 33 height 16
click at [921, 544] on span "Save" at bounding box center [925, 537] width 23 height 16
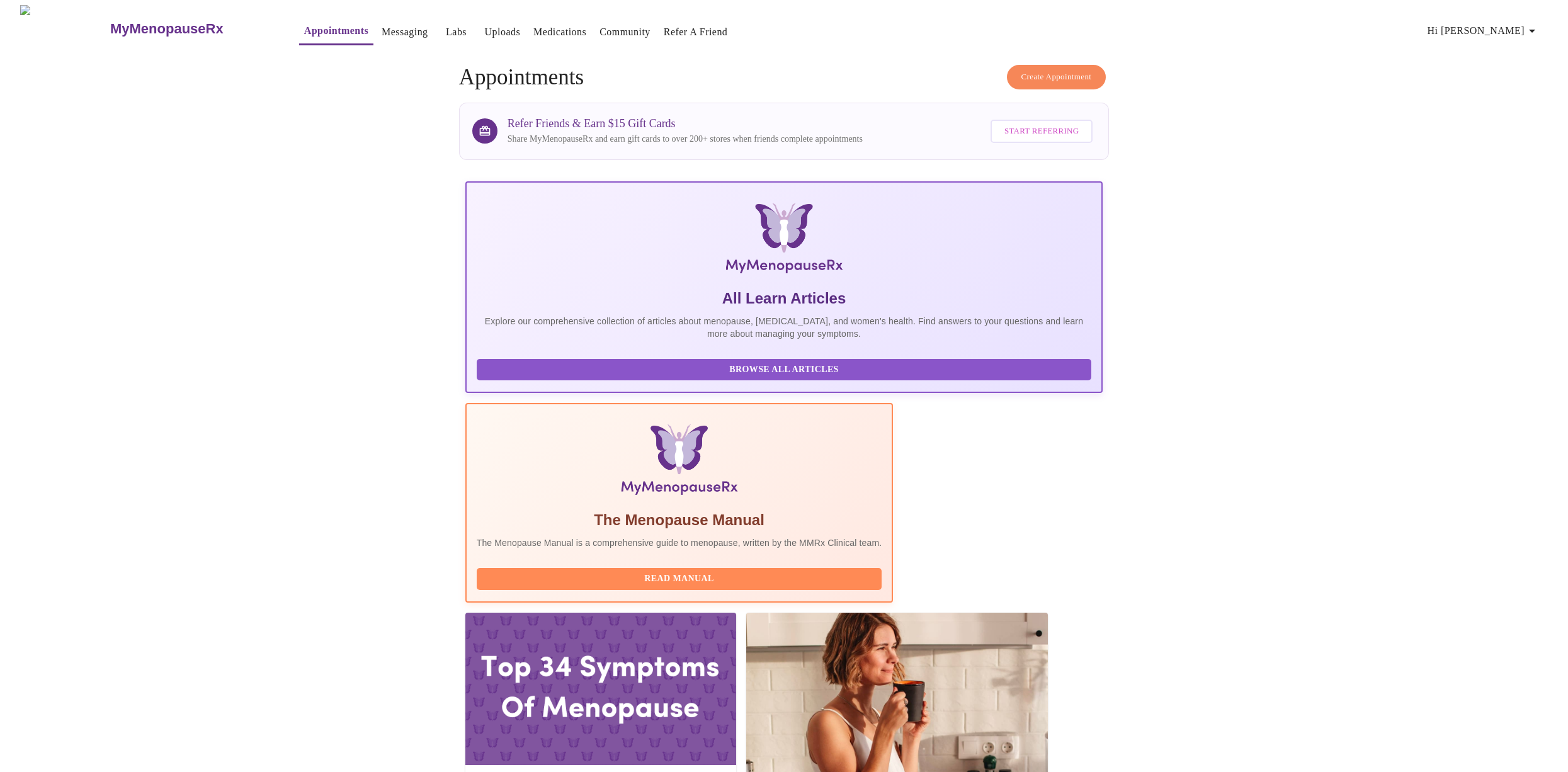
scroll to position [0, 674]
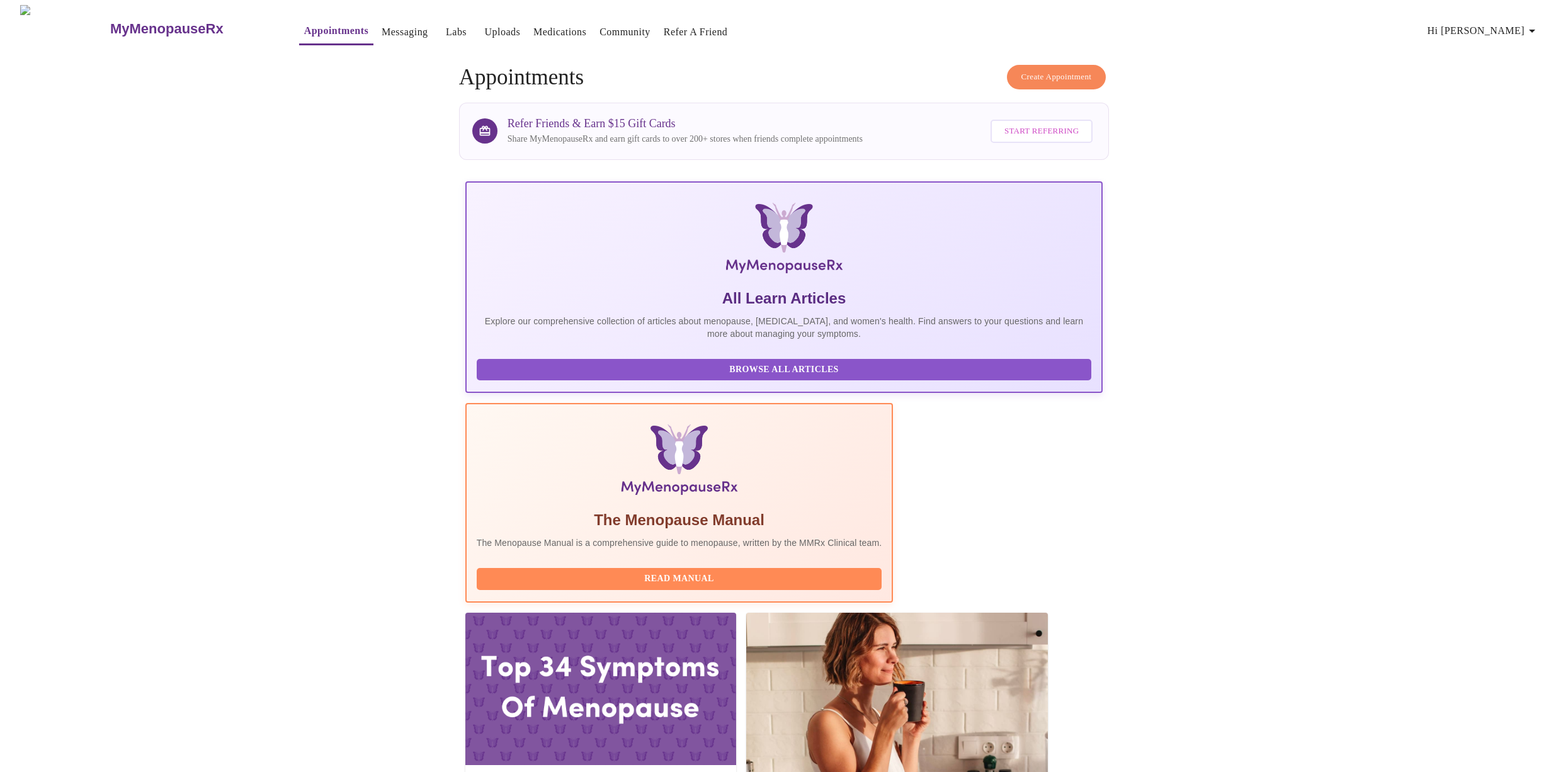
click at [521, 376] on span "Browse All Articles" at bounding box center [784, 369] width 590 height 16
